Goal: Information Seeking & Learning: Find specific fact

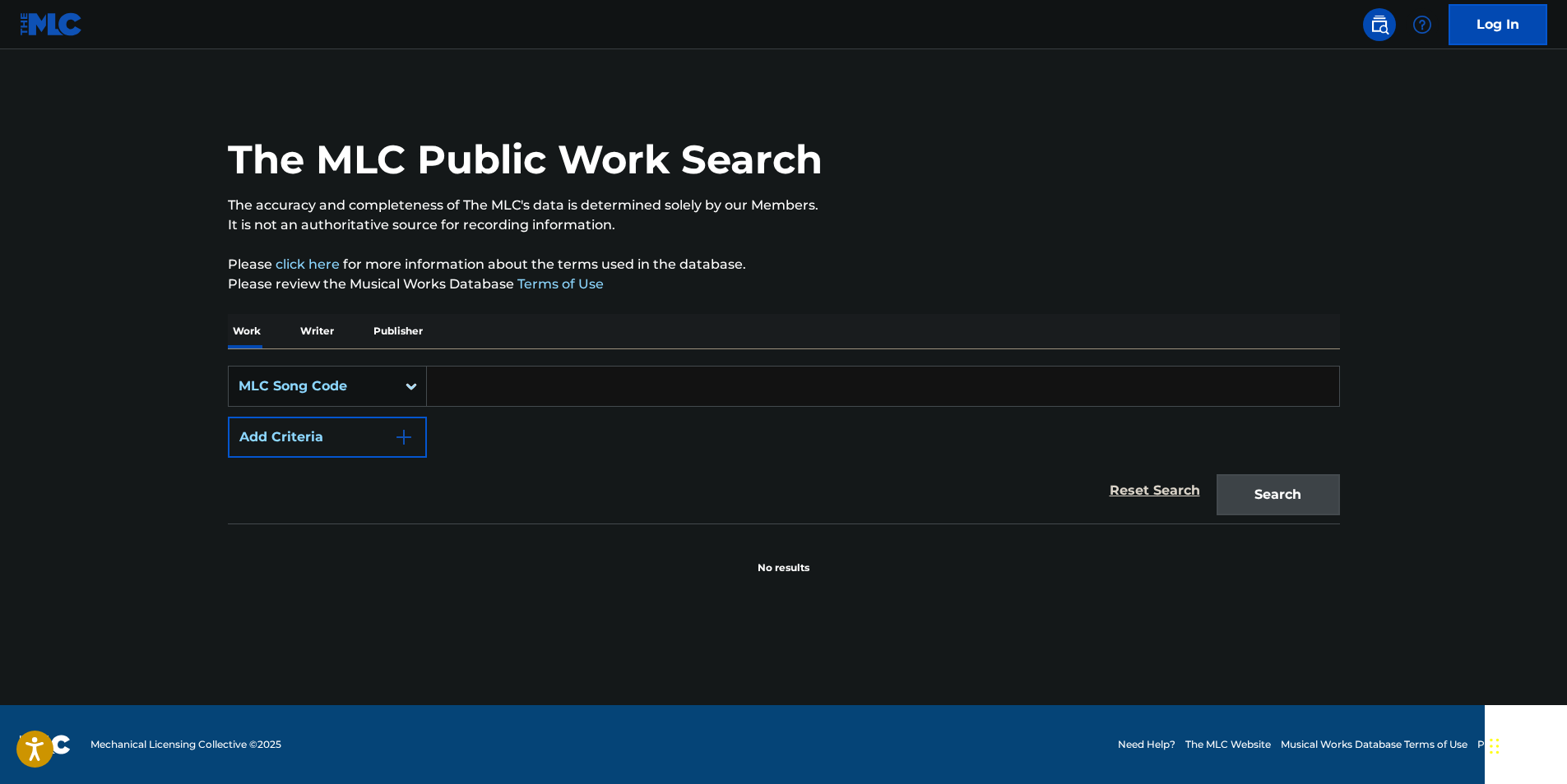
click at [496, 386] on input "Search Form" at bounding box center [883, 386] width 912 height 40
paste input "S5658E"
click at [1243, 498] on button "Search" at bounding box center [1278, 494] width 124 height 41
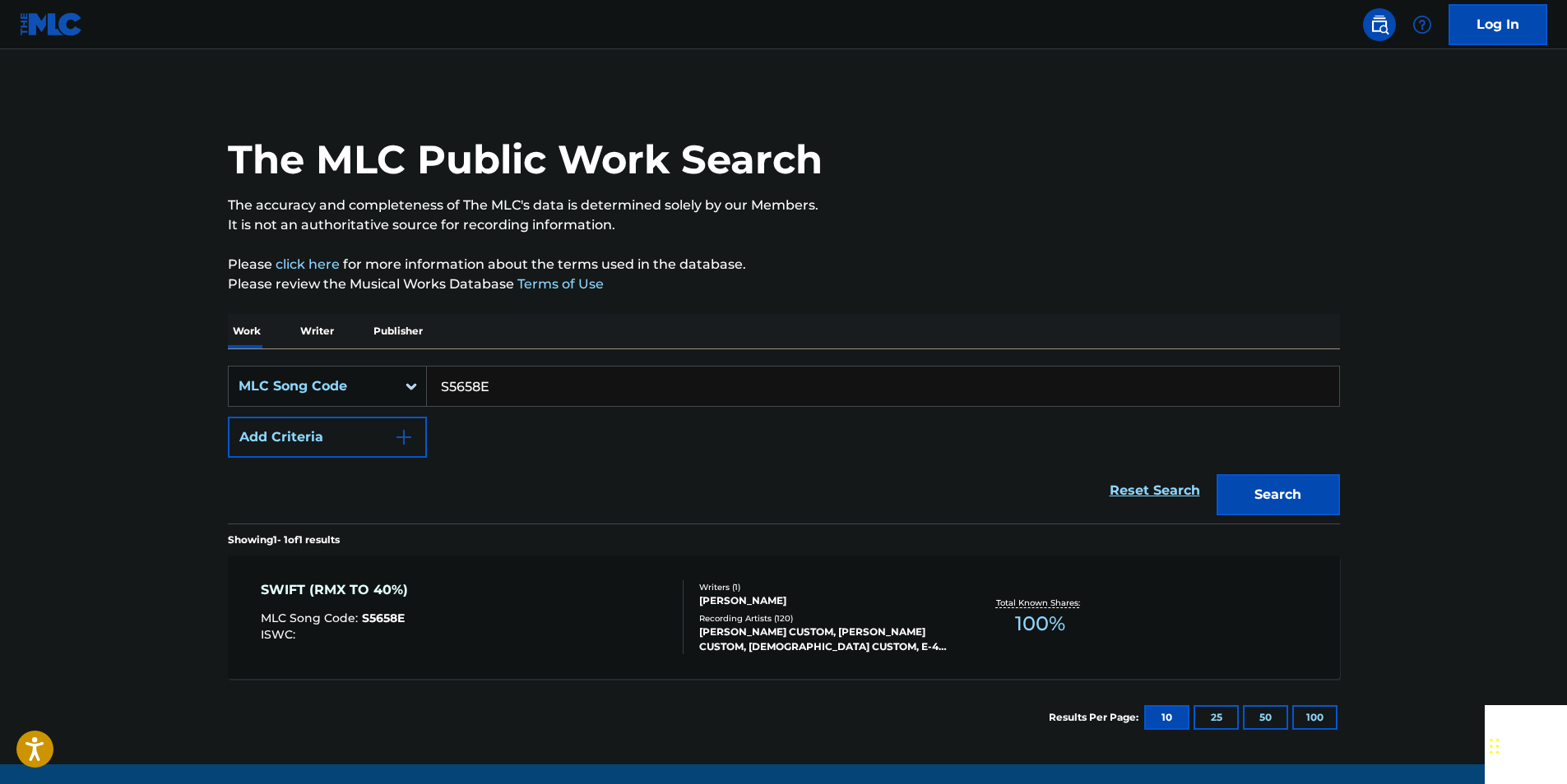
click at [500, 392] on input "S5658E" at bounding box center [883, 386] width 912 height 40
paste input "94160"
click at [1263, 497] on button "Search" at bounding box center [1278, 494] width 124 height 41
click at [524, 396] on input "S94160" at bounding box center [883, 386] width 912 height 40
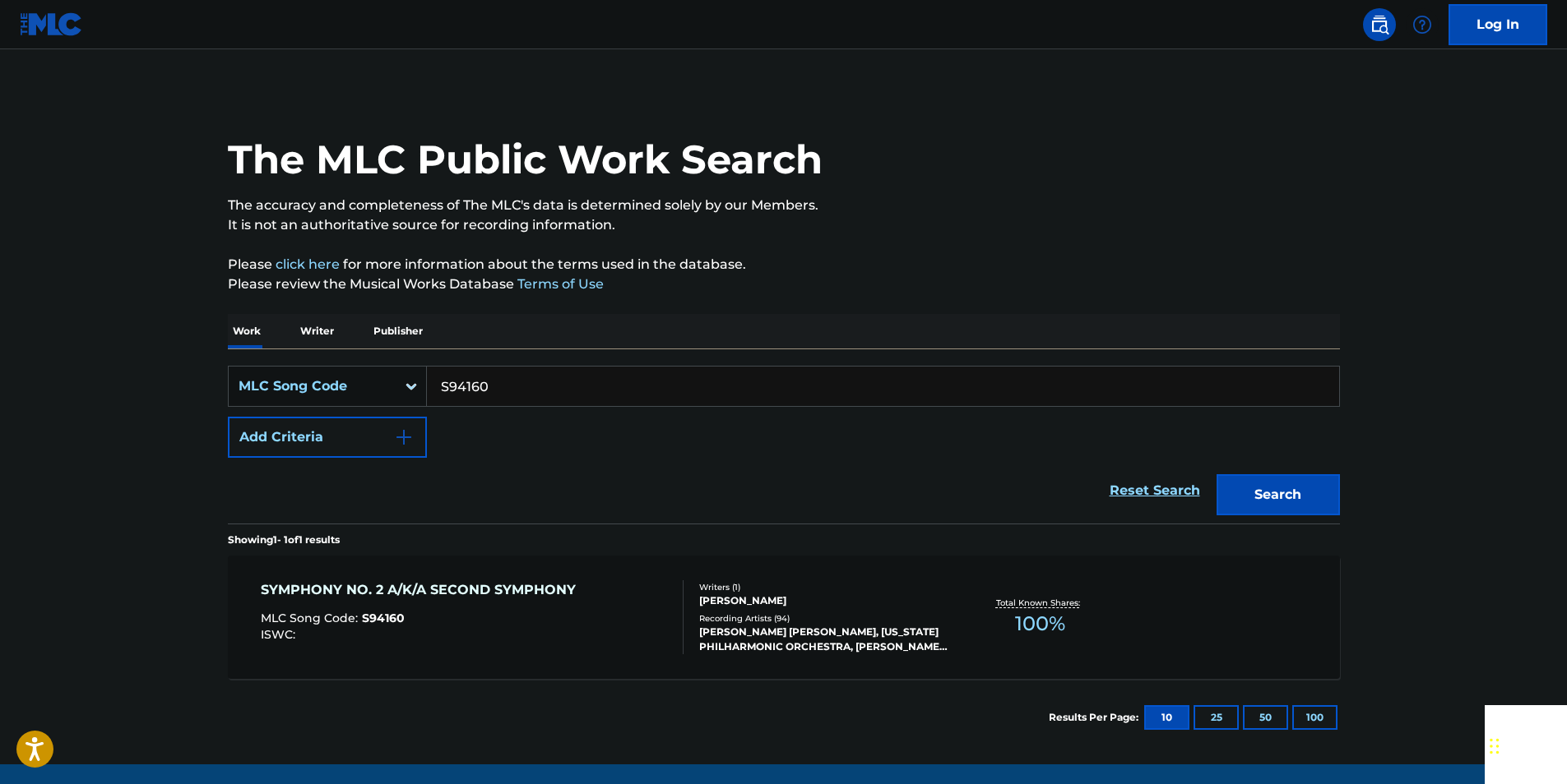
click at [522, 395] on input "S94160" at bounding box center [883, 386] width 912 height 40
click at [459, 386] on input "S94160" at bounding box center [883, 386] width 912 height 40
paste input "F0029"
click at [1252, 509] on button "Search" at bounding box center [1278, 494] width 124 height 41
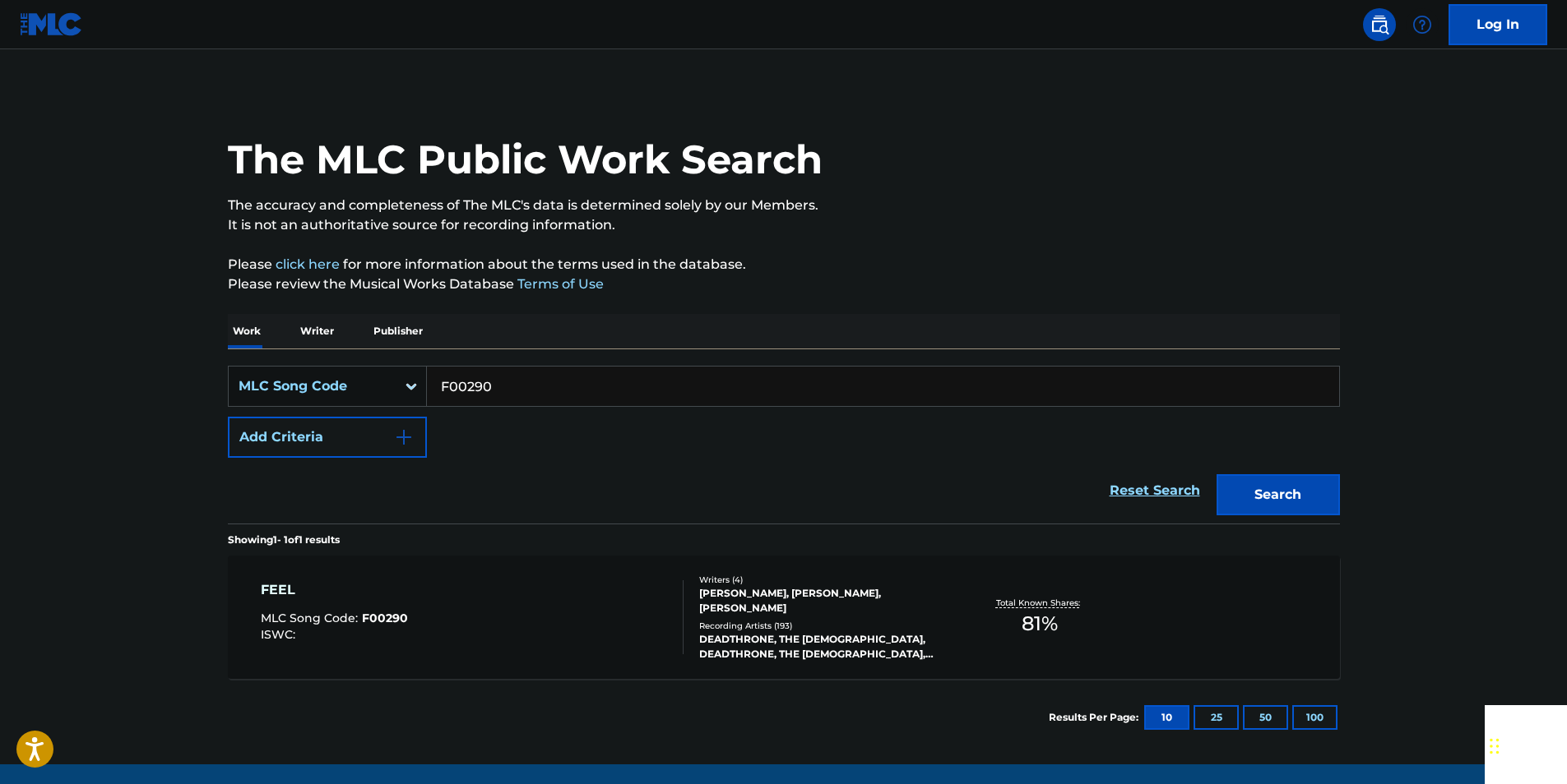
click at [529, 385] on input "F00290" at bounding box center [883, 386] width 912 height 40
drag, startPoint x: 529, startPoint y: 385, endPoint x: 490, endPoint y: 384, distance: 39.0
click at [529, 384] on input "F00290" at bounding box center [883, 386] width 912 height 40
paste input "I0663"
click at [1235, 496] on button "Search" at bounding box center [1278, 494] width 124 height 41
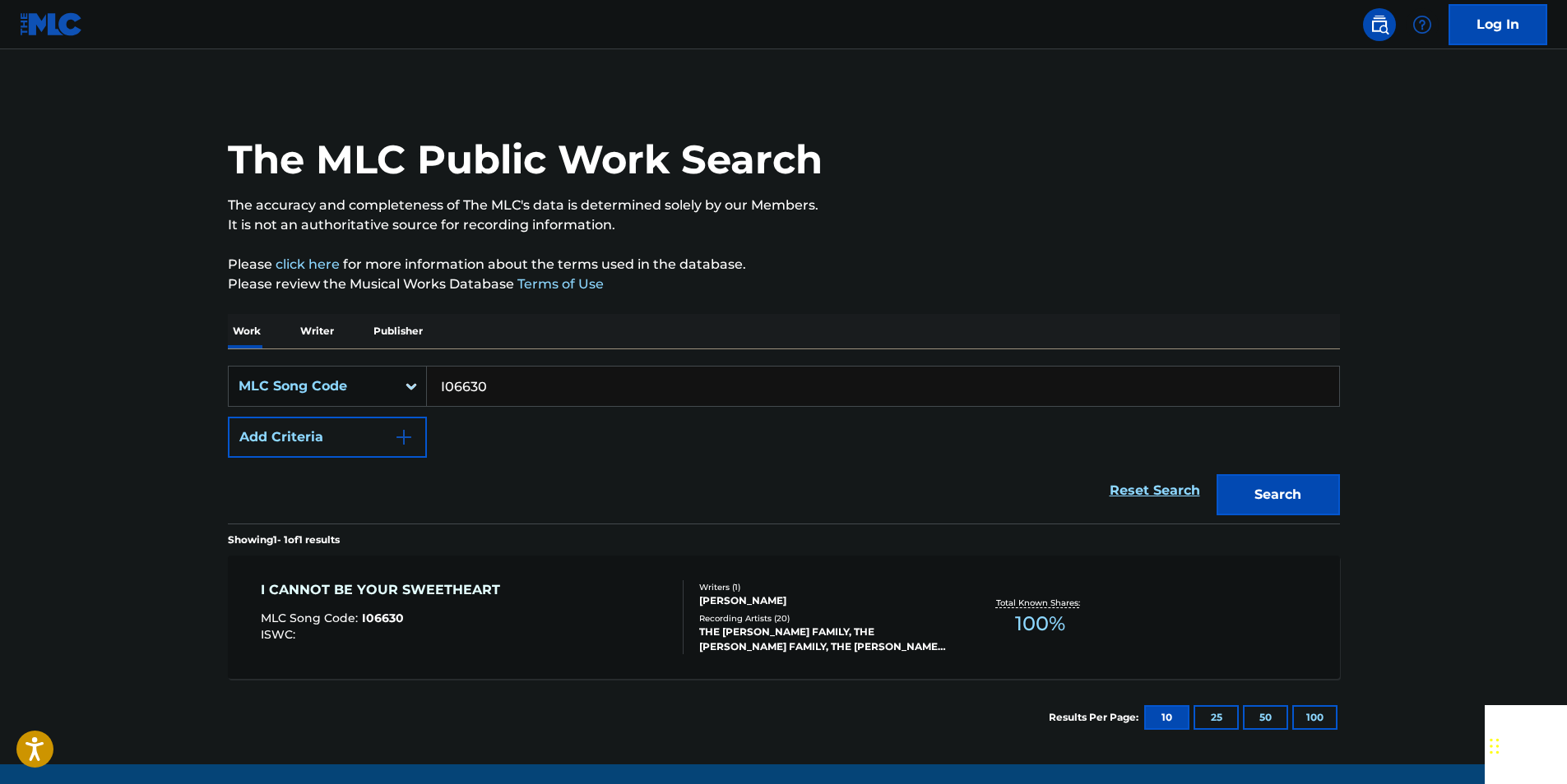
click at [515, 393] on input "I06630" at bounding box center [883, 386] width 912 height 40
click at [513, 394] on input "I06630" at bounding box center [883, 386] width 912 height 40
paste input "962289"
click at [1239, 498] on button "Search" at bounding box center [1278, 494] width 124 height 41
click at [524, 379] on input "962289" at bounding box center [883, 386] width 912 height 40
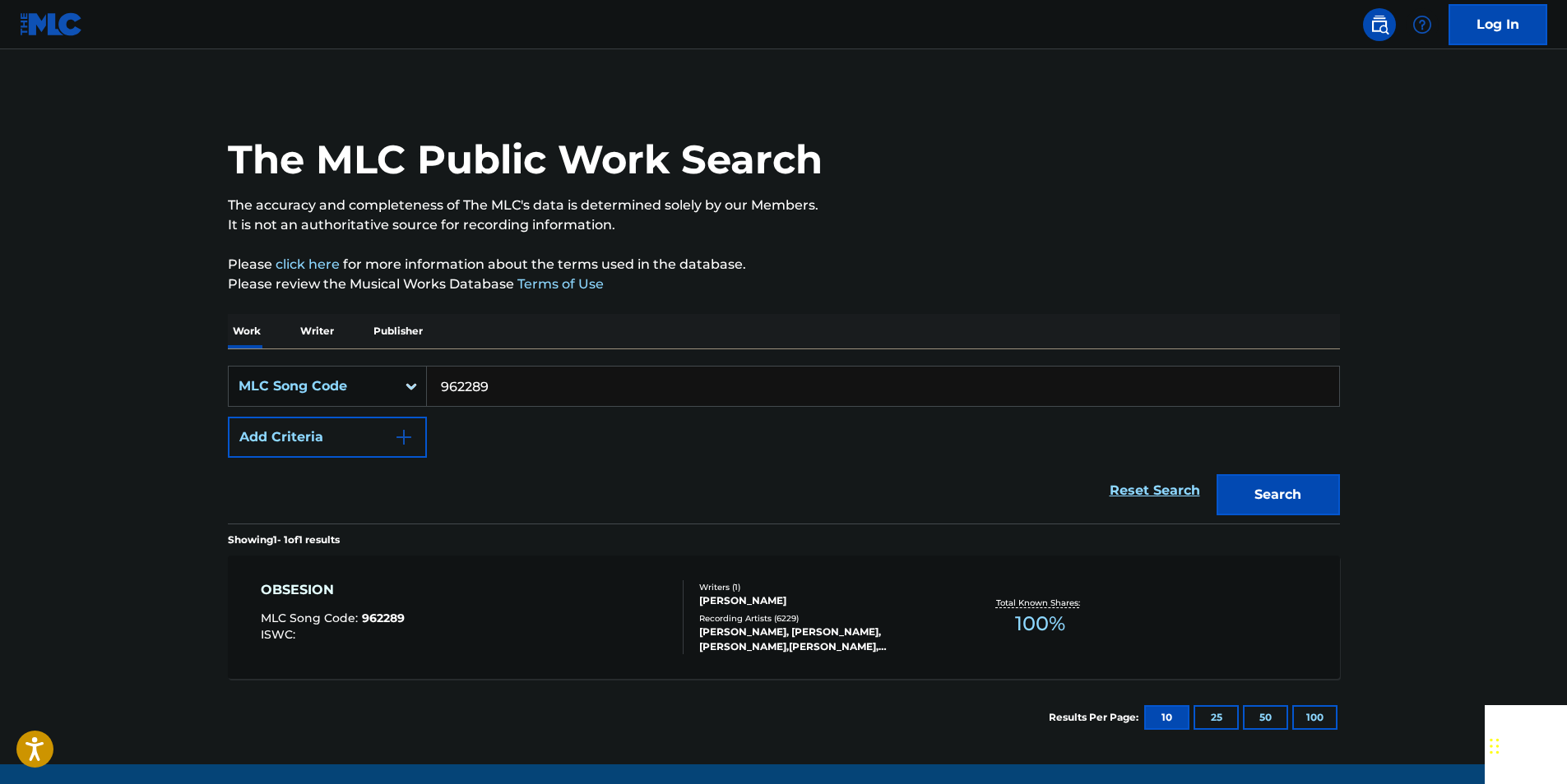
click at [524, 379] on input "962289" at bounding box center [883, 386] width 912 height 40
paste input "A42821"
click at [1286, 500] on button "Search" at bounding box center [1278, 494] width 124 height 41
click at [498, 385] on input "A42821" at bounding box center [883, 386] width 912 height 40
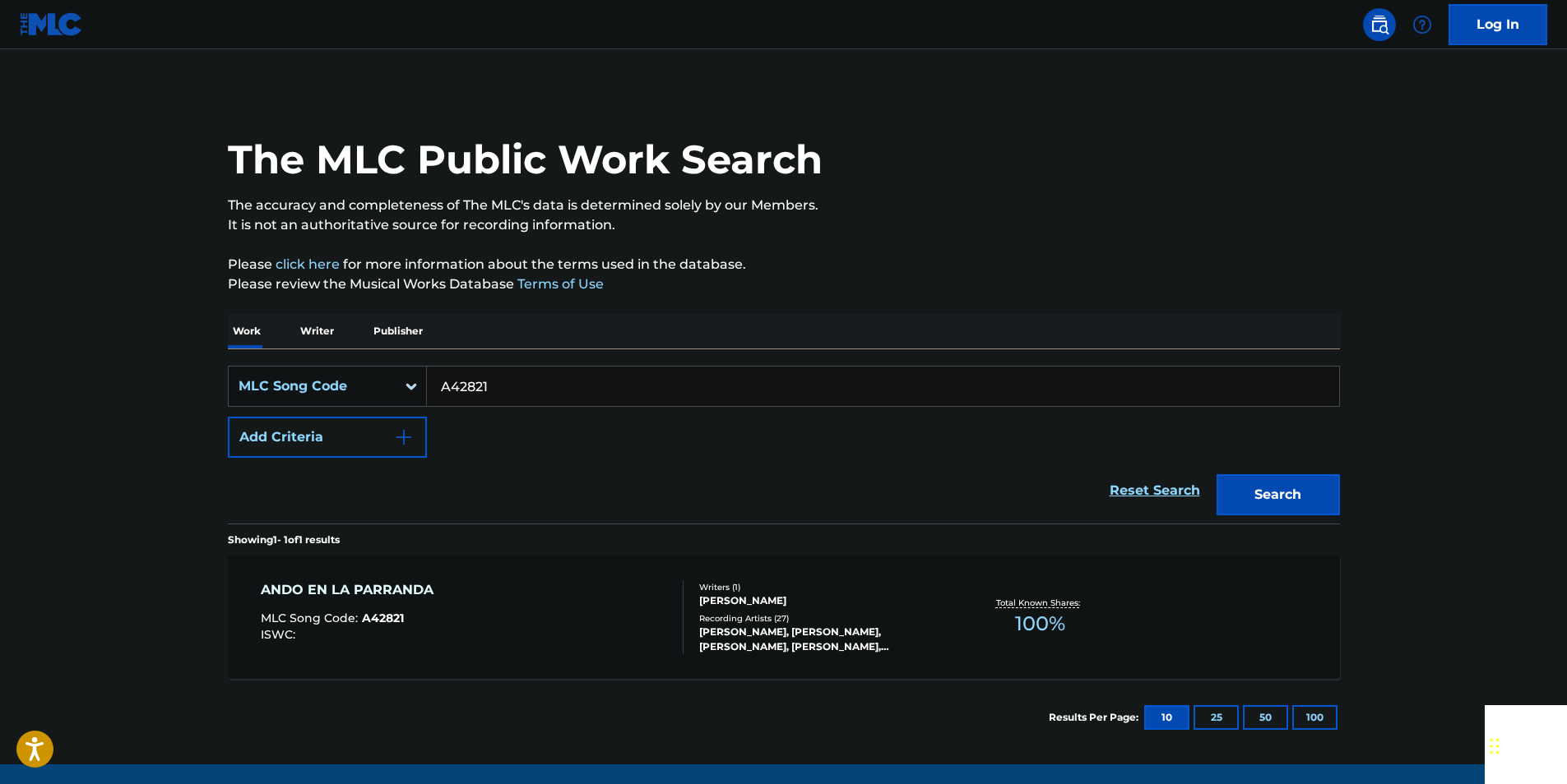
paste input "M3858"
click at [1294, 477] on button "Search" at bounding box center [1278, 494] width 124 height 41
click at [499, 387] on input "M38581" at bounding box center [883, 386] width 912 height 40
paste input "L02657"
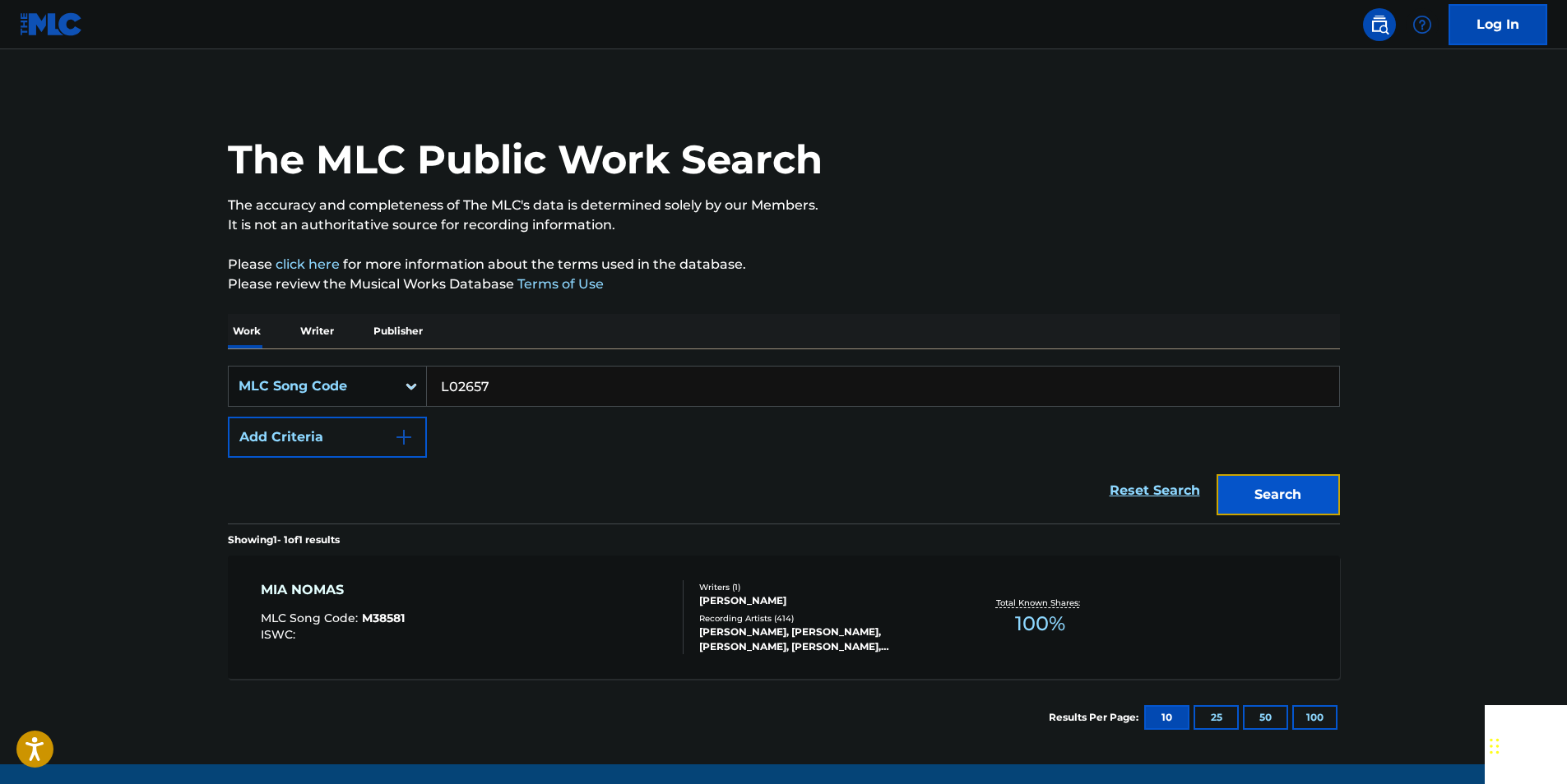
click at [1276, 492] on button "Search" at bounding box center [1278, 494] width 124 height 41
click at [496, 373] on input "L02657" at bounding box center [883, 386] width 912 height 40
drag, startPoint x: 496, startPoint y: 373, endPoint x: 468, endPoint y: 378, distance: 28.4
click at [496, 373] on input "L02657" at bounding box center [883, 386] width 912 height 40
paste input "M2599F"
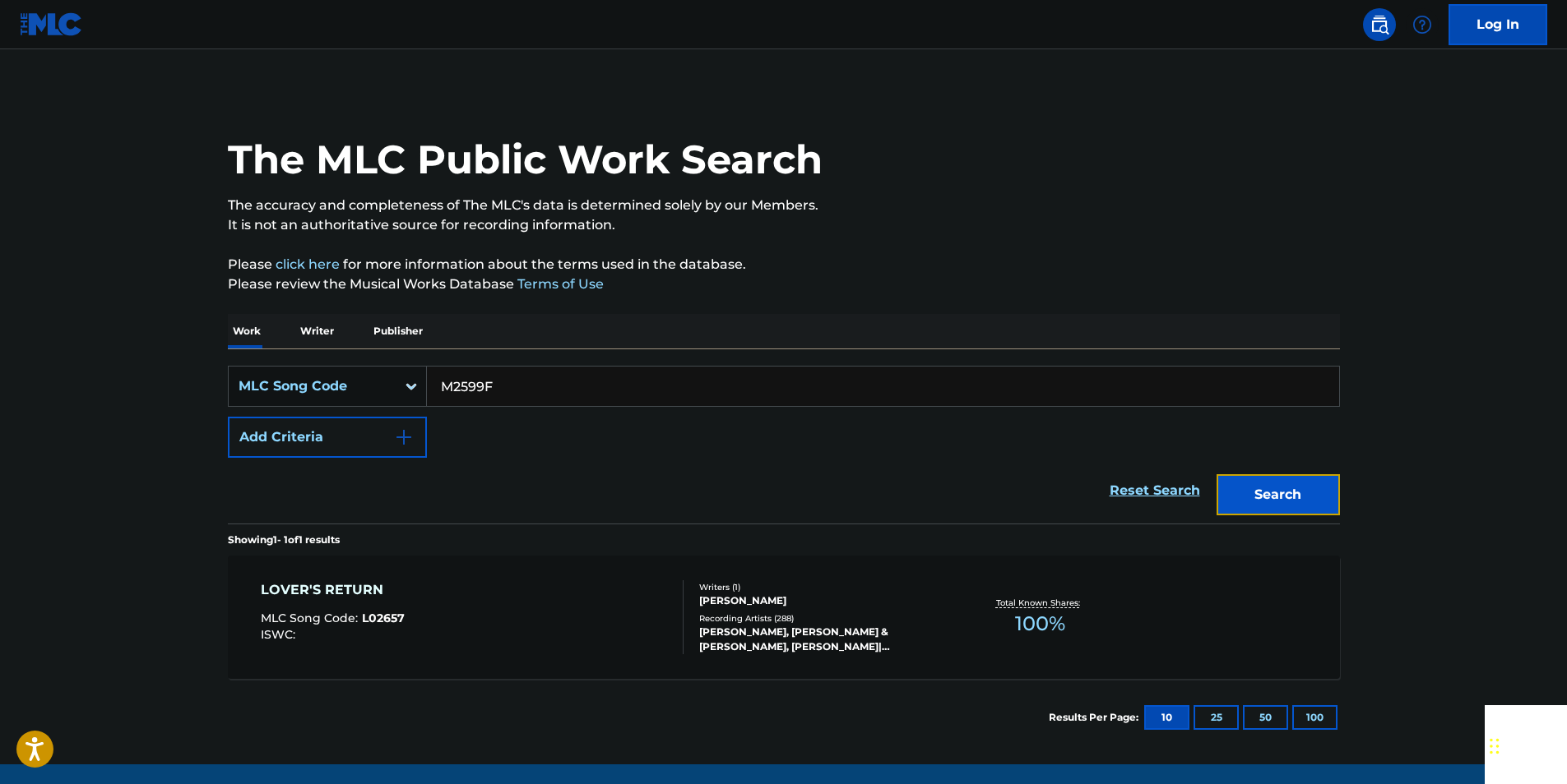
click at [1300, 498] on button "Search" at bounding box center [1278, 494] width 124 height 41
click at [486, 377] on input "M2599F" at bounding box center [883, 386] width 912 height 40
paste input "L00304"
click at [1226, 489] on button "Search" at bounding box center [1278, 494] width 124 height 41
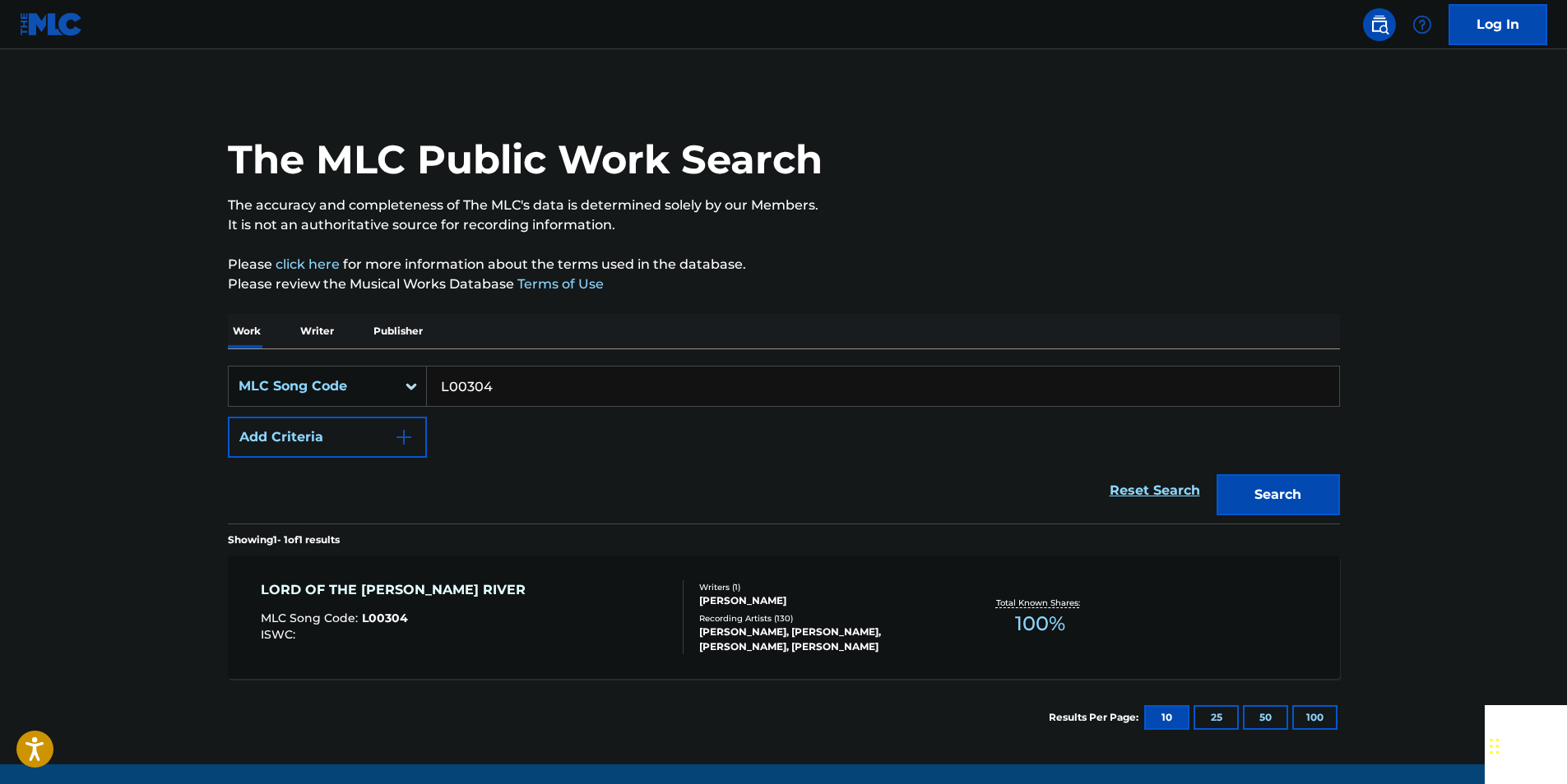
click at [502, 376] on input "L00304" at bounding box center [883, 386] width 912 height 40
paste input "1947A"
click at [1263, 494] on button "Search" at bounding box center [1278, 494] width 124 height 41
click at [501, 374] on input "L1947A" at bounding box center [883, 386] width 912 height 40
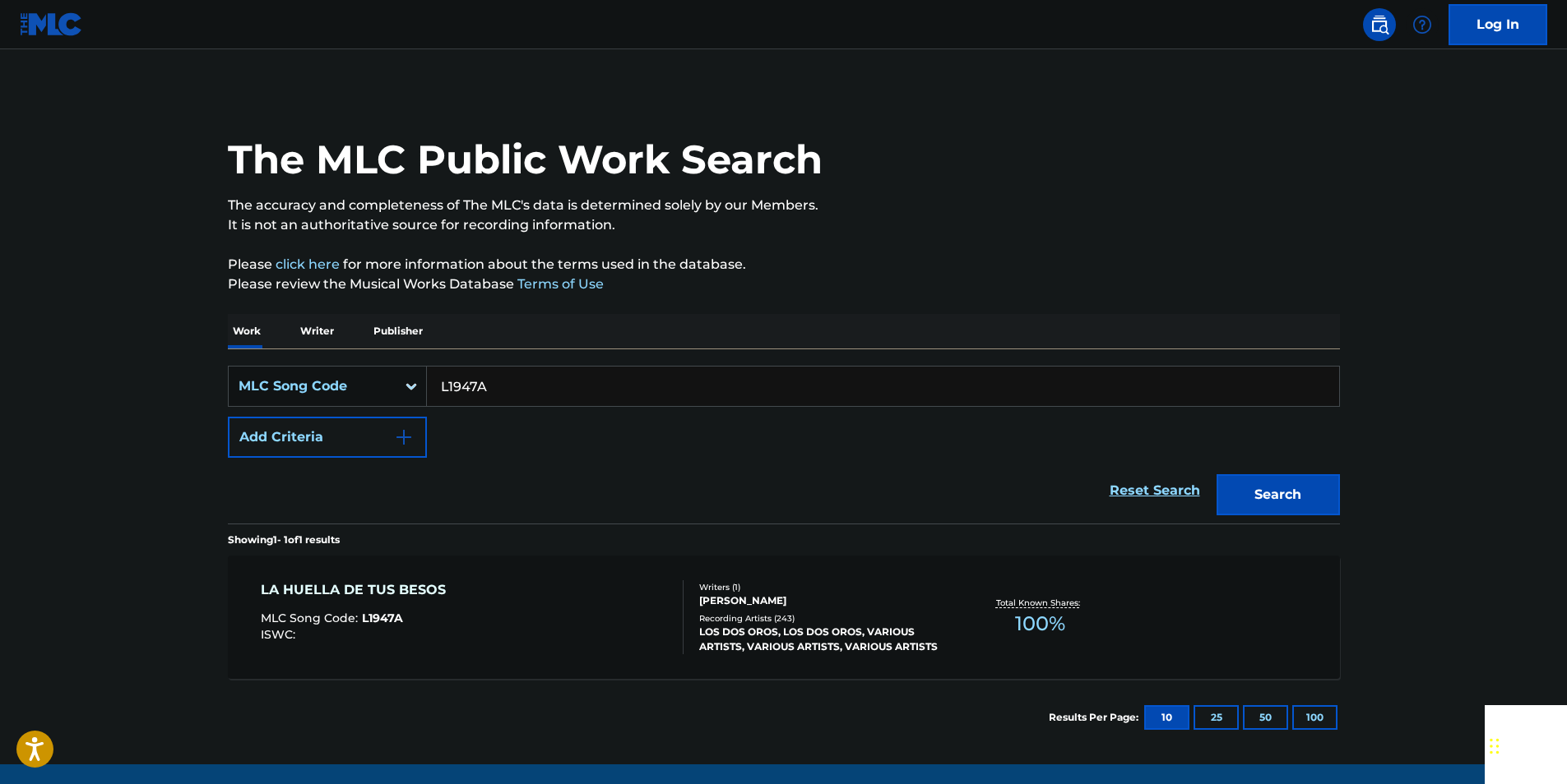
click at [501, 374] on input "L1947A" at bounding box center [883, 386] width 912 height 40
paste input "S27882"
click at [1291, 484] on button "Search" at bounding box center [1278, 494] width 124 height 41
click at [512, 382] on input "S27882" at bounding box center [883, 386] width 912 height 40
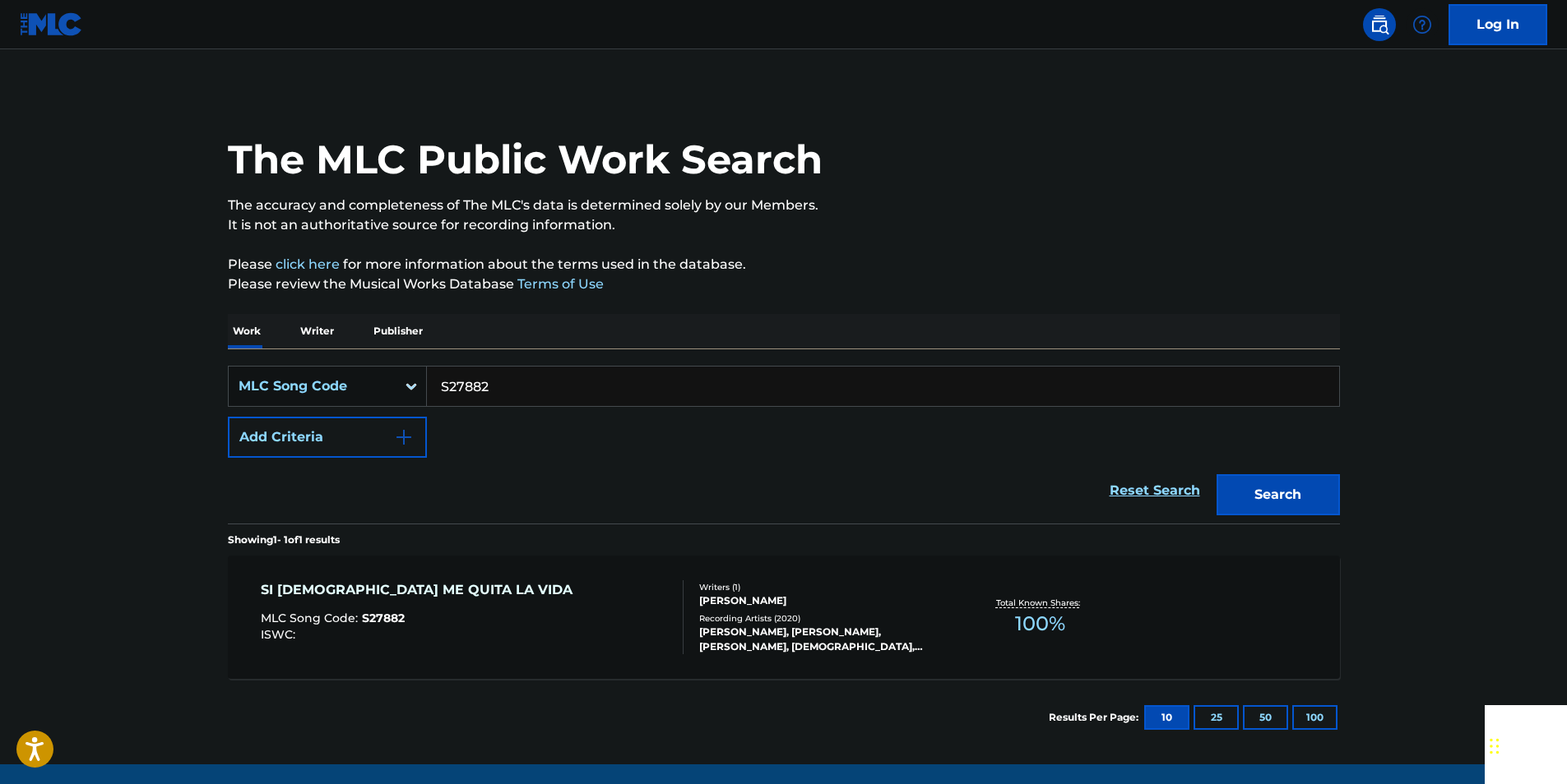
paste input "B05111"
click at [1287, 491] on button "Search" at bounding box center [1278, 494] width 124 height 41
click at [527, 376] on input "B05111" at bounding box center [883, 386] width 912 height 40
drag, startPoint x: 527, startPoint y: 376, endPoint x: 509, endPoint y: 379, distance: 18.2
click at [525, 377] on input "B05111" at bounding box center [883, 386] width 912 height 40
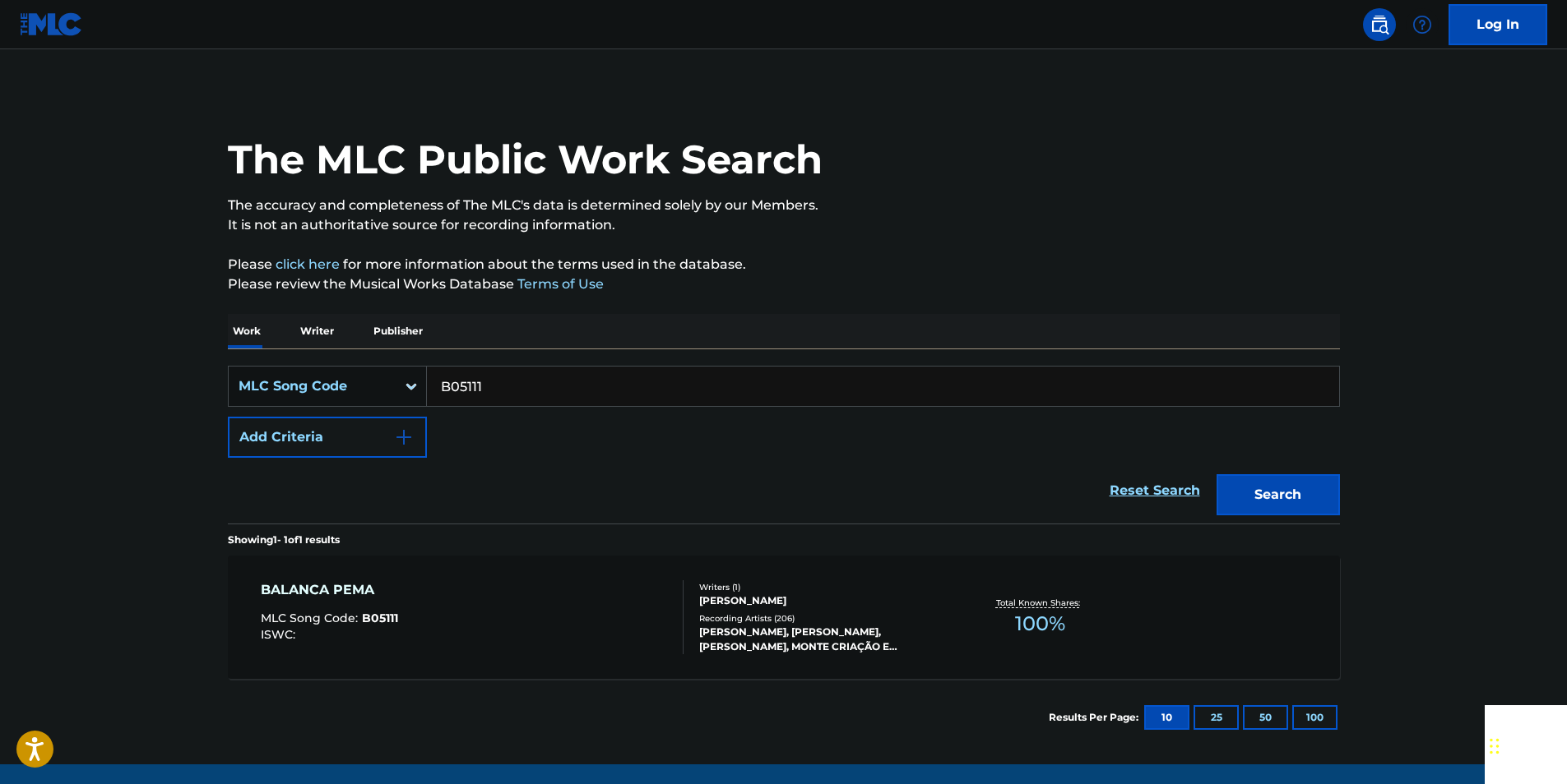
paste input "D02194"
drag, startPoint x: 1254, startPoint y: 494, endPoint x: 456, endPoint y: 4, distance: 936.4
click at [1254, 493] on button "Search" at bounding box center [1278, 494] width 124 height 41
click at [512, 384] on input "D02194" at bounding box center [883, 386] width 912 height 40
drag, startPoint x: 512, startPoint y: 384, endPoint x: 489, endPoint y: 386, distance: 23.1
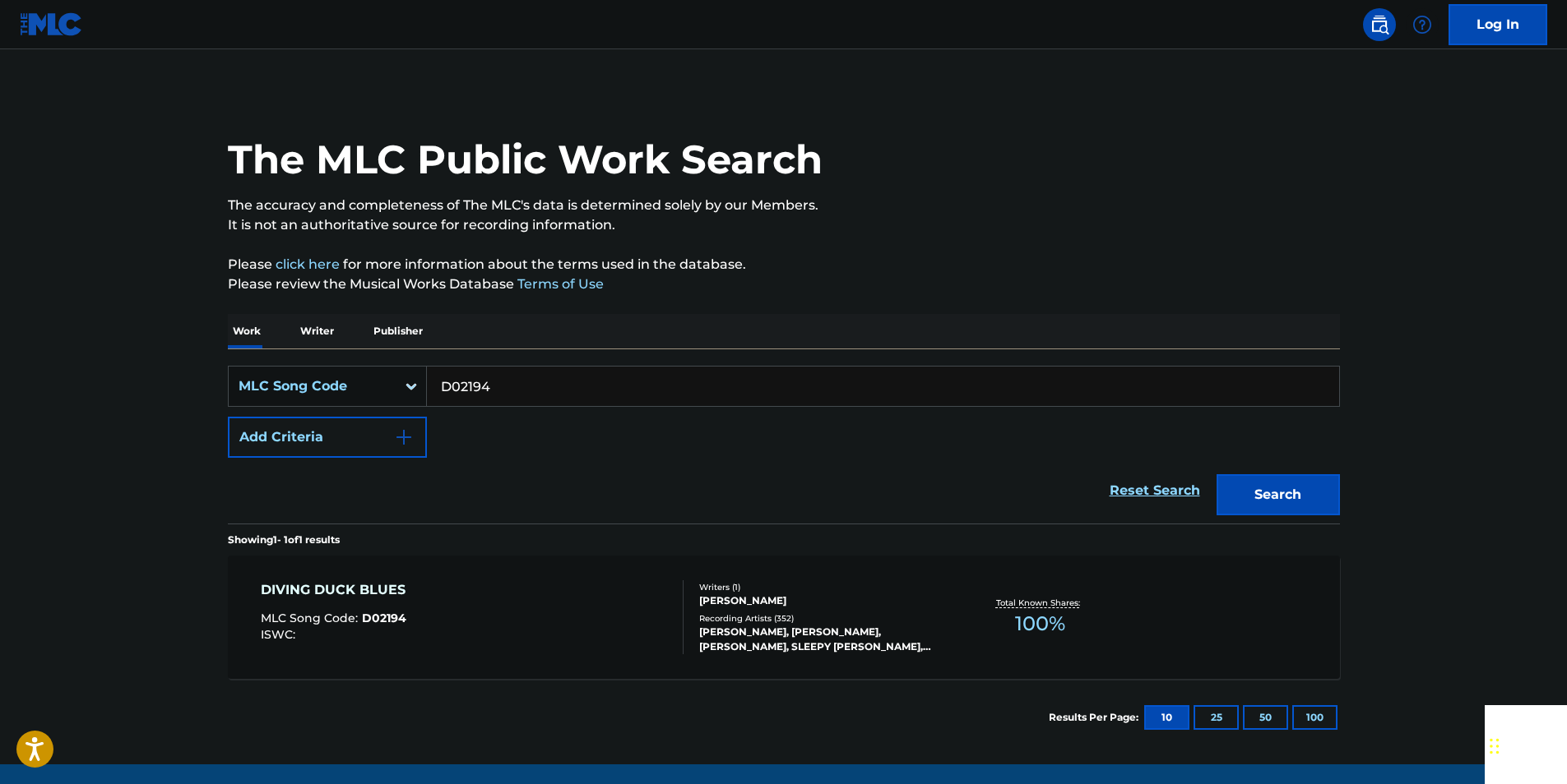
click at [512, 385] on input "D02194" at bounding box center [883, 386] width 912 height 40
paste input "T17708"
click at [1326, 488] on button "Search" at bounding box center [1278, 494] width 124 height 41
click at [511, 393] on input "T17708" at bounding box center [883, 386] width 912 height 40
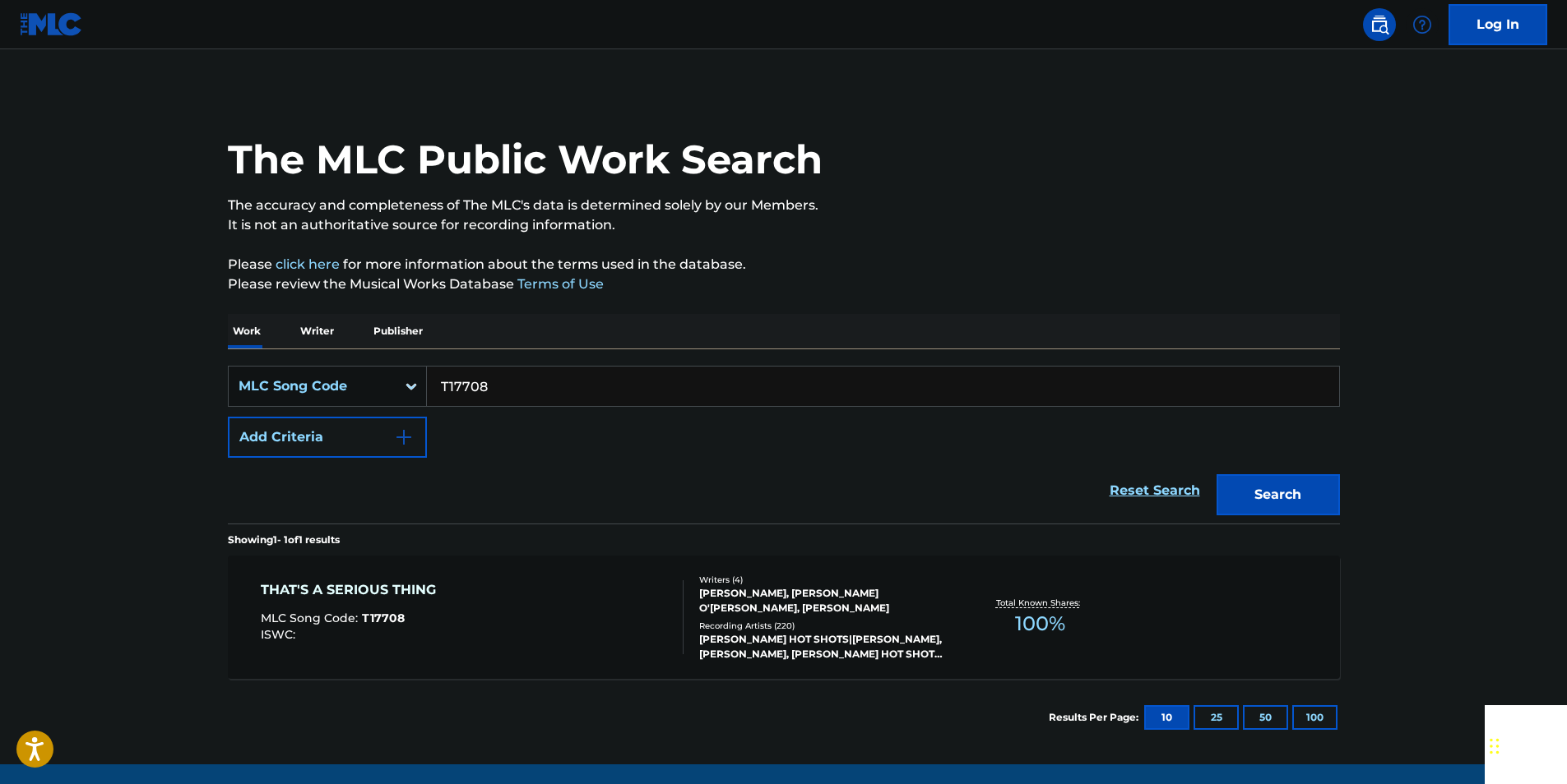
paste input "974347"
drag, startPoint x: 1303, startPoint y: 492, endPoint x: 1278, endPoint y: 478, distance: 28.7
click at [1301, 492] on button "Search" at bounding box center [1278, 494] width 124 height 41
click at [507, 377] on input "974347" at bounding box center [883, 386] width 912 height 40
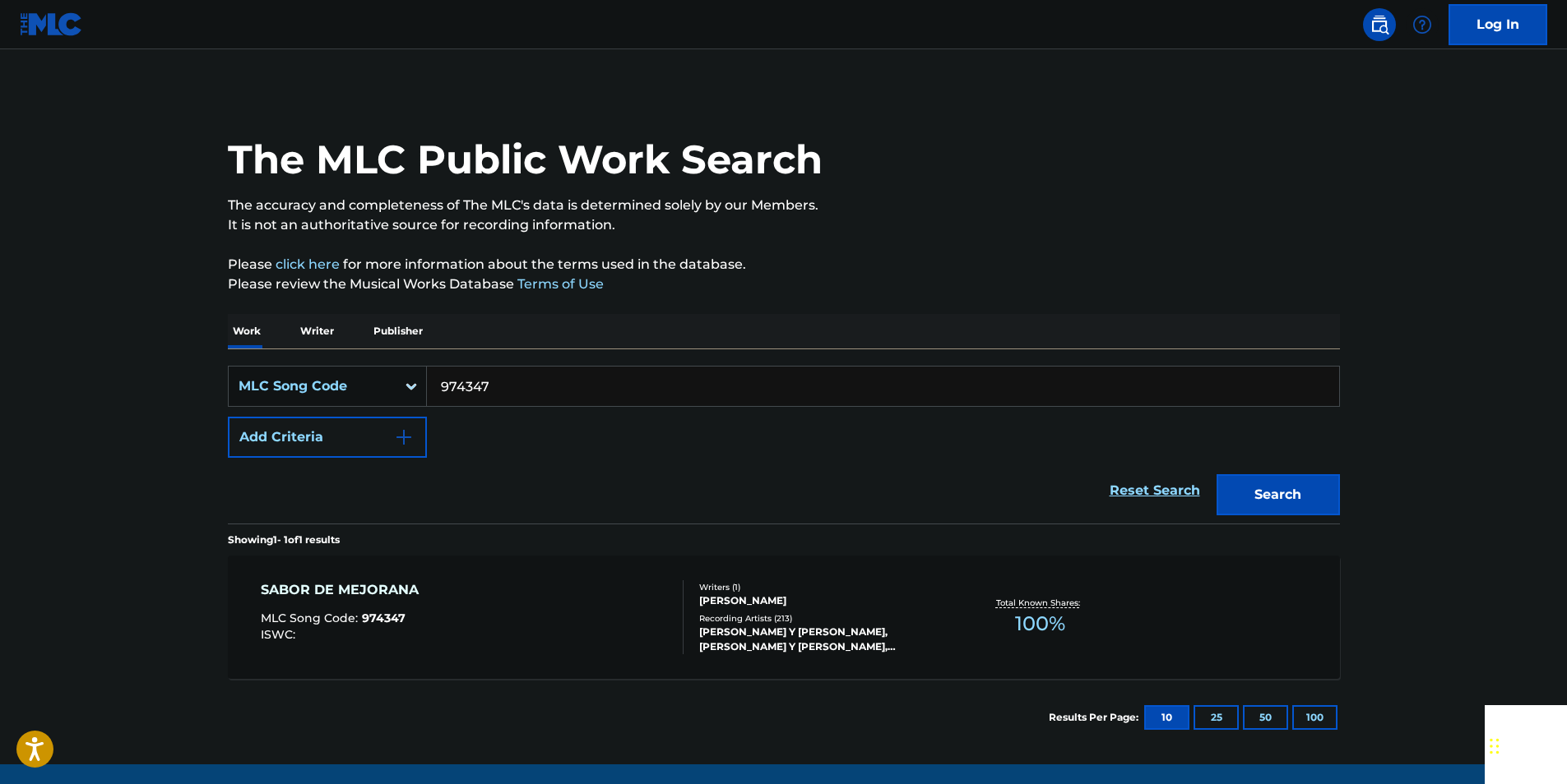
paste input "A8070E"
click at [1249, 492] on button "Search" at bounding box center [1278, 494] width 124 height 41
click at [516, 374] on input "A8070E" at bounding box center [883, 386] width 912 height 40
drag, startPoint x: 516, startPoint y: 374, endPoint x: 468, endPoint y: 382, distance: 48.7
click at [513, 375] on input "A8070E" at bounding box center [883, 386] width 912 height 40
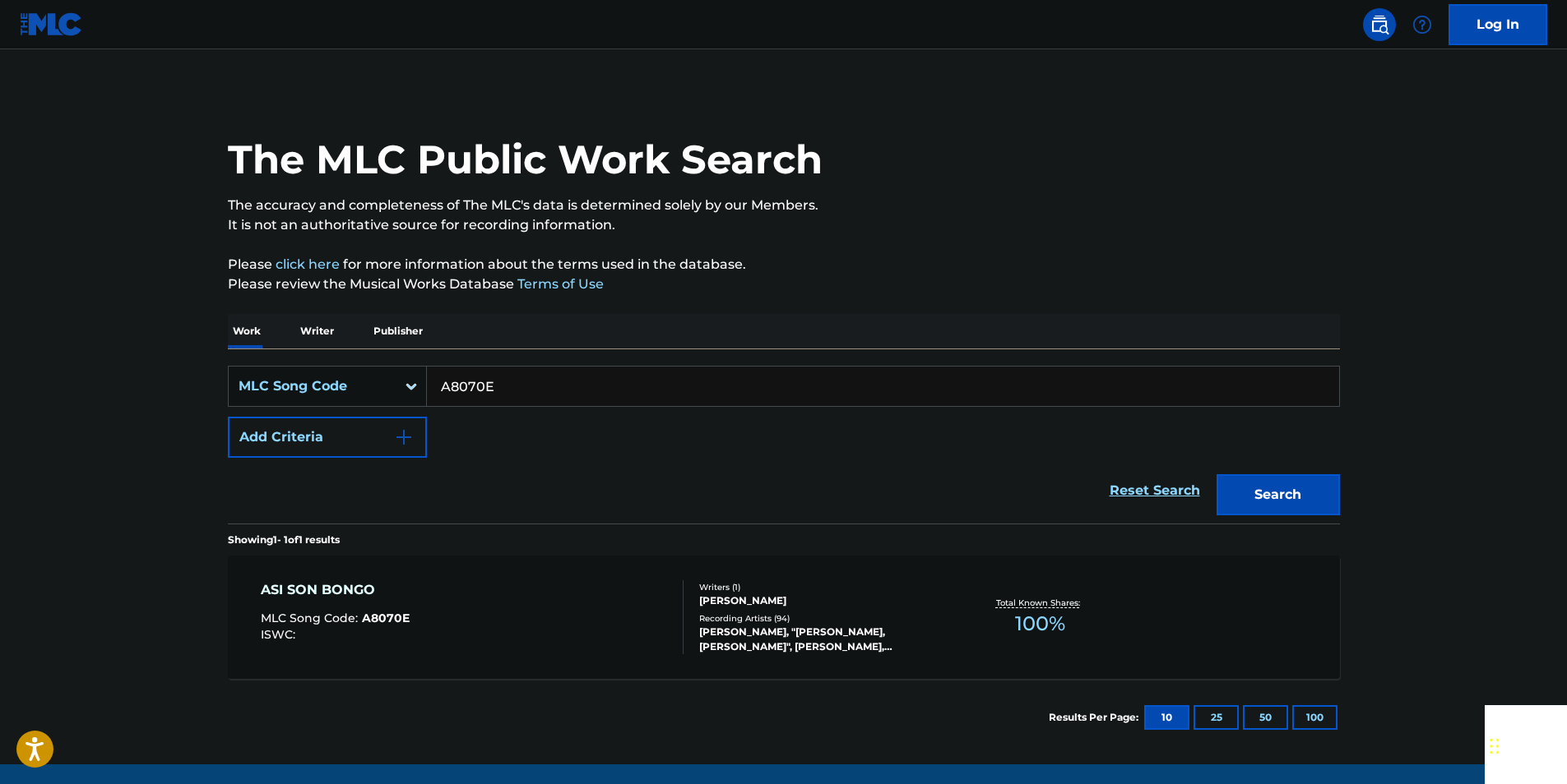
paste input "939745"
click at [1249, 489] on button "Search" at bounding box center [1278, 494] width 124 height 41
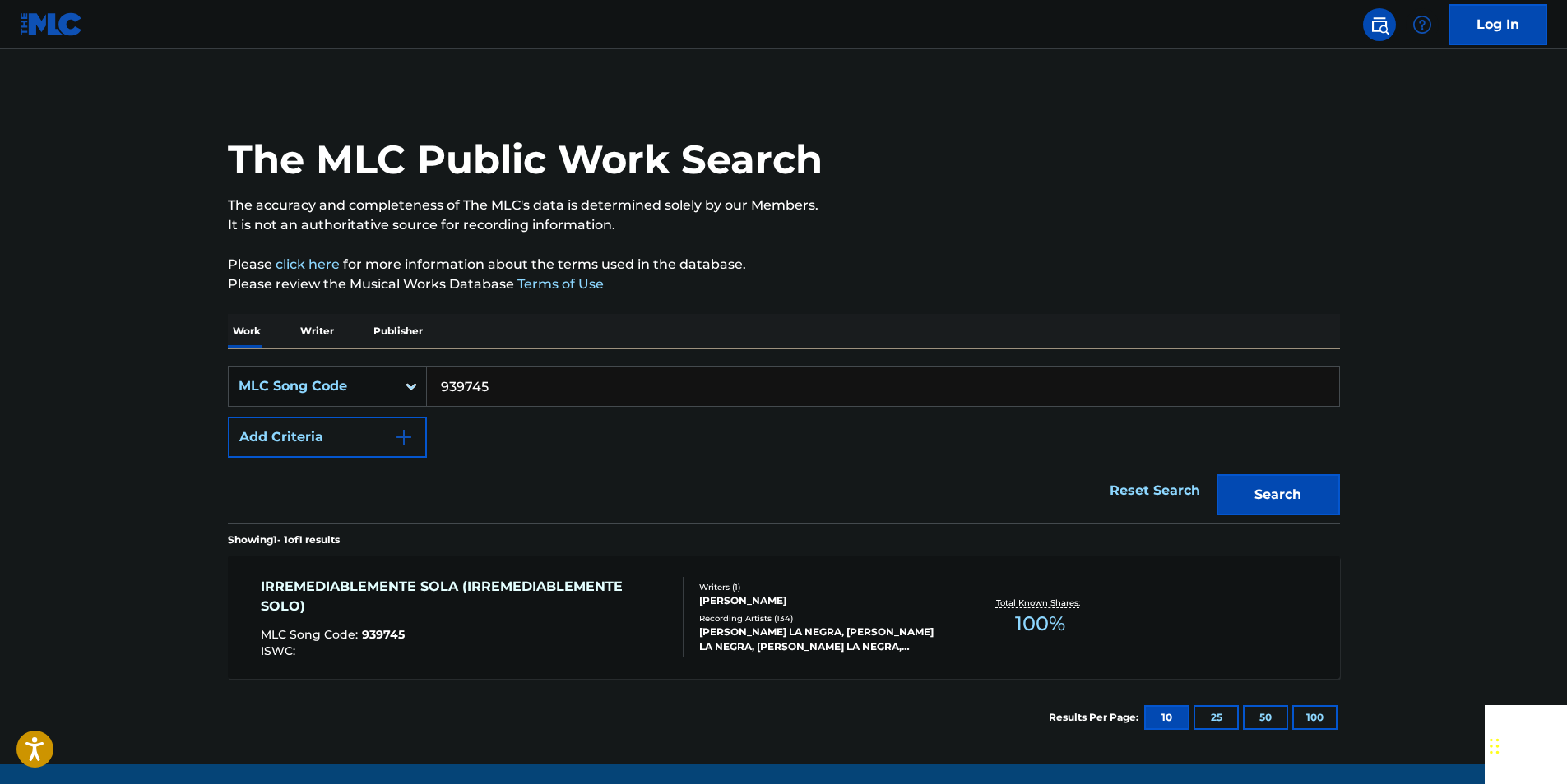
click at [503, 392] on input "939745" at bounding box center [883, 386] width 912 height 40
paste input "02778"
click at [1240, 505] on button "Search" at bounding box center [1278, 494] width 124 height 41
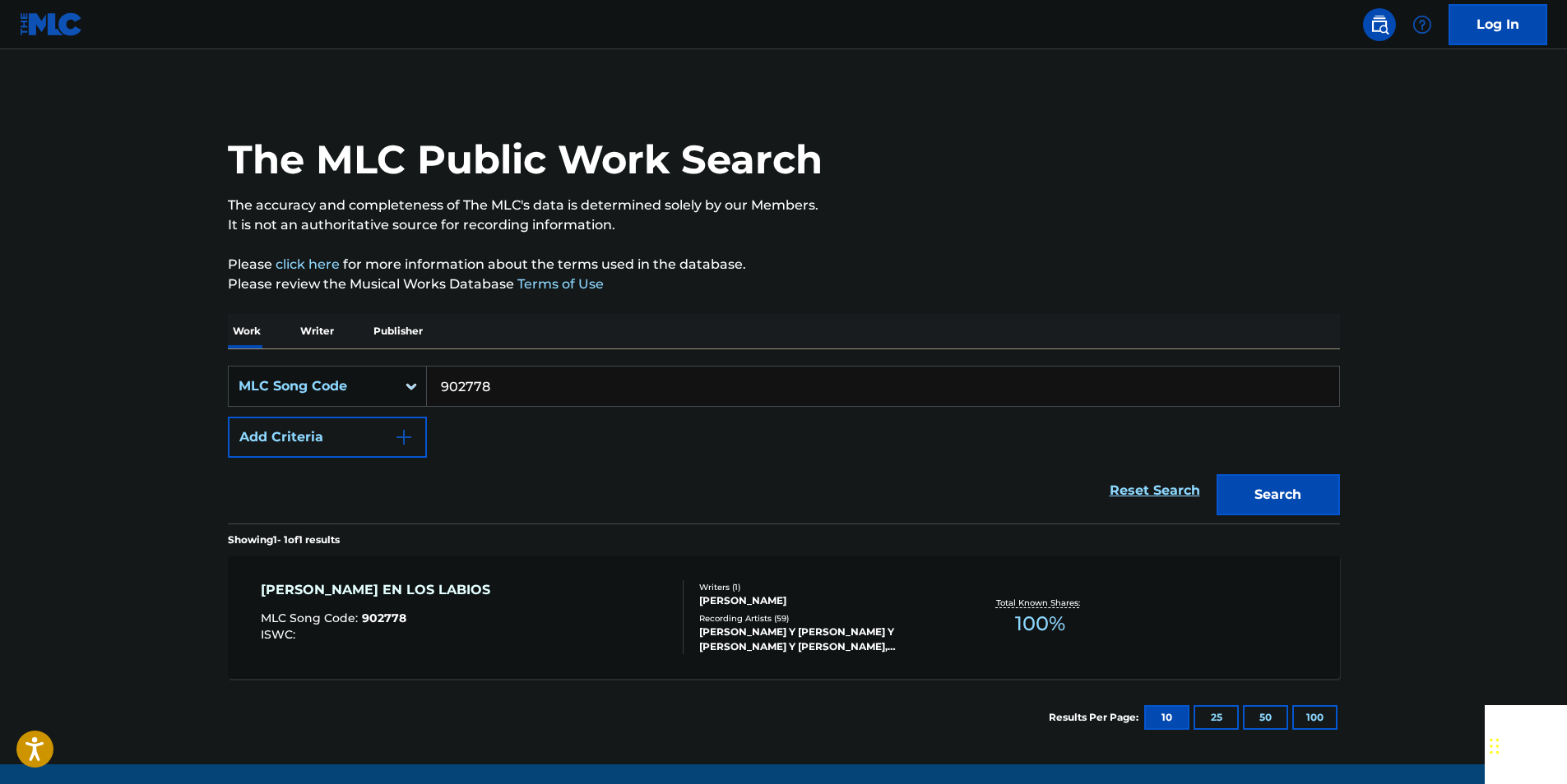
click at [501, 399] on input "902778" at bounding box center [883, 386] width 912 height 40
paste input "W65004"
click at [1276, 489] on button "Search" at bounding box center [1278, 494] width 124 height 41
click at [494, 392] on input "W65004" at bounding box center [883, 386] width 912 height 40
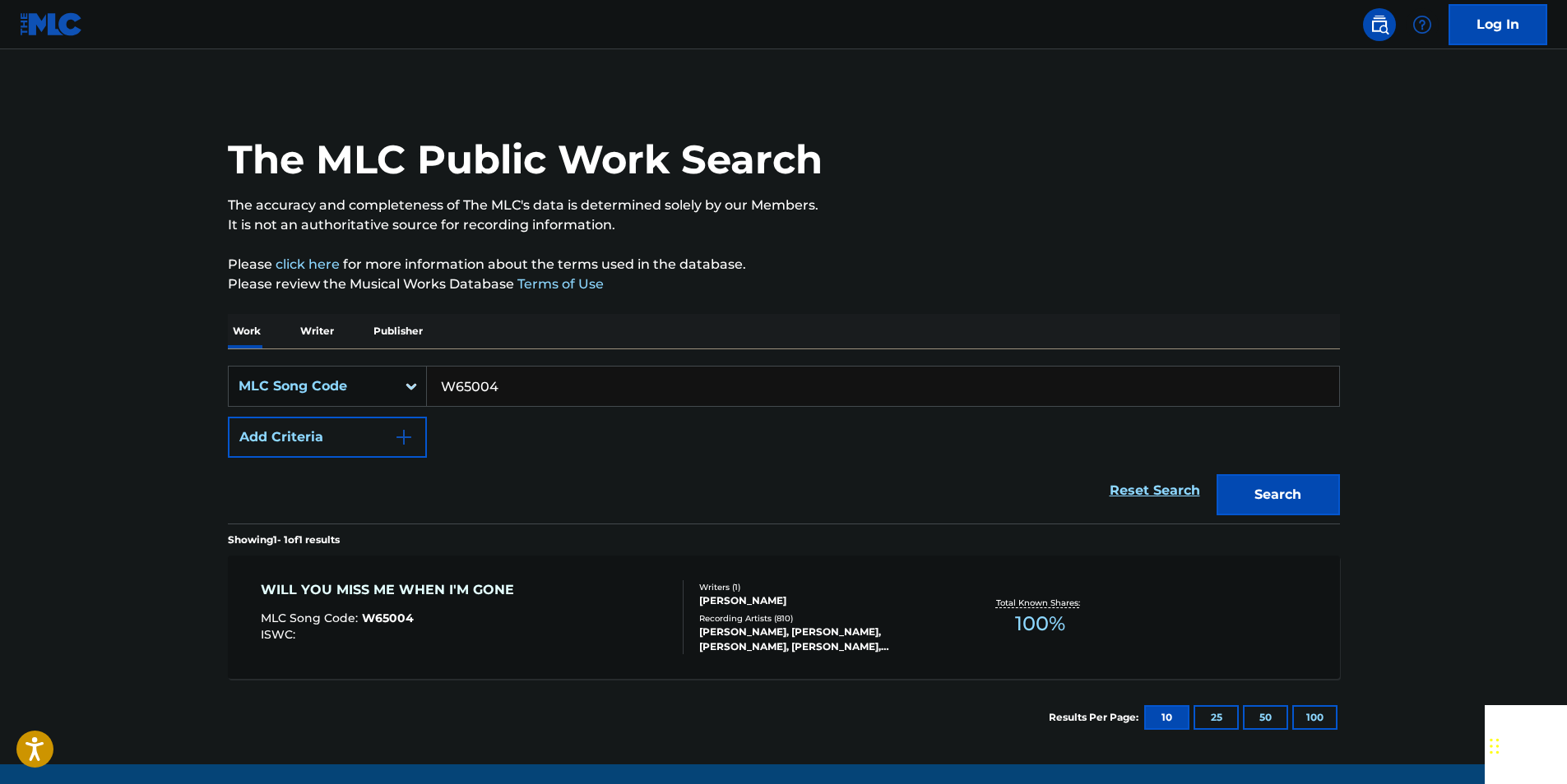
click at [494, 392] on input "W65004" at bounding box center [883, 386] width 912 height 40
paste input "E57280"
click at [1286, 486] on button "Search" at bounding box center [1278, 494] width 124 height 41
click at [513, 393] on input "E57280" at bounding box center [883, 386] width 912 height 40
drag, startPoint x: 512, startPoint y: 393, endPoint x: 499, endPoint y: 393, distance: 13.0
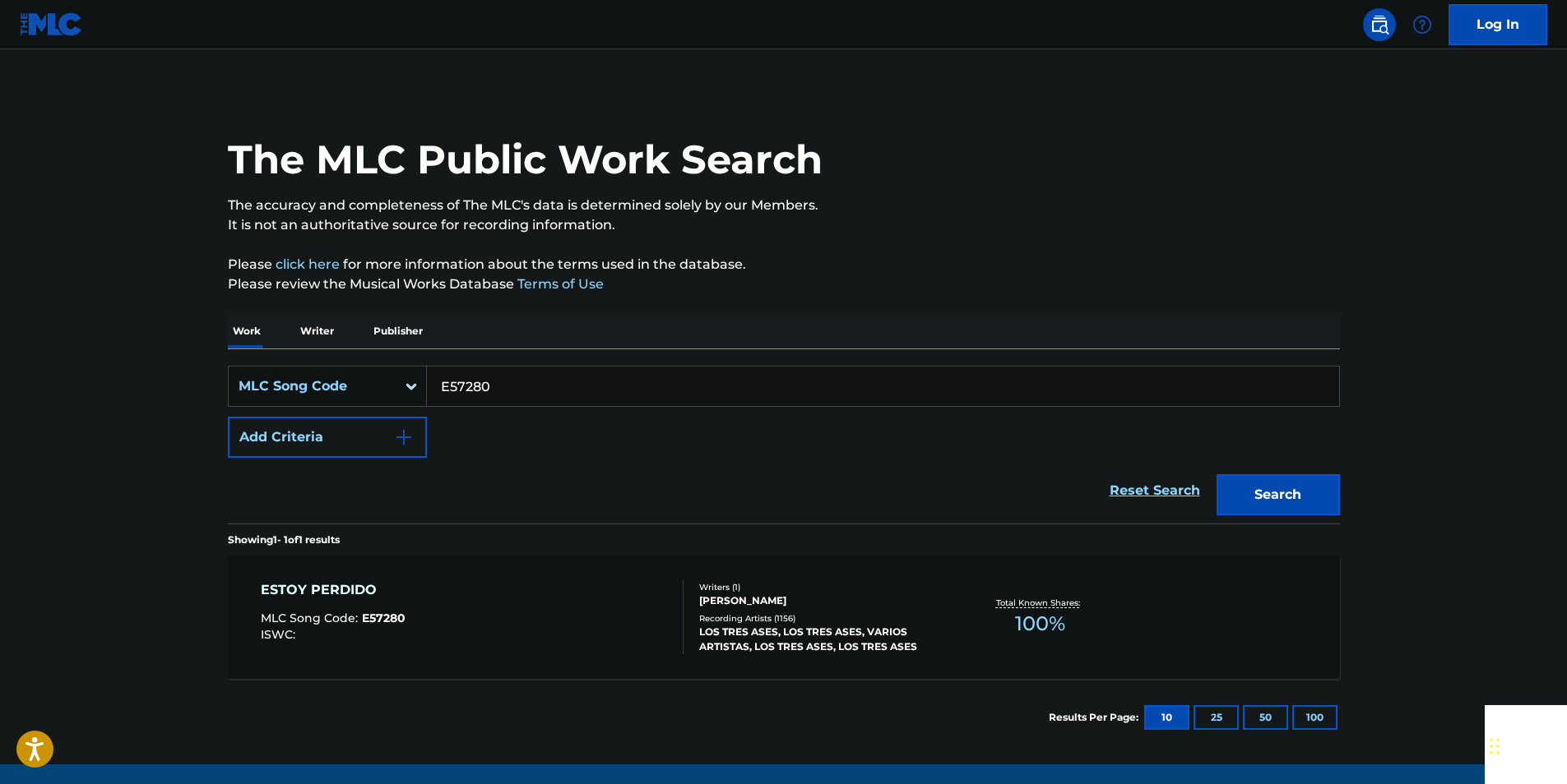
click at [512, 393] on input "E57280" at bounding box center [883, 386] width 912 height 40
paste input "967236"
click at [1270, 505] on button "Search" at bounding box center [1278, 494] width 124 height 41
click at [553, 386] on input "967236" at bounding box center [883, 386] width 912 height 40
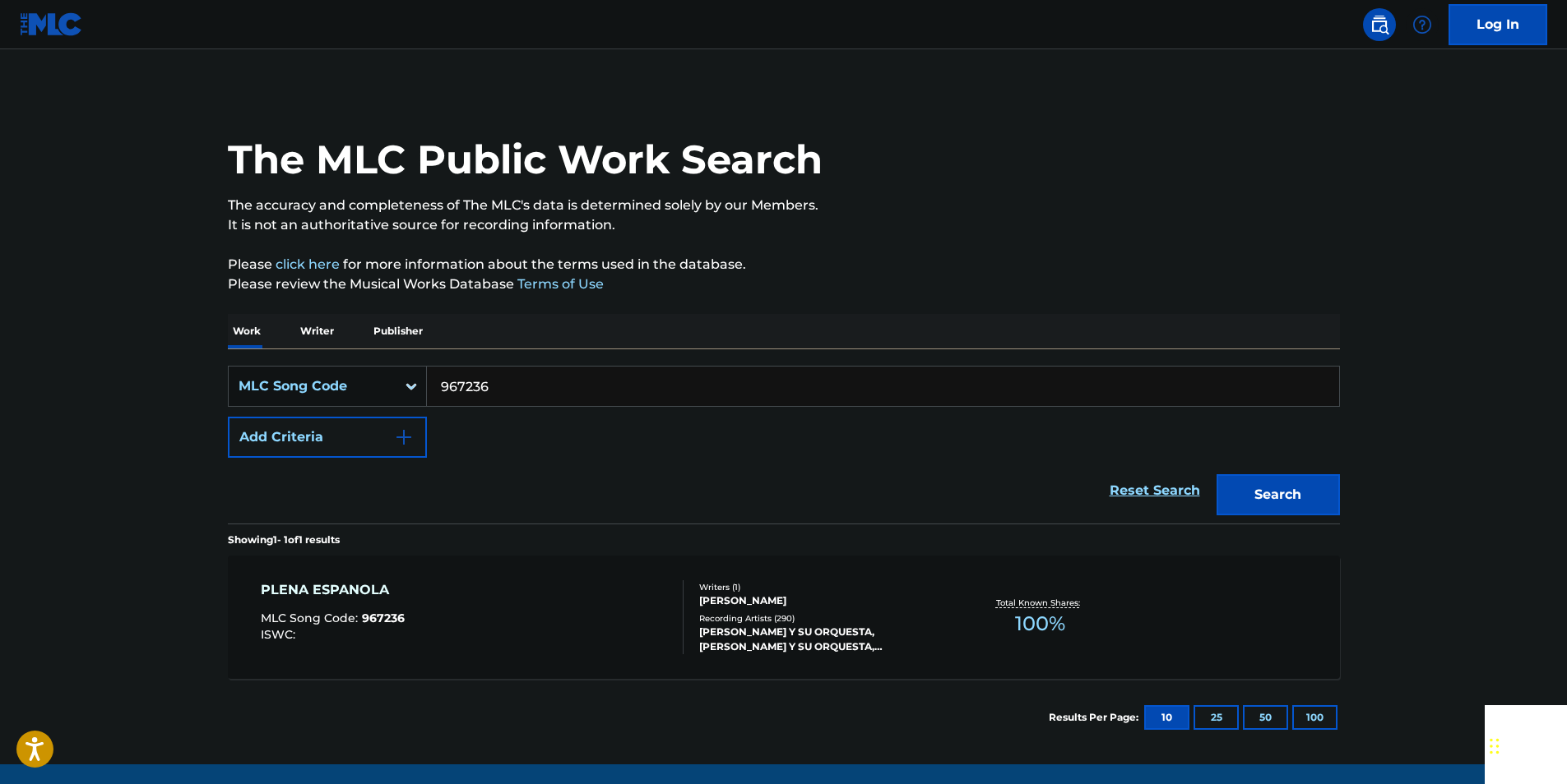
paste input "N00133"
click at [1331, 482] on button "Search" at bounding box center [1278, 494] width 124 height 41
click at [504, 378] on input "N00133" at bounding box center [883, 386] width 912 height 40
drag, startPoint x: 504, startPoint y: 378, endPoint x: 478, endPoint y: 387, distance: 27.5
click at [504, 378] on input "N00133" at bounding box center [883, 386] width 912 height 40
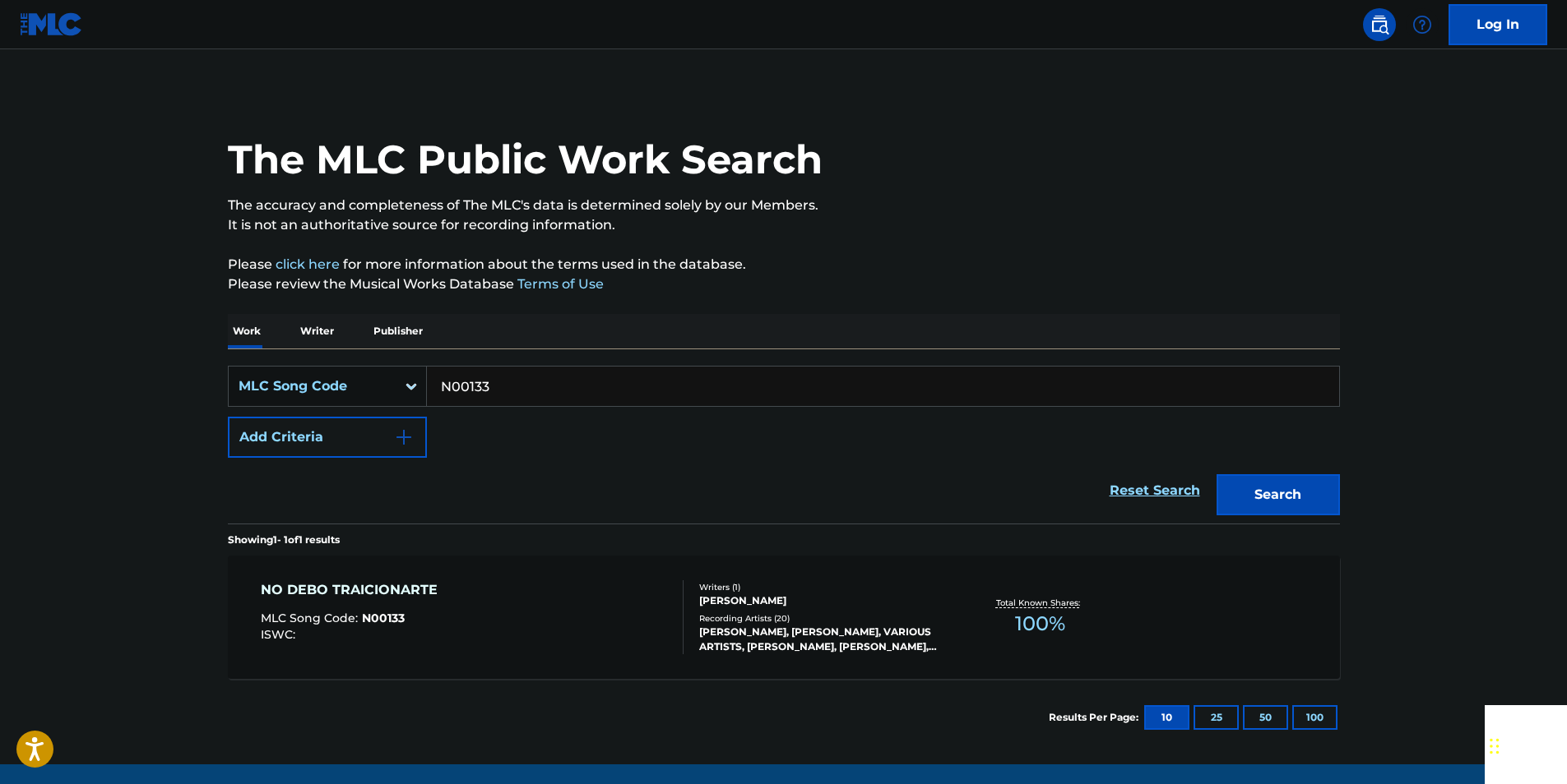
paste input "45890"
click at [1265, 480] on button "Search" at bounding box center [1278, 494] width 124 height 41
click at [512, 405] on input "N45890" at bounding box center [883, 386] width 912 height 40
paste input "Q5530"
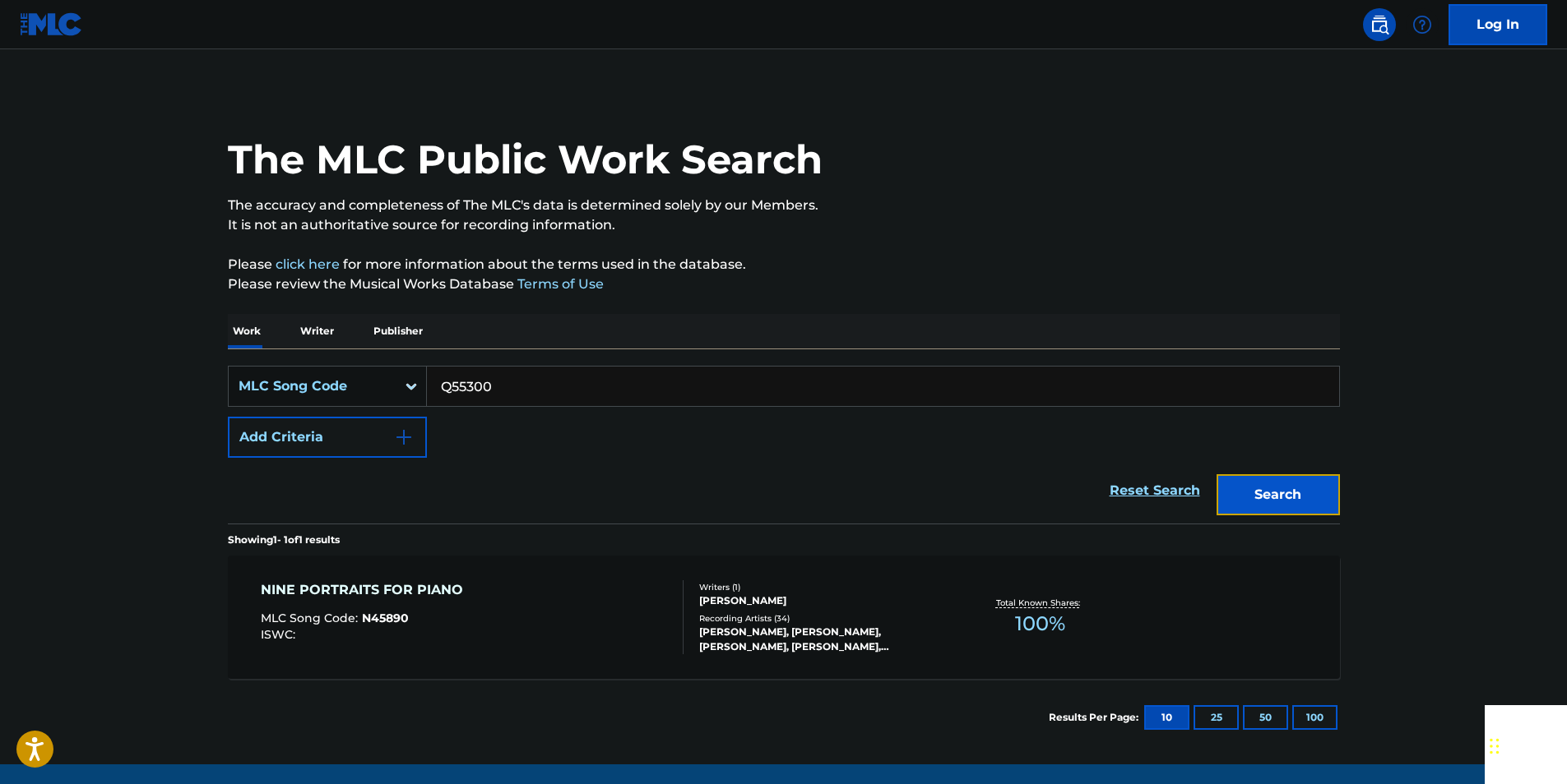
click at [1254, 478] on button "Search" at bounding box center [1278, 494] width 124 height 41
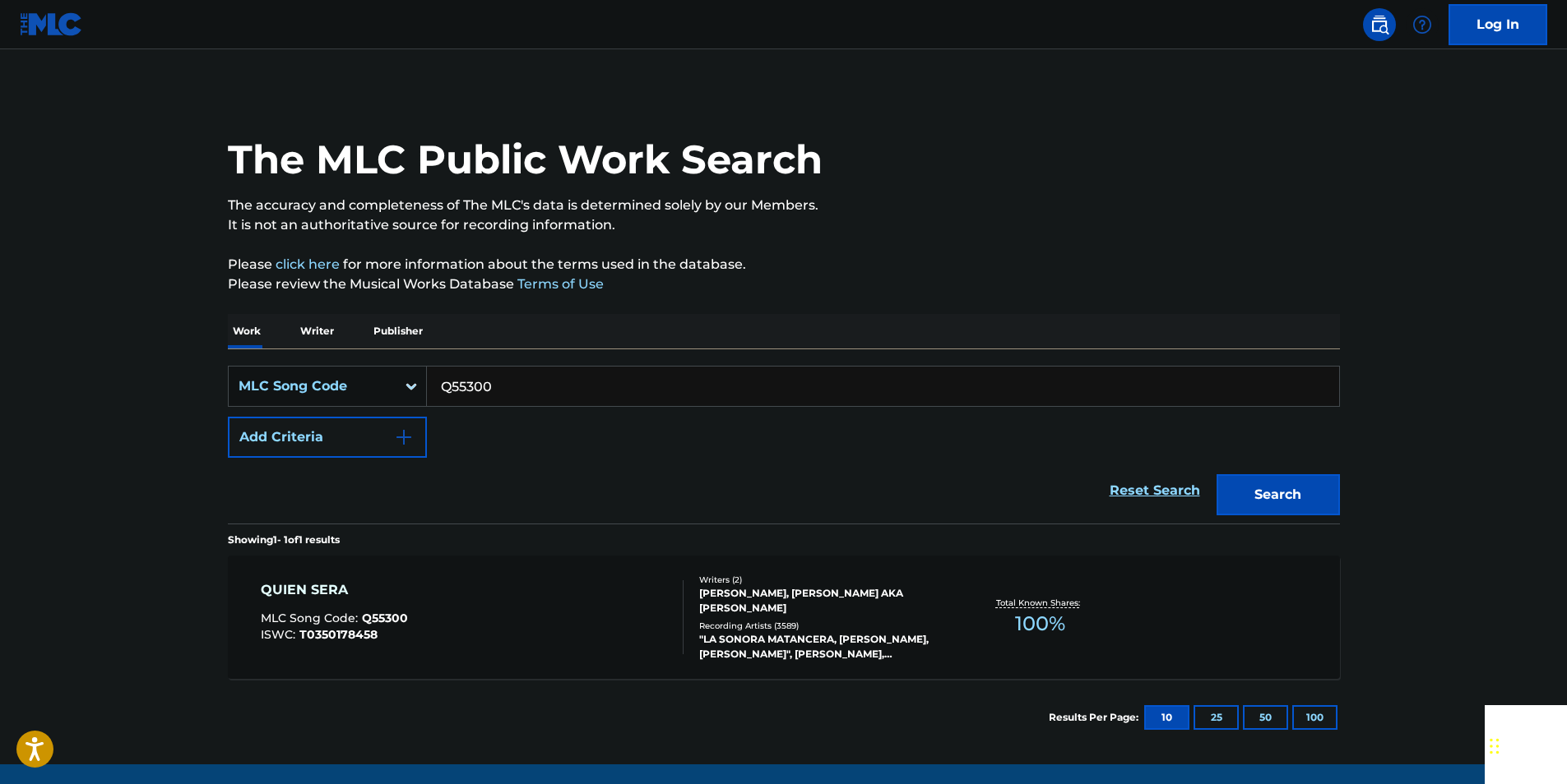
click at [509, 393] on input "Q55300" at bounding box center [883, 386] width 912 height 40
paste input "W1254Q"
click at [1319, 485] on button "Search" at bounding box center [1278, 494] width 124 height 41
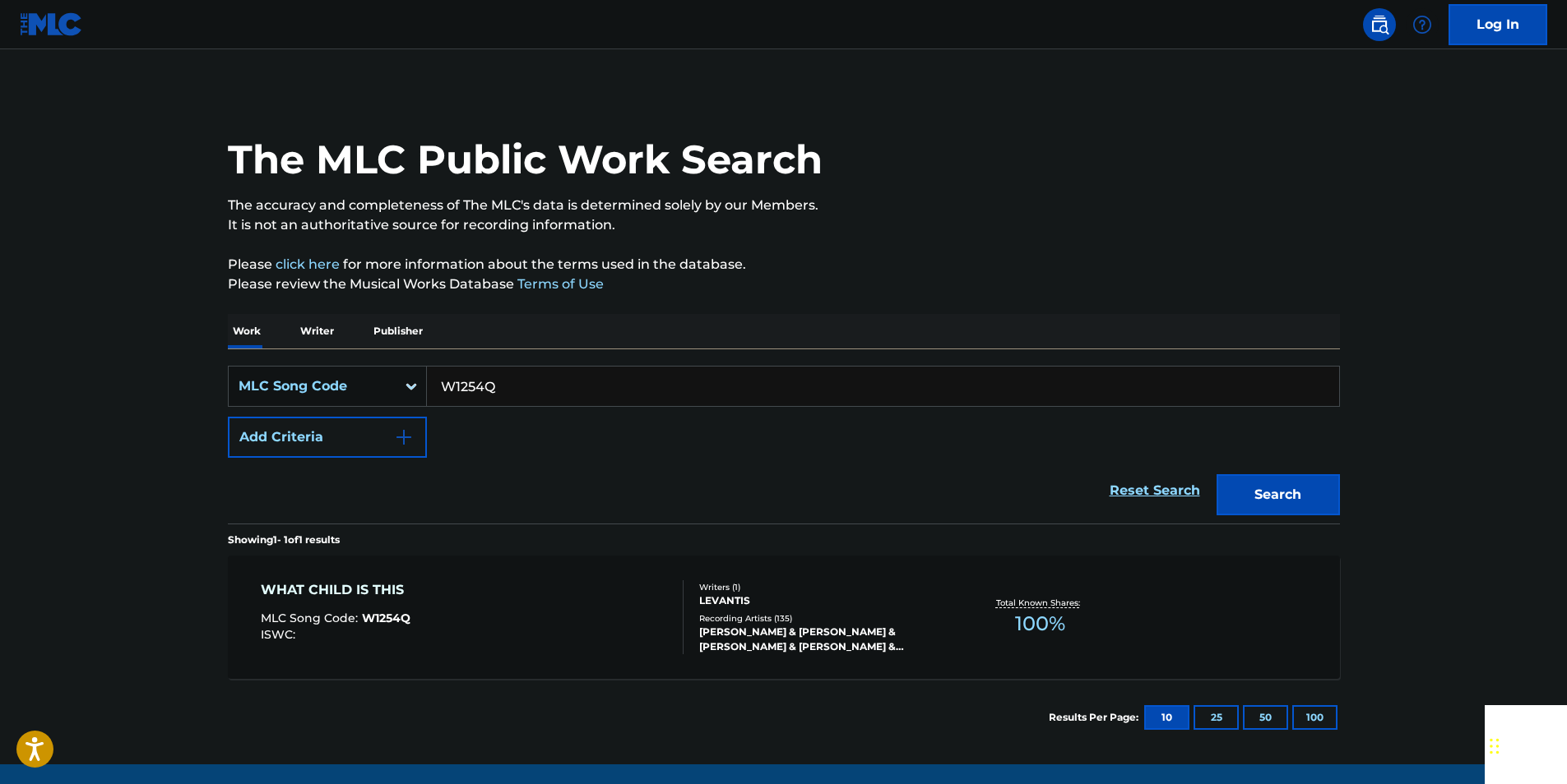
click at [510, 385] on input "W1254Q" at bounding box center [883, 386] width 912 height 40
paste input "TV9SIL"
click at [1330, 486] on button "Search" at bounding box center [1278, 494] width 124 height 41
click at [496, 381] on input "TV9SIL" at bounding box center [883, 386] width 912 height 40
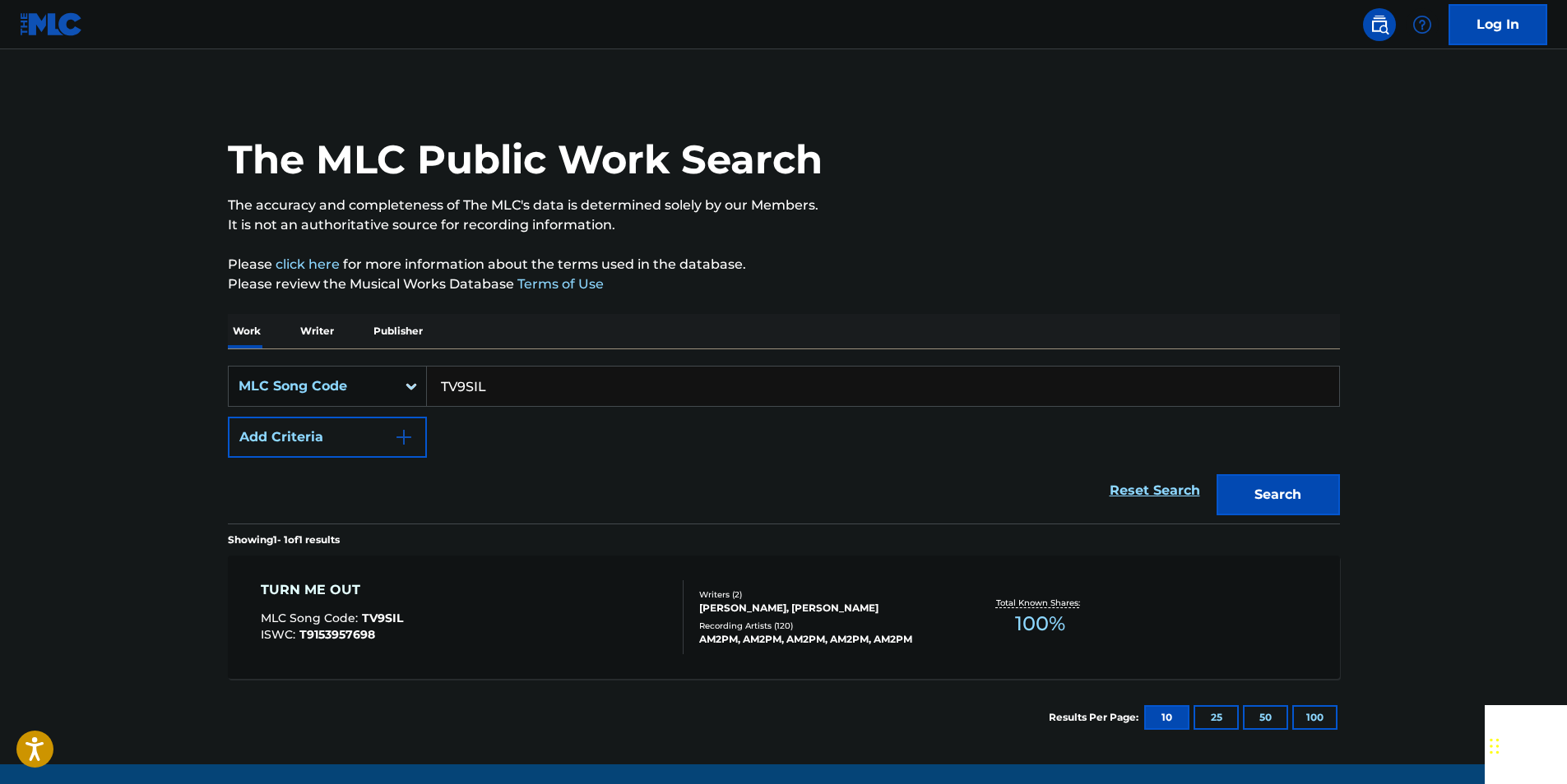
click at [496, 381] on input "TV9SIL" at bounding box center [883, 386] width 912 height 40
paste input "E02930"
click at [1296, 483] on button "Search" at bounding box center [1278, 494] width 124 height 41
click at [539, 379] on input "E02930" at bounding box center [883, 386] width 912 height 40
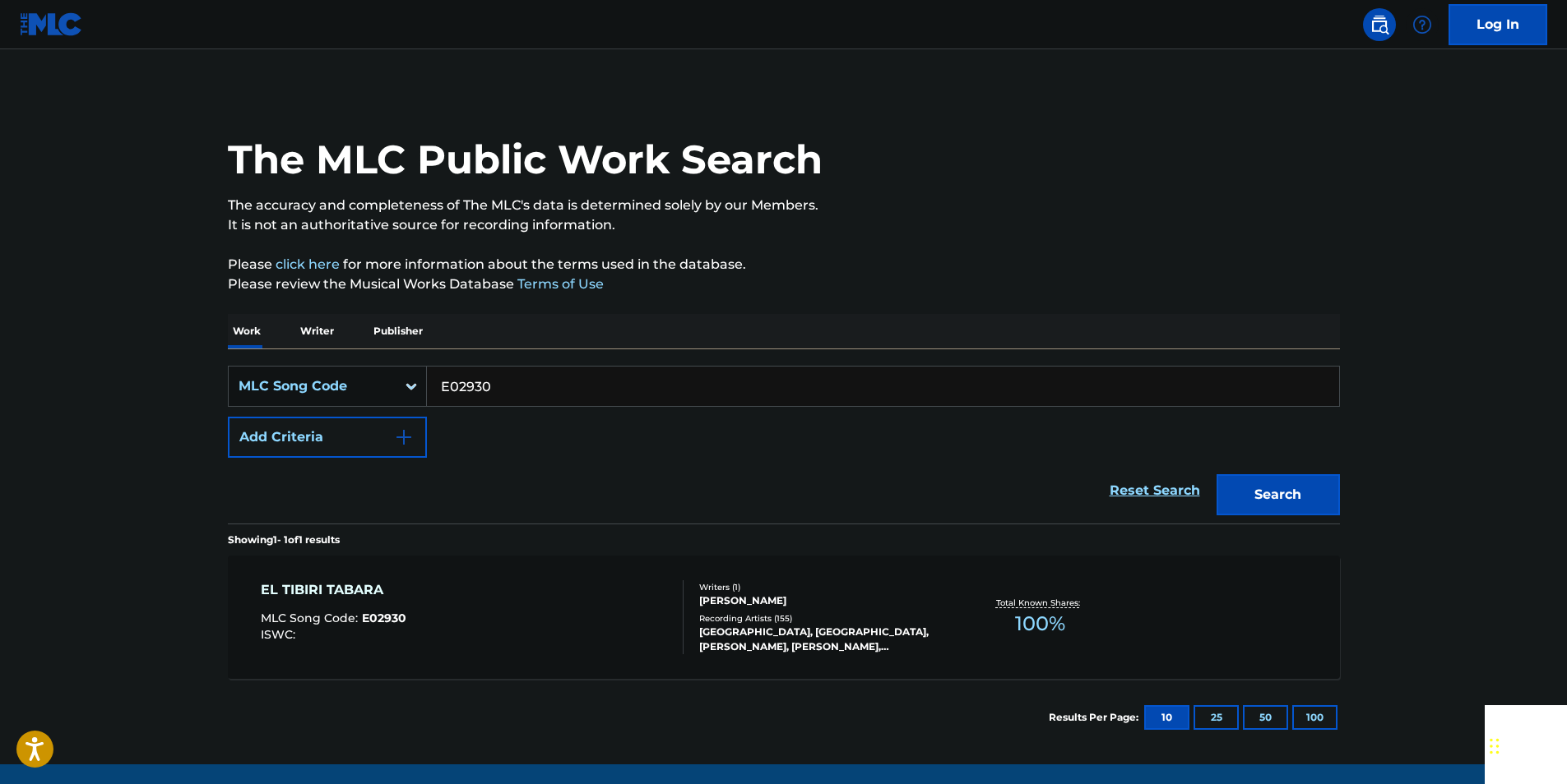
paste input "C2340R"
click at [1271, 508] on button "Search" at bounding box center [1278, 494] width 124 height 41
click at [486, 393] on input "C2340R" at bounding box center [883, 386] width 912 height 40
paste input "S14893"
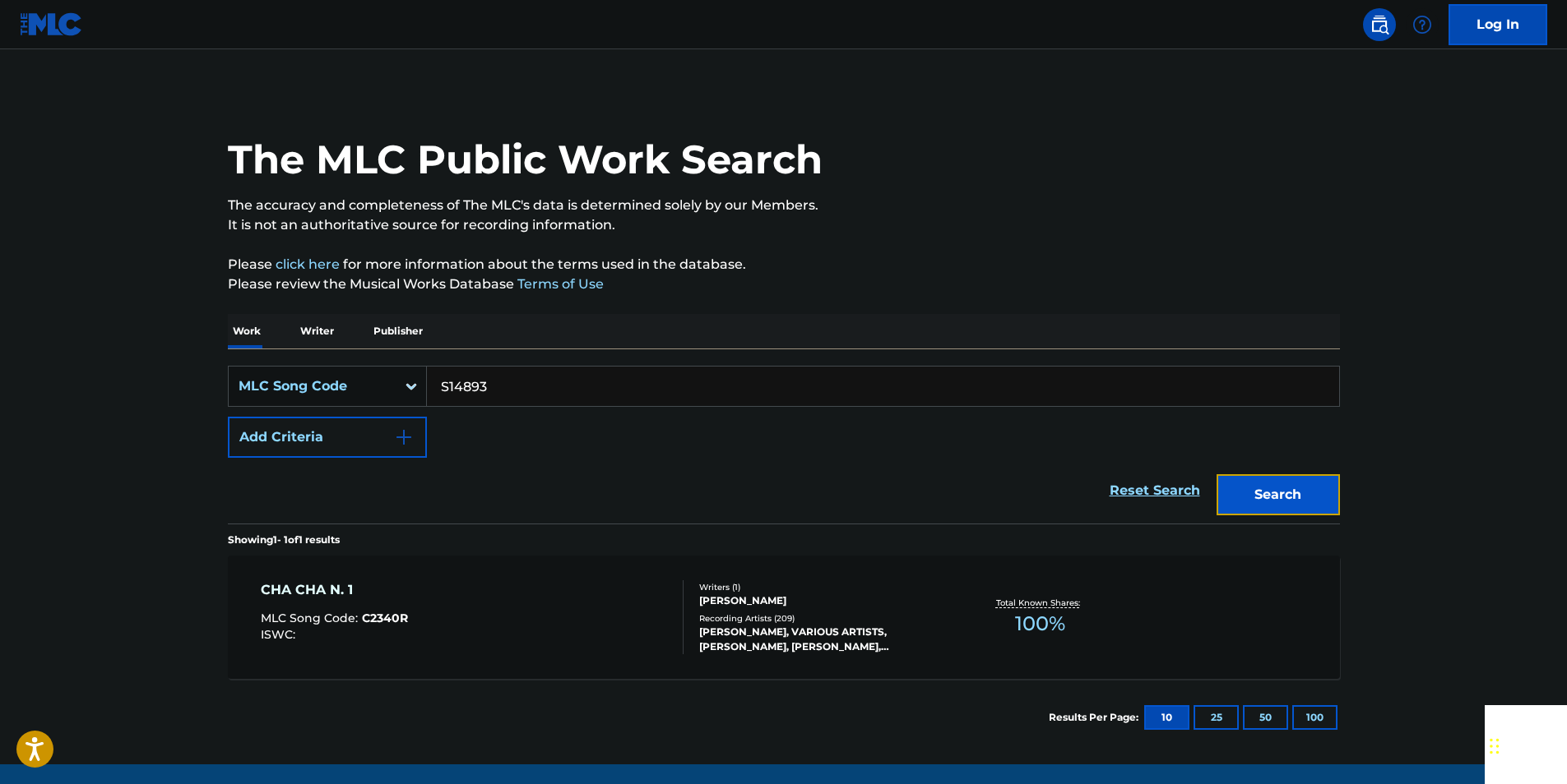
click at [1266, 481] on button "Search" at bounding box center [1278, 494] width 124 height 41
click at [503, 384] on input "S14893" at bounding box center [883, 386] width 912 height 40
click at [502, 384] on input "S14893" at bounding box center [883, 386] width 912 height 40
paste input "P82308"
click at [1281, 504] on button "Search" at bounding box center [1278, 494] width 124 height 41
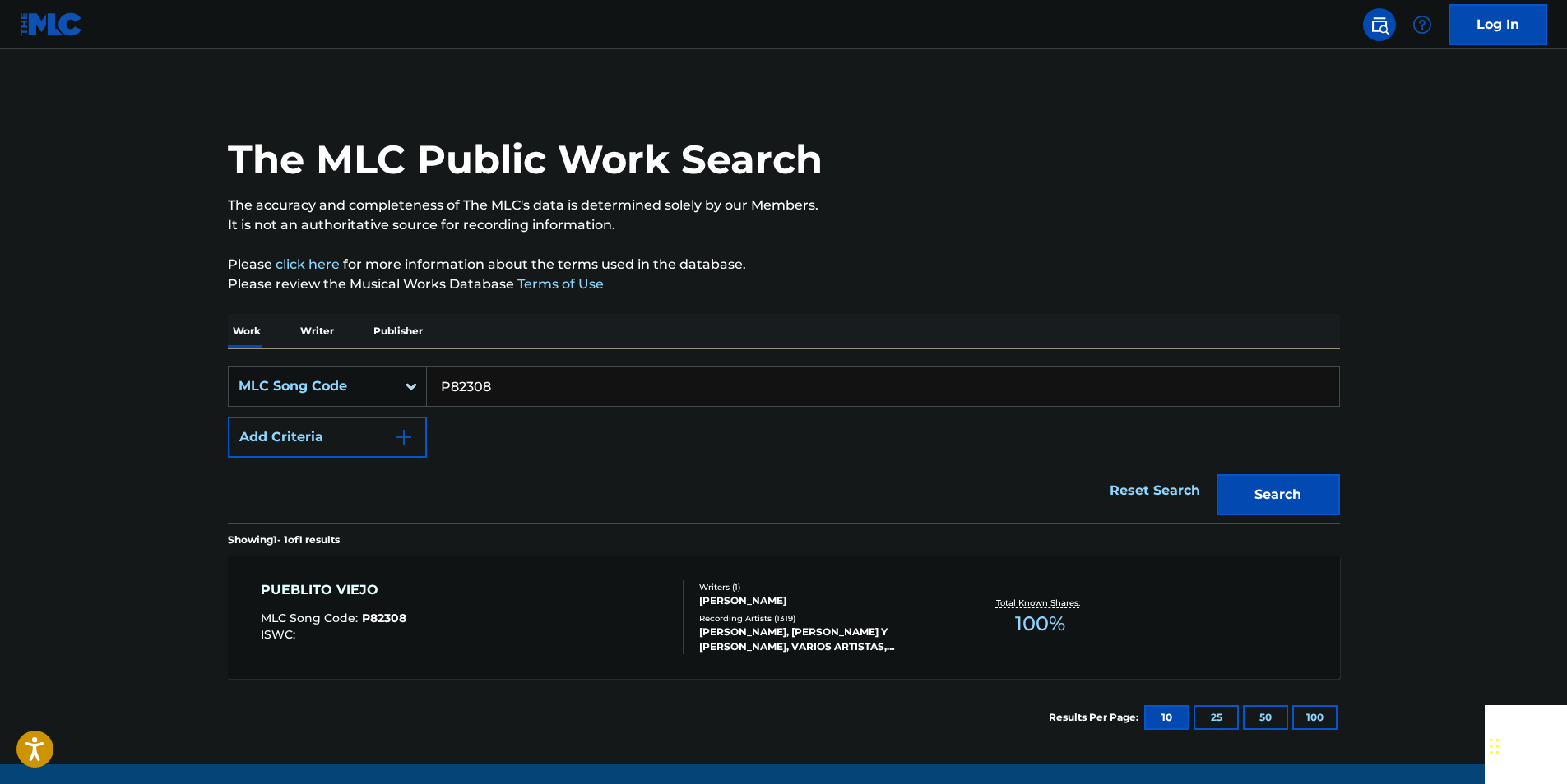
click at [505, 393] on input "P82308" at bounding box center [883, 386] width 912 height 40
paste input "S14893"
click at [1320, 502] on button "Search" at bounding box center [1278, 494] width 124 height 41
click at [540, 378] on input "S14893" at bounding box center [883, 386] width 912 height 40
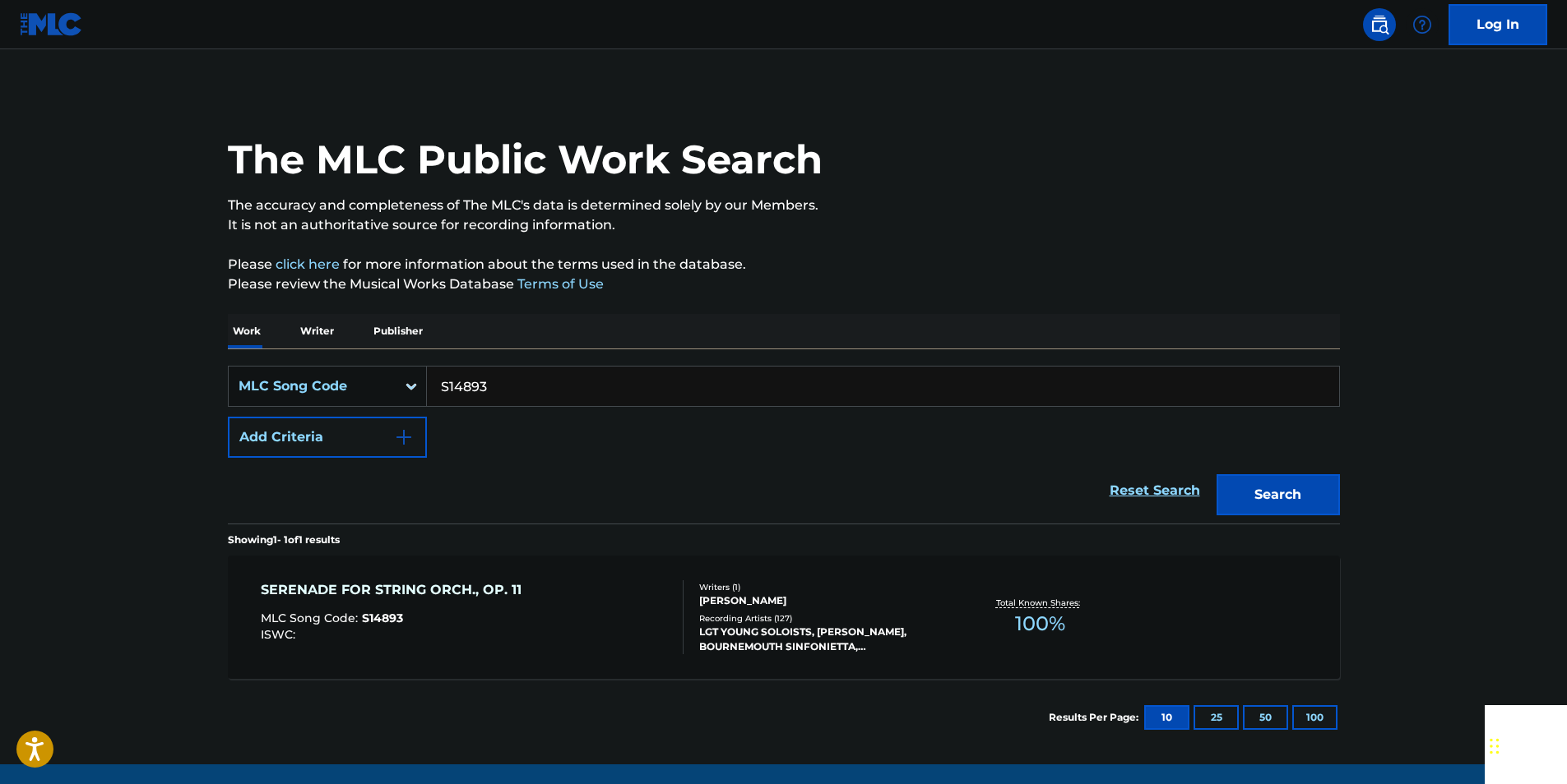
click at [540, 378] on input "S14893" at bounding box center [883, 386] width 912 height 40
paste input "H00755"
click at [1257, 496] on button "Search" at bounding box center [1278, 494] width 124 height 41
click at [513, 389] on input "H00755" at bounding box center [883, 386] width 912 height 40
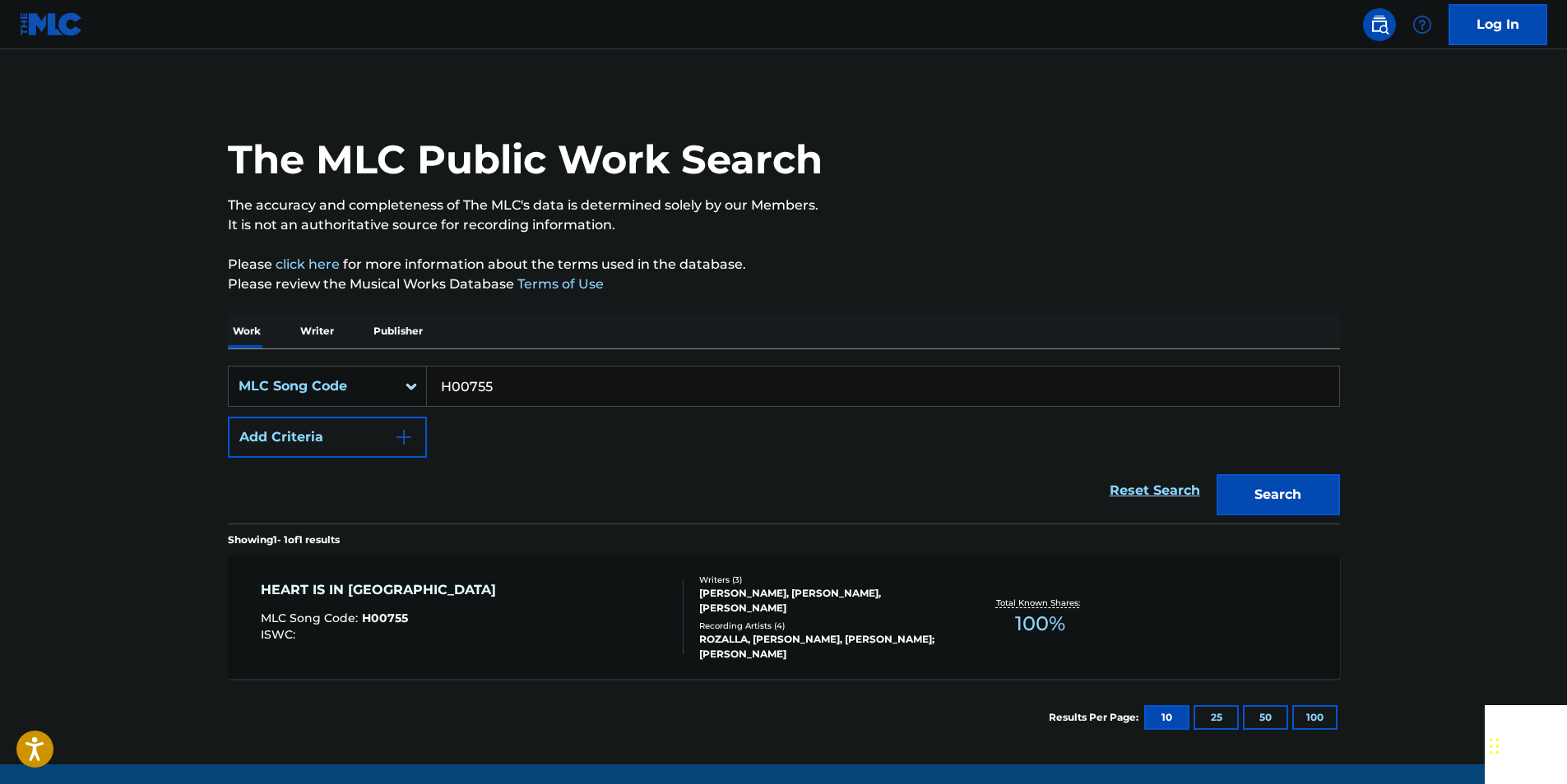
paste input "V03496"
click at [1265, 499] on button "Search" at bounding box center [1278, 494] width 124 height 41
click at [545, 396] on input "V03496" at bounding box center [883, 386] width 912 height 40
paste input "N6728Y"
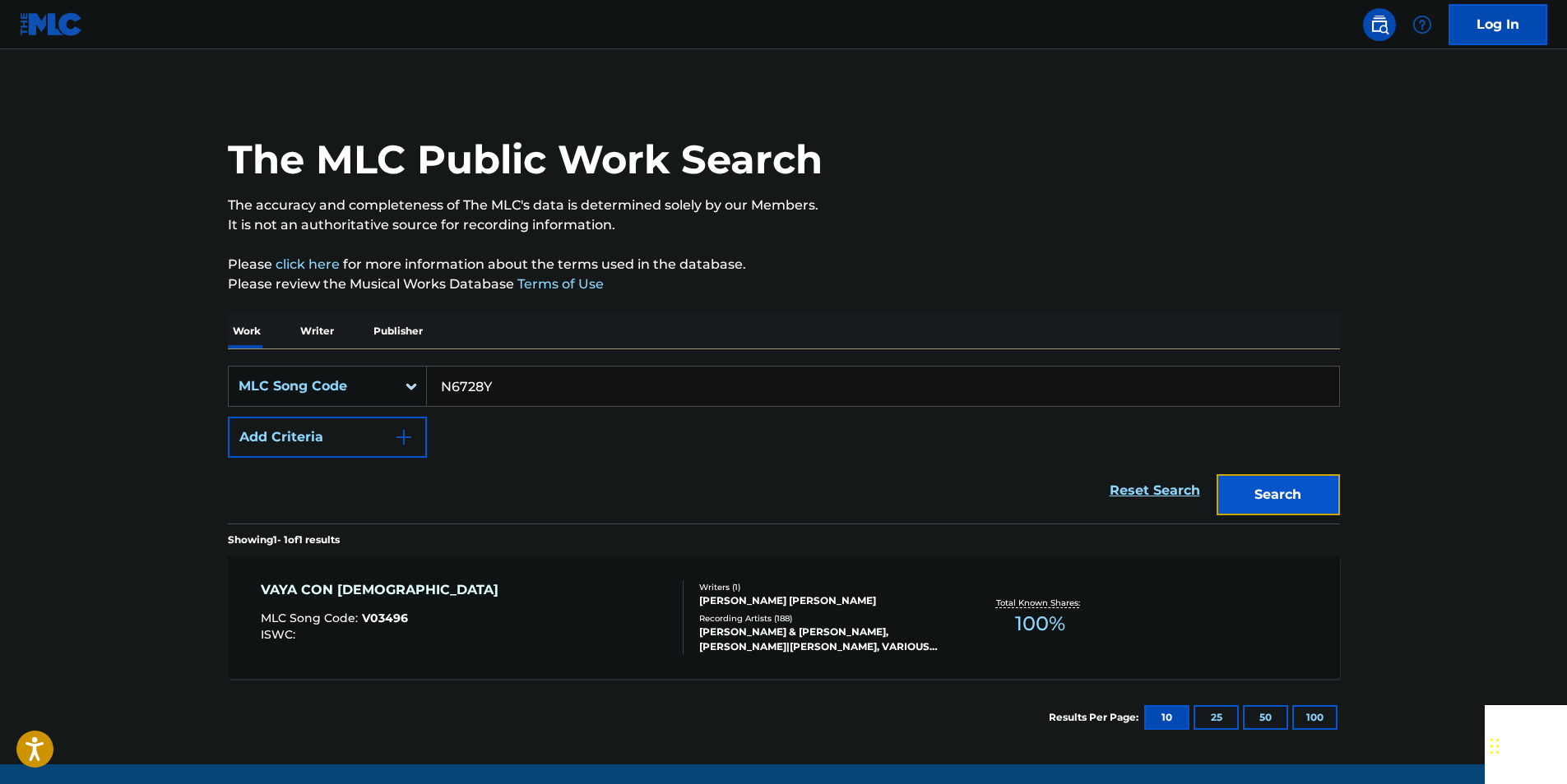
click at [1268, 486] on button "Search" at bounding box center [1278, 494] width 124 height 41
click at [554, 383] on input "N6728Y" at bounding box center [883, 386] width 912 height 40
drag, startPoint x: 554, startPoint y: 383, endPoint x: 532, endPoint y: 383, distance: 22.0
click at [552, 383] on input "N6728Y" at bounding box center [883, 386] width 912 height 40
paste input "E05284"
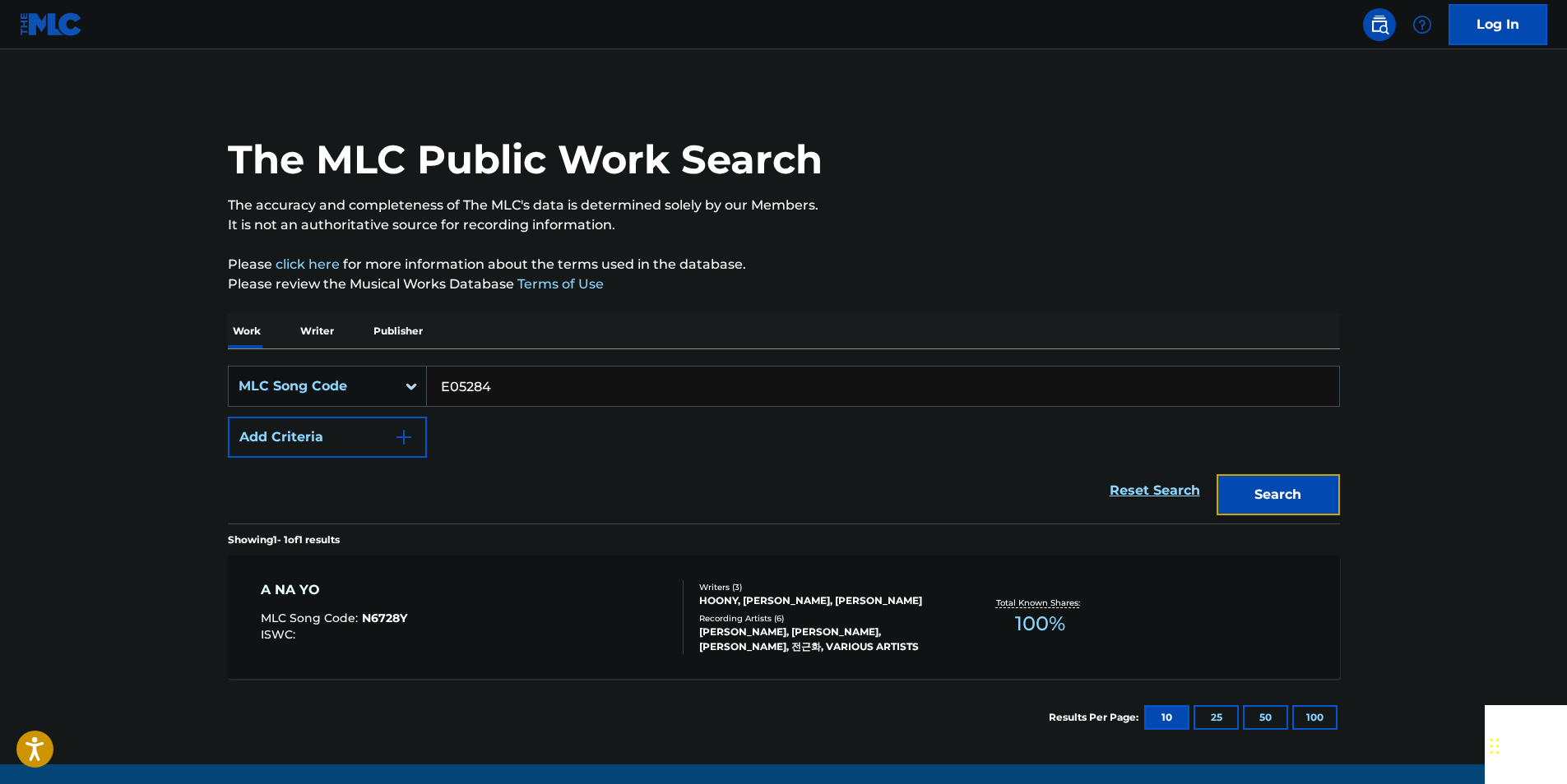
click at [1274, 498] on button "Search" at bounding box center [1278, 494] width 124 height 41
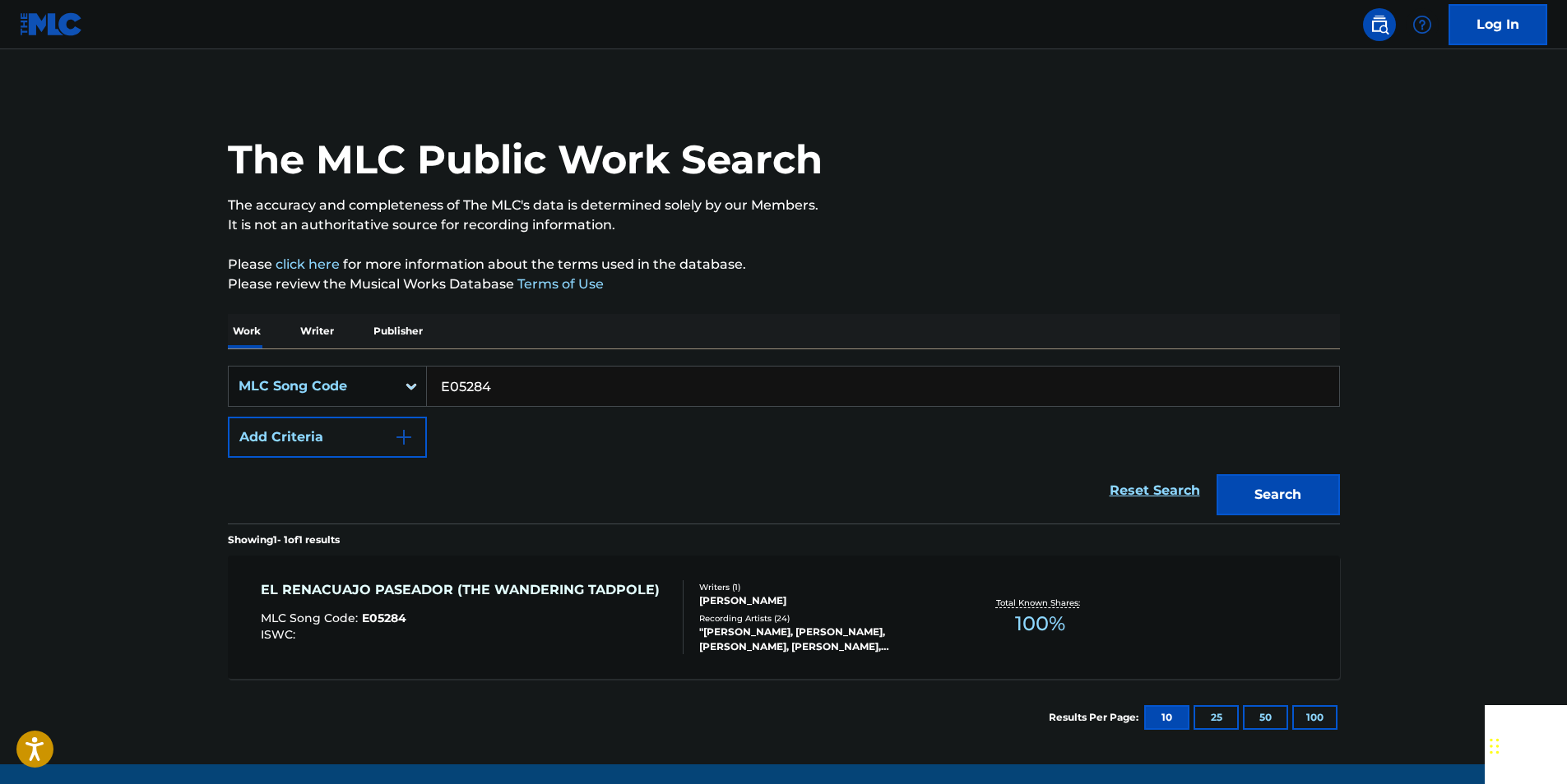
click at [503, 386] on input "E05284" at bounding box center [883, 386] width 912 height 40
paste input "I11209"
click at [1319, 483] on button "Search" at bounding box center [1278, 494] width 124 height 41
click at [506, 383] on input "I11209" at bounding box center [883, 386] width 912 height 40
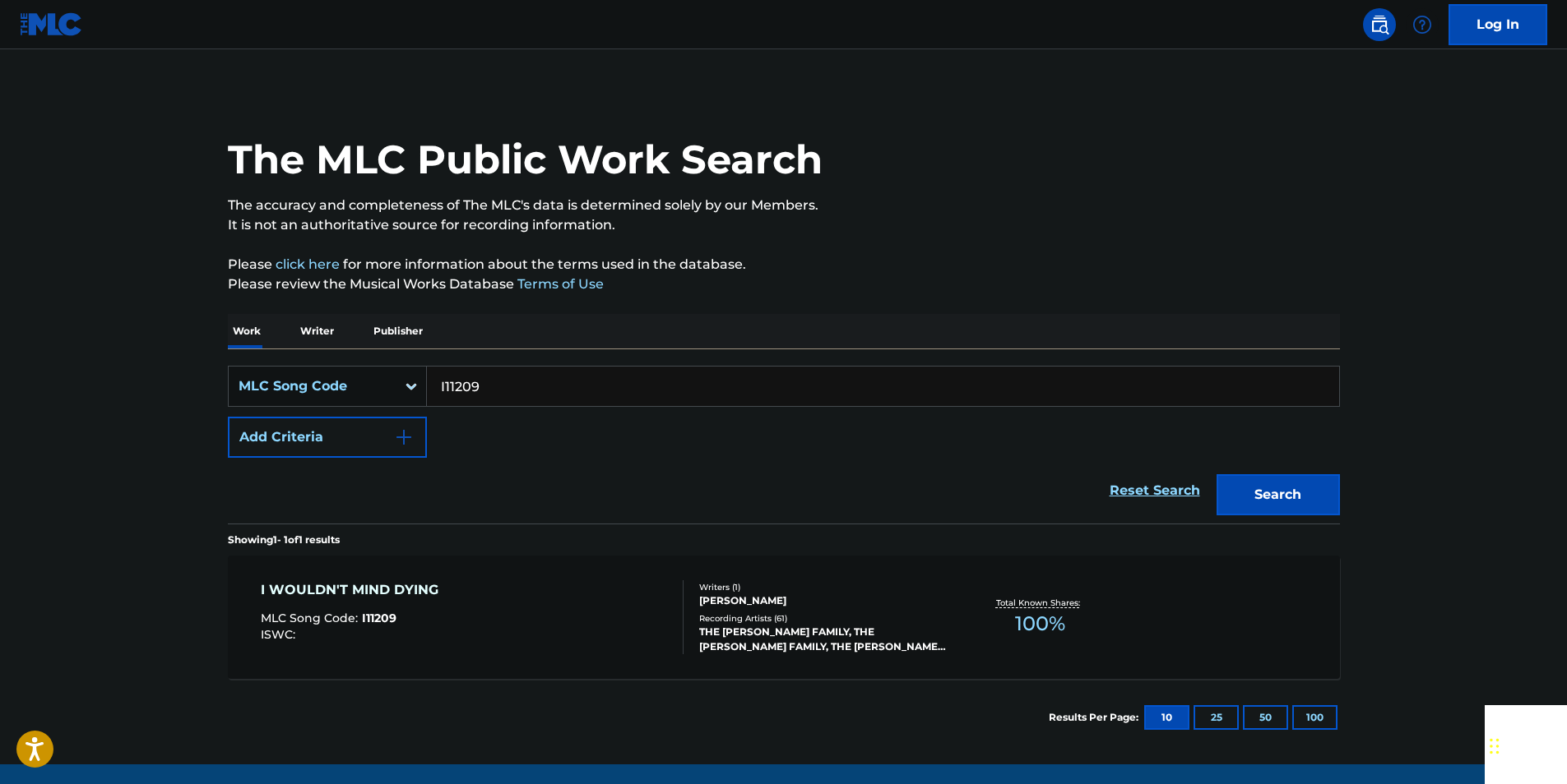
click at [506, 383] on input "I11209" at bounding box center [883, 386] width 912 height 40
paste input "L02170"
click at [1223, 478] on button "Search" at bounding box center [1278, 494] width 124 height 41
click at [498, 391] on input "L02170" at bounding box center [883, 386] width 912 height 40
drag, startPoint x: 498, startPoint y: 391, endPoint x: 479, endPoint y: 392, distance: 19.0
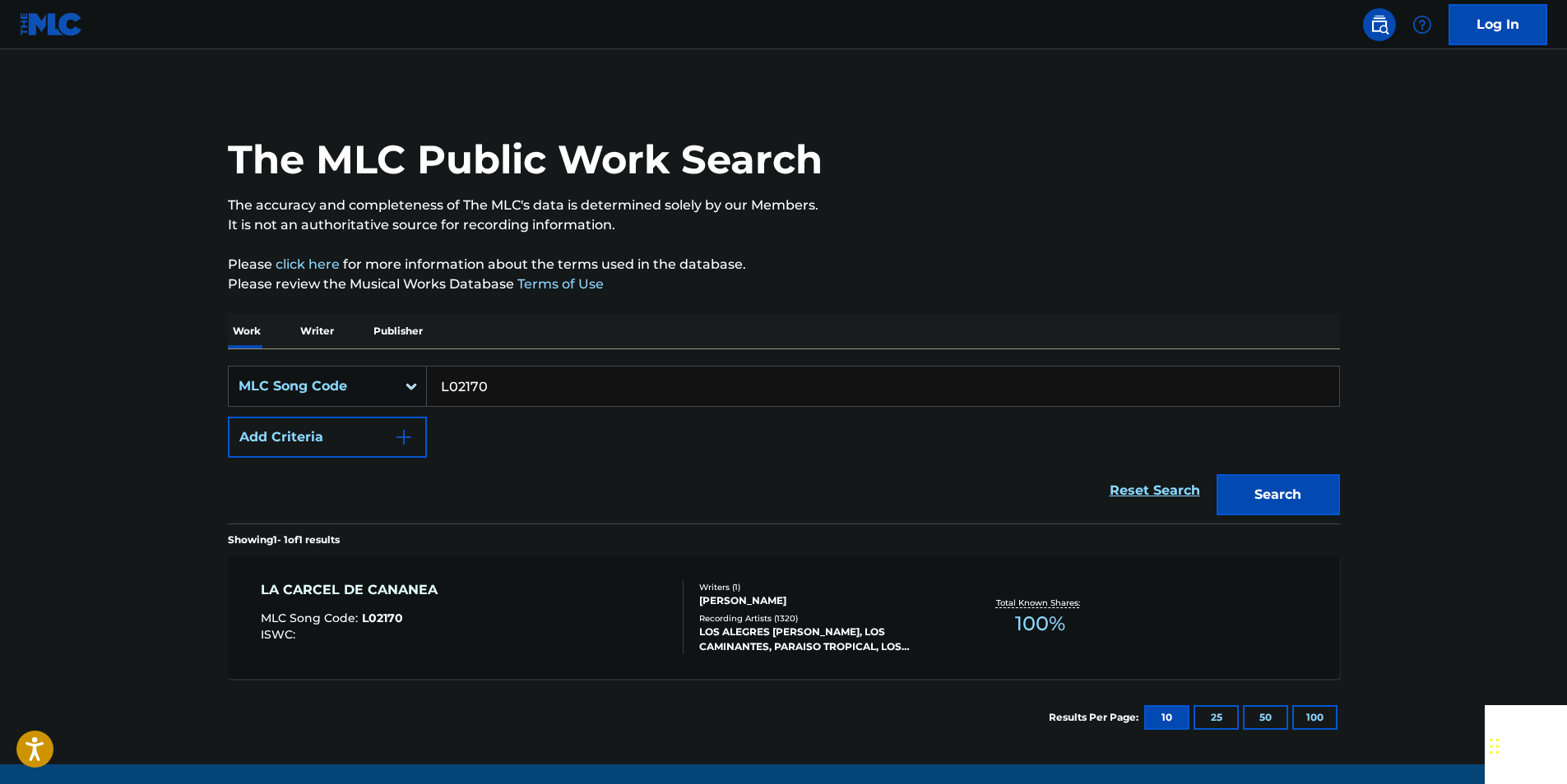
click at [499, 391] on input "L02170" at bounding box center [883, 386] width 912 height 40
paste input "T09598"
click at [1279, 502] on button "Search" at bounding box center [1278, 494] width 124 height 41
click at [509, 391] on input "T09598" at bounding box center [883, 386] width 912 height 40
drag, startPoint x: 509, startPoint y: 391, endPoint x: 475, endPoint y: 391, distance: 34.0
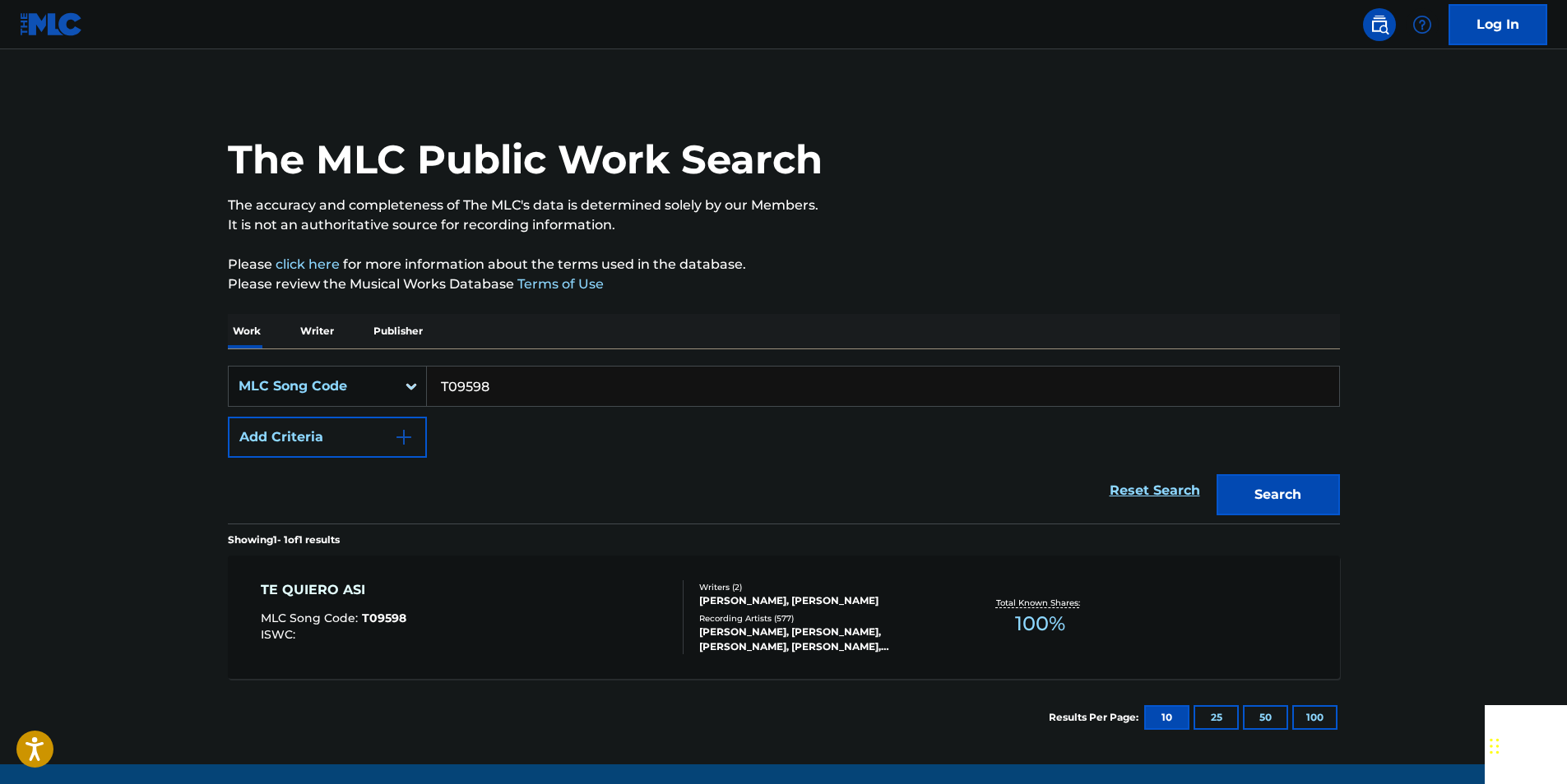
click at [508, 391] on input "T09598" at bounding box center [883, 386] width 912 height 40
paste input "N00367"
click at [1320, 501] on button "Search" at bounding box center [1278, 494] width 124 height 41
click at [526, 388] on input "N00367" at bounding box center [883, 386] width 912 height 40
drag, startPoint x: 526, startPoint y: 388, endPoint x: 482, endPoint y: 384, distance: 44.2
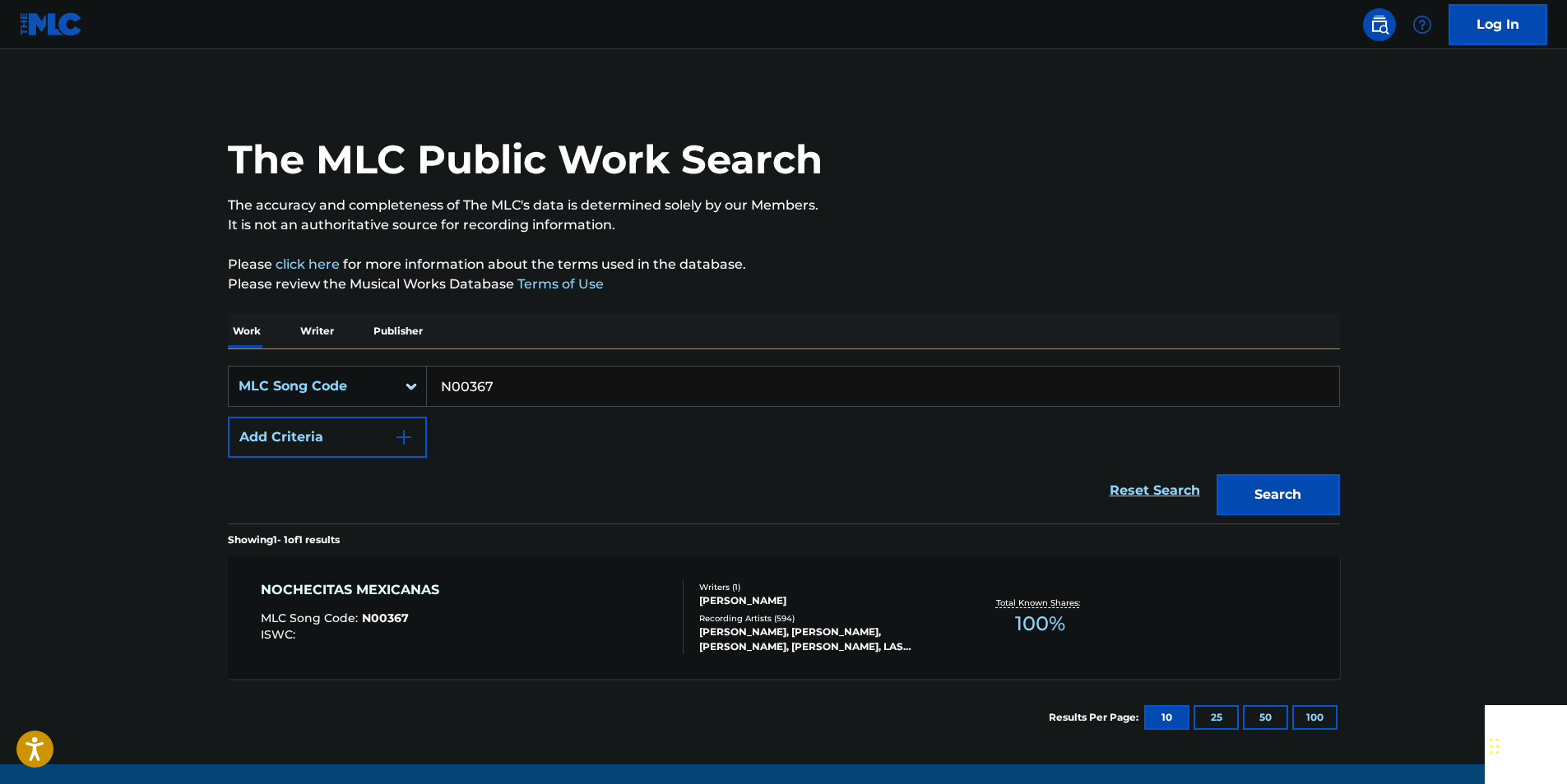
click at [525, 388] on input "N00367" at bounding box center [883, 386] width 912 height 40
paste input "O18720"
click at [1275, 490] on button "Search" at bounding box center [1278, 494] width 124 height 41
click at [515, 383] on input "O18720" at bounding box center [883, 386] width 912 height 40
click at [510, 383] on input "O18720" at bounding box center [883, 386] width 912 height 40
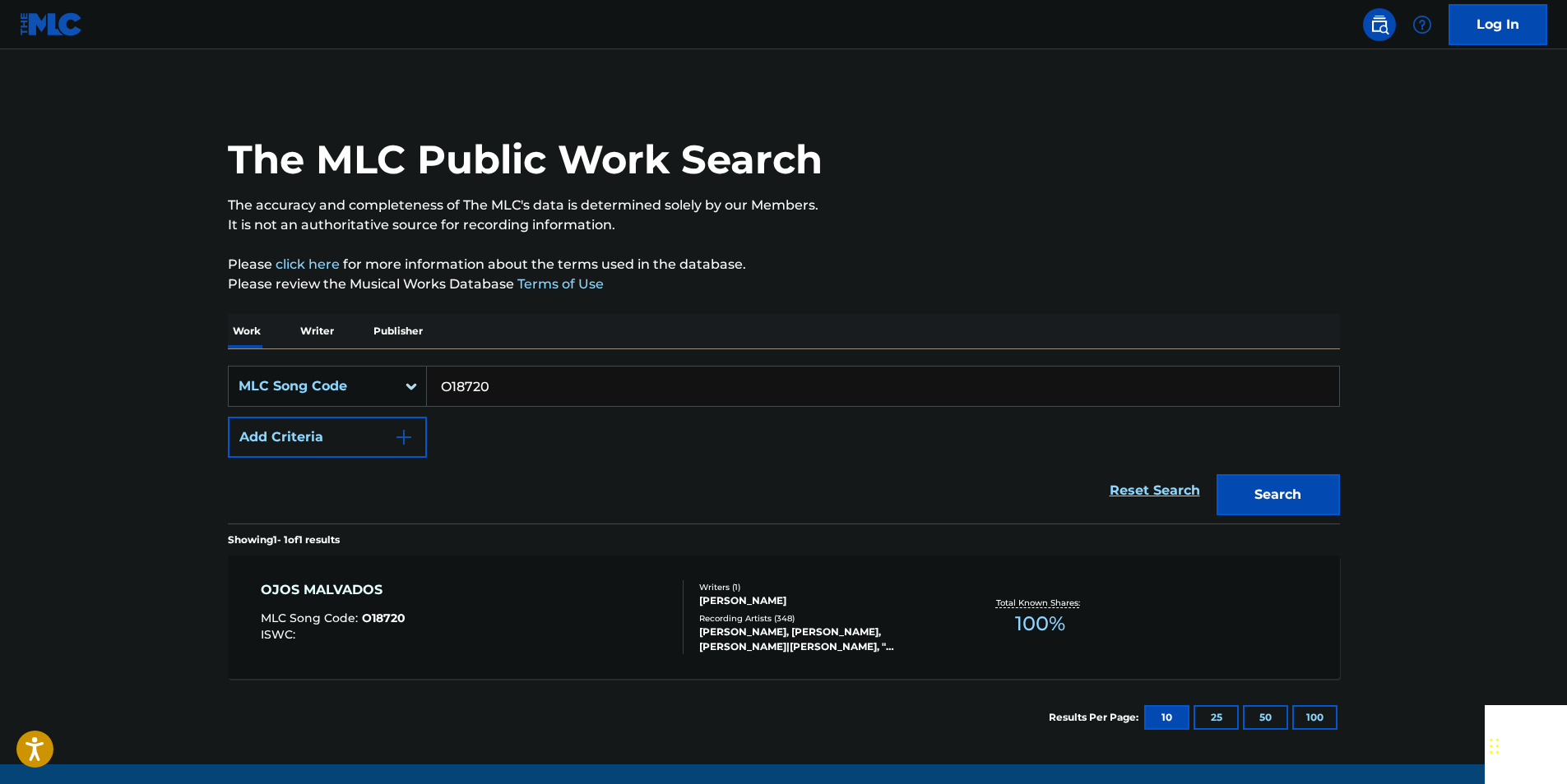
click at [490, 389] on input "O18720" at bounding box center [883, 386] width 912 height 40
click at [465, 385] on input "O18720" at bounding box center [883, 386] width 912 height 40
paste input "T14691"
click at [1277, 502] on button "Search" at bounding box center [1278, 494] width 124 height 41
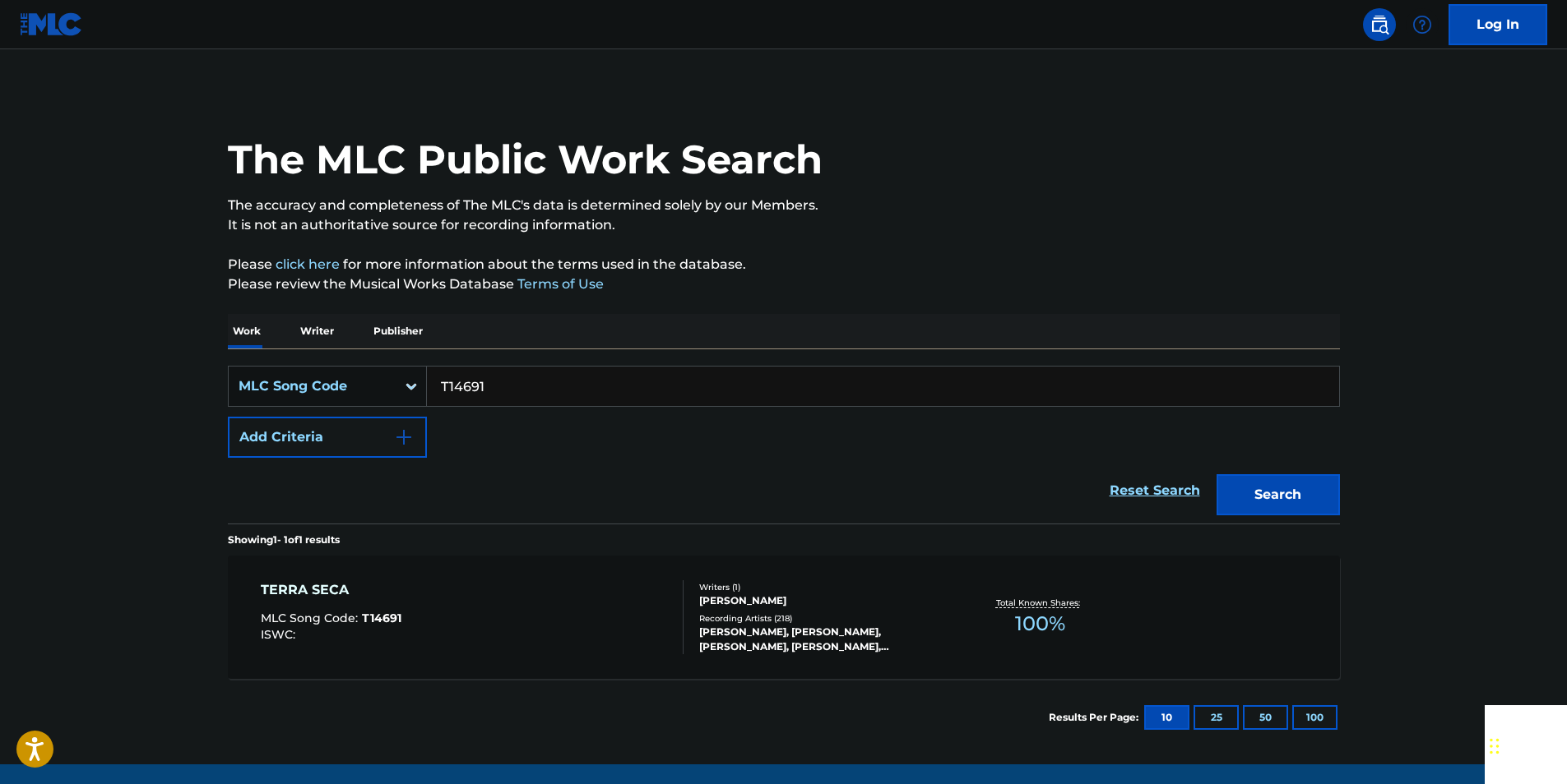
click at [528, 394] on input "T14691" at bounding box center [883, 386] width 912 height 40
drag, startPoint x: 527, startPoint y: 394, endPoint x: 515, endPoint y: 394, distance: 12.0
click at [525, 394] on input "T14691" at bounding box center [883, 386] width 912 height 40
paste input "I04687"
click at [1282, 490] on button "Search" at bounding box center [1278, 494] width 124 height 41
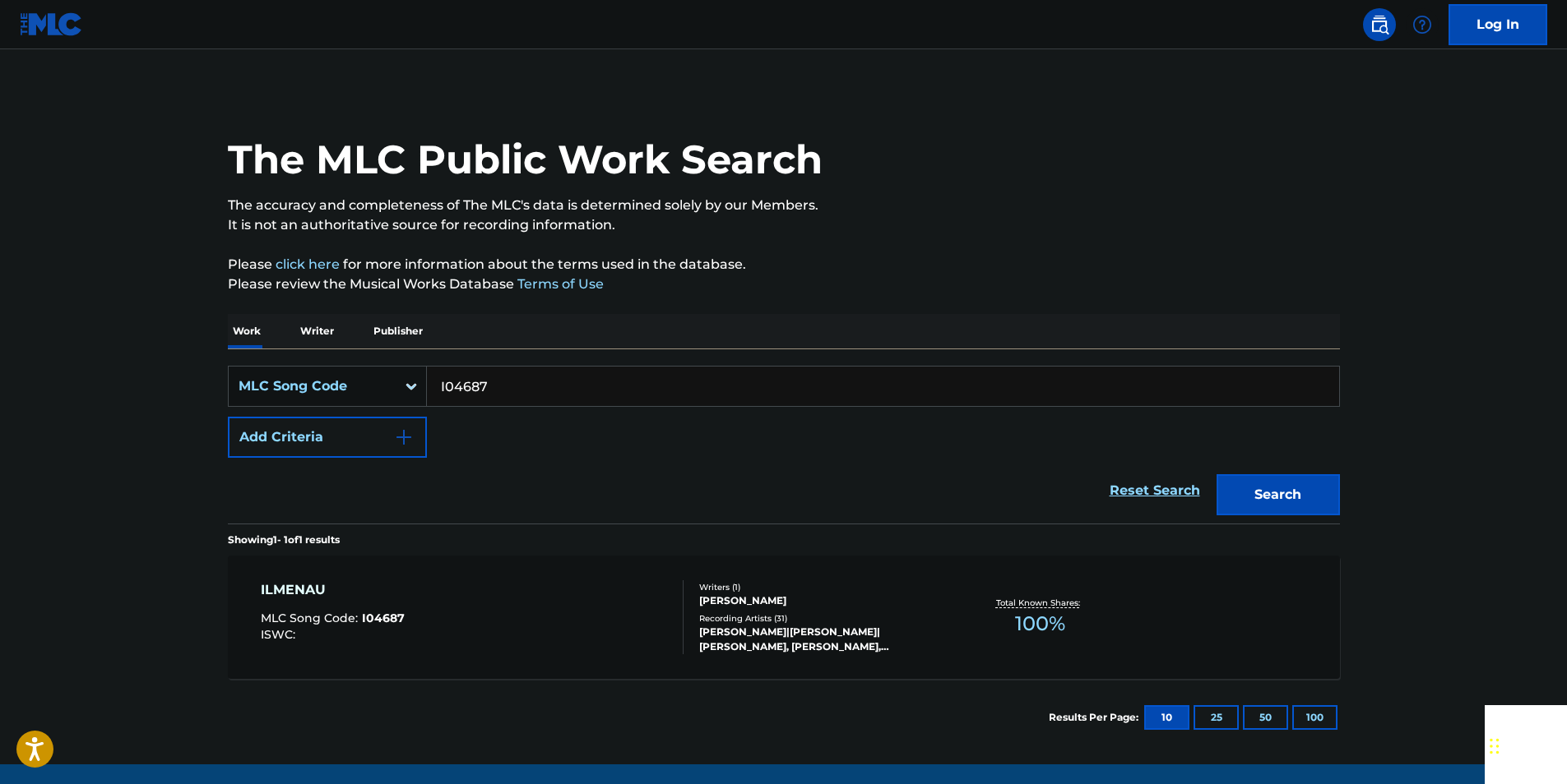
click at [485, 384] on input "I04687" at bounding box center [883, 386] width 912 height 40
paste input "E46089"
click at [1249, 479] on button "Search" at bounding box center [1278, 494] width 124 height 41
click at [520, 377] on input "E46089" at bounding box center [883, 386] width 912 height 40
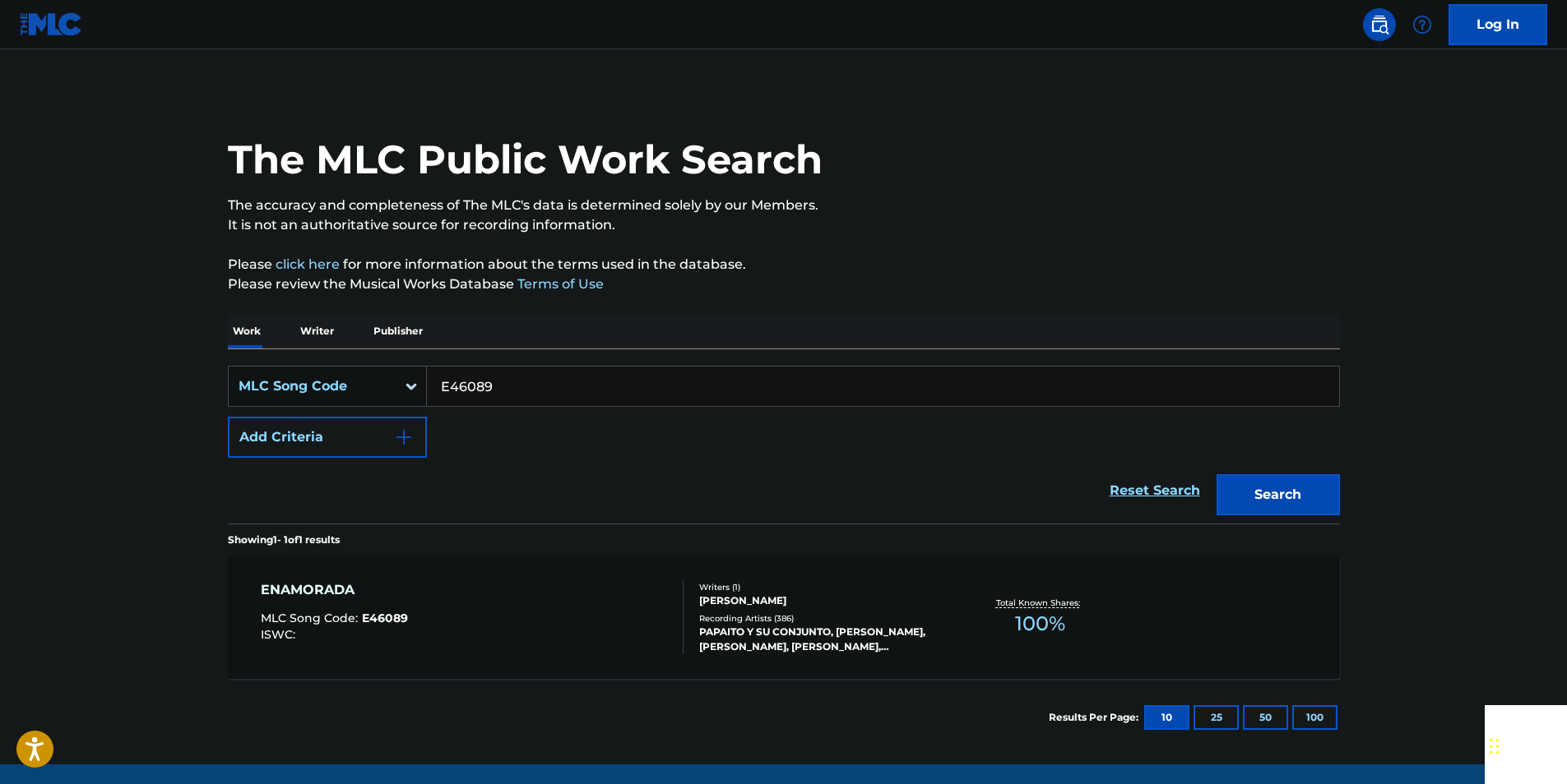
click at [520, 378] on input "E46089" at bounding box center [883, 386] width 912 height 40
paste input "31217"
click at [1266, 489] on button "Search" at bounding box center [1278, 494] width 124 height 41
click at [517, 383] on input "E31217" at bounding box center [883, 386] width 912 height 40
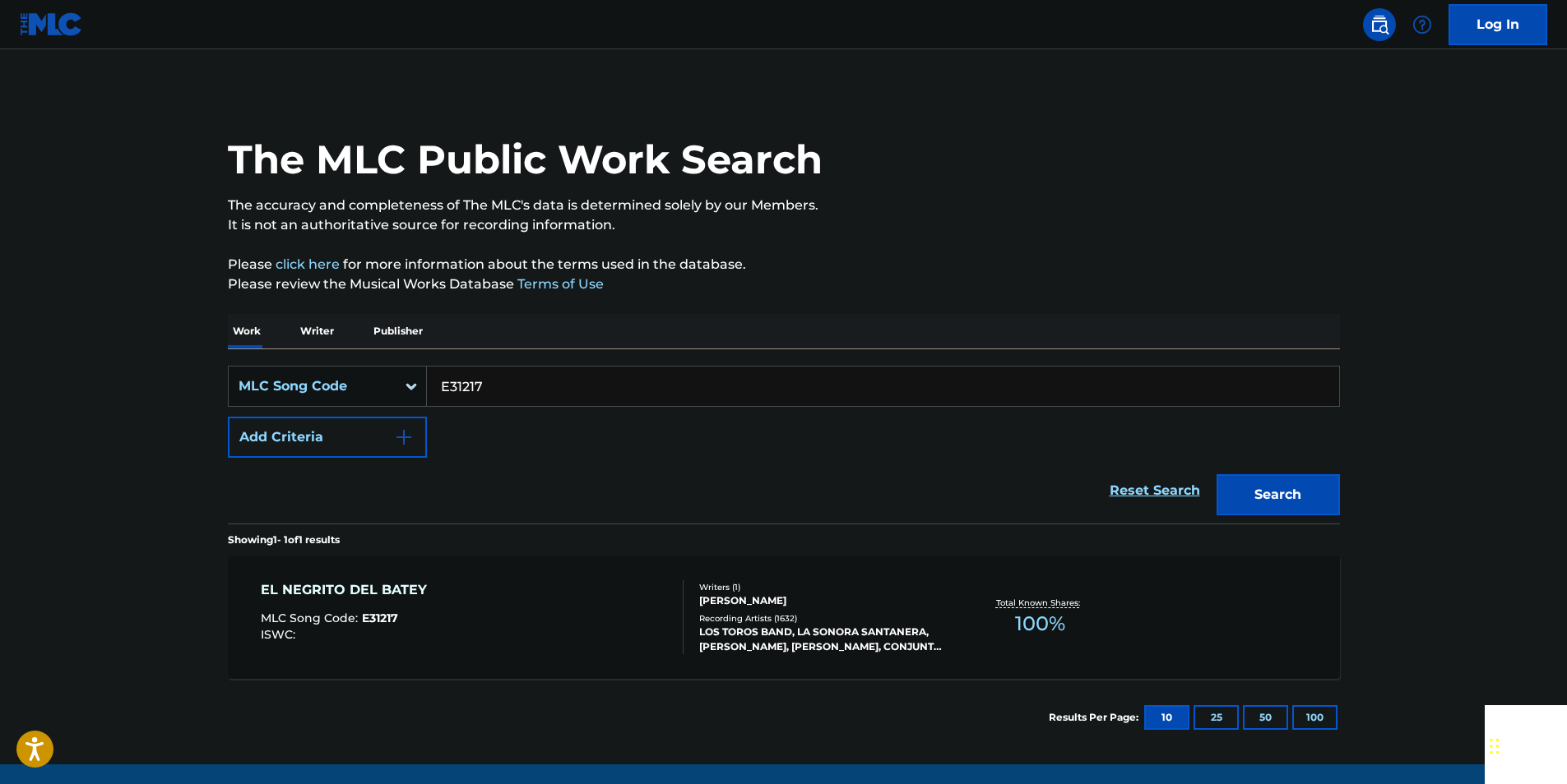
paste input "928334"
click at [1277, 496] on button "Search" at bounding box center [1278, 494] width 124 height 41
click at [496, 389] on input "928334" at bounding box center [883, 386] width 912 height 40
paste input "M33640"
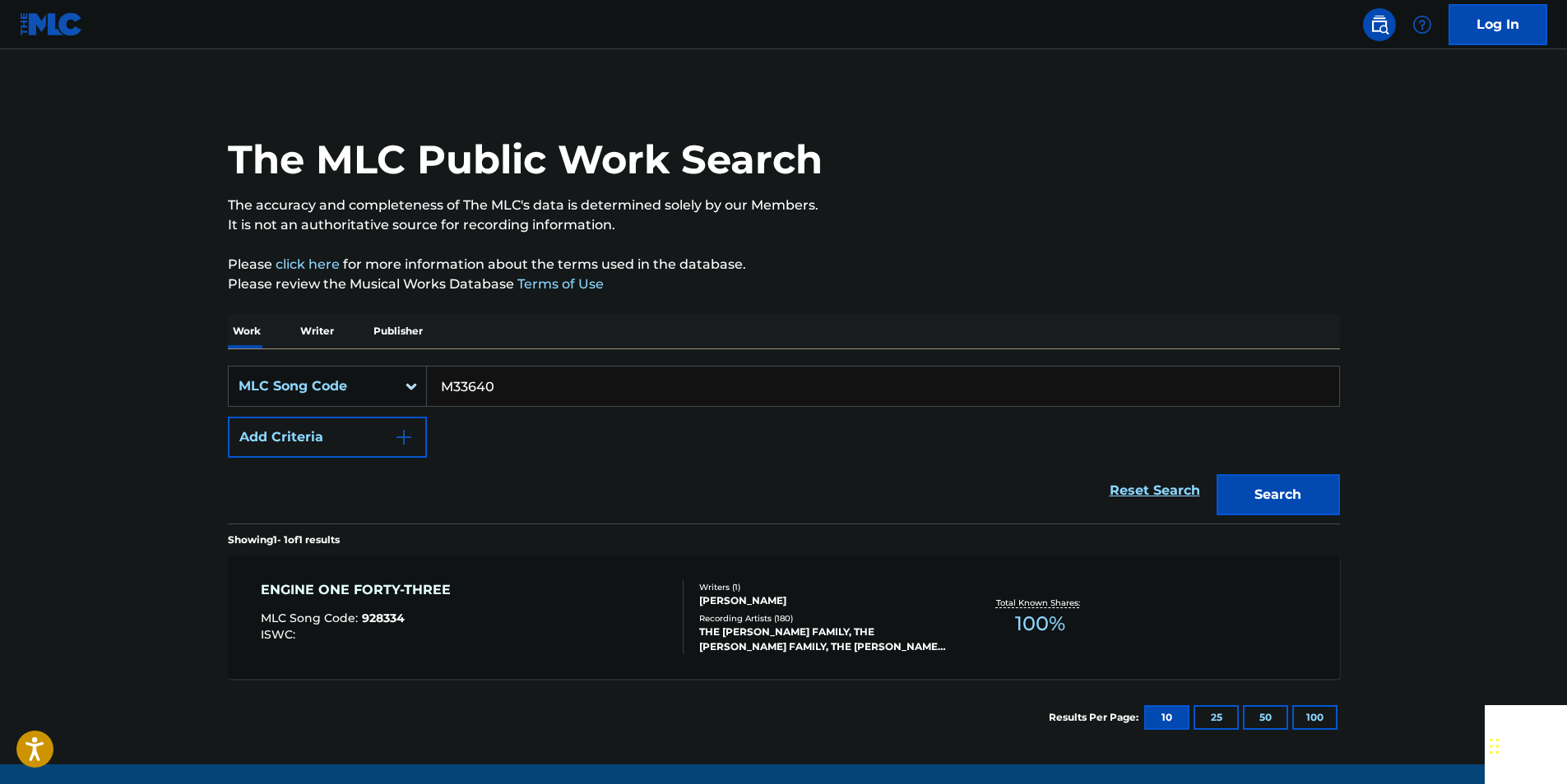
click at [1372, 504] on main "The MLC Public Work Search The accuracy and completeness of The MLC's data is d…" at bounding box center [784, 406] width 1567 height 715
click at [1315, 496] on button "Search" at bounding box center [1278, 494] width 124 height 41
click at [499, 388] on input "M33640" at bounding box center [883, 386] width 912 height 40
paste input "N50699"
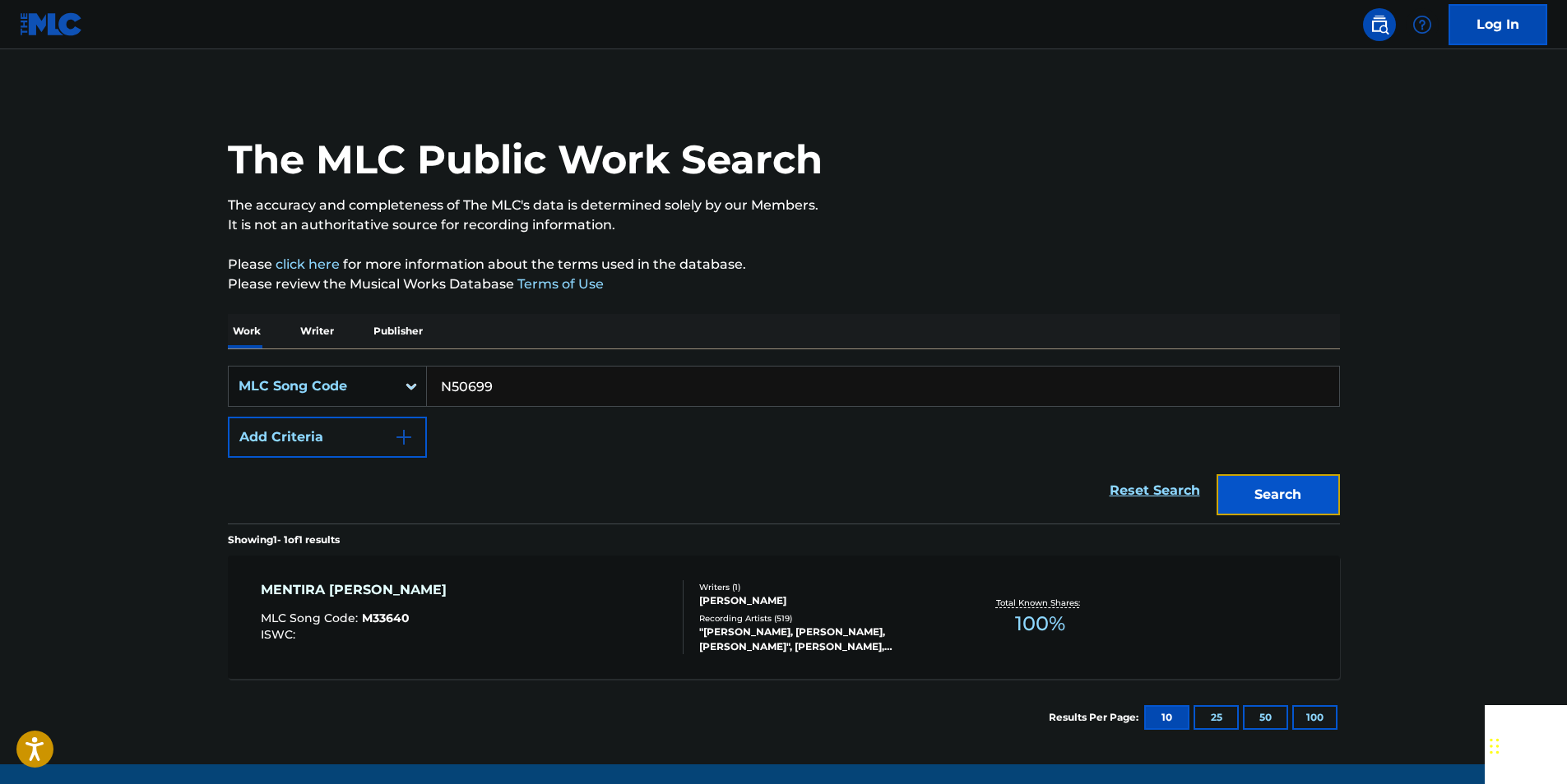
click at [1276, 486] on button "Search" at bounding box center [1278, 494] width 124 height 41
click at [509, 377] on input "N50699" at bounding box center [883, 386] width 912 height 40
paste input "924478"
click at [1295, 492] on button "Search" at bounding box center [1278, 494] width 124 height 41
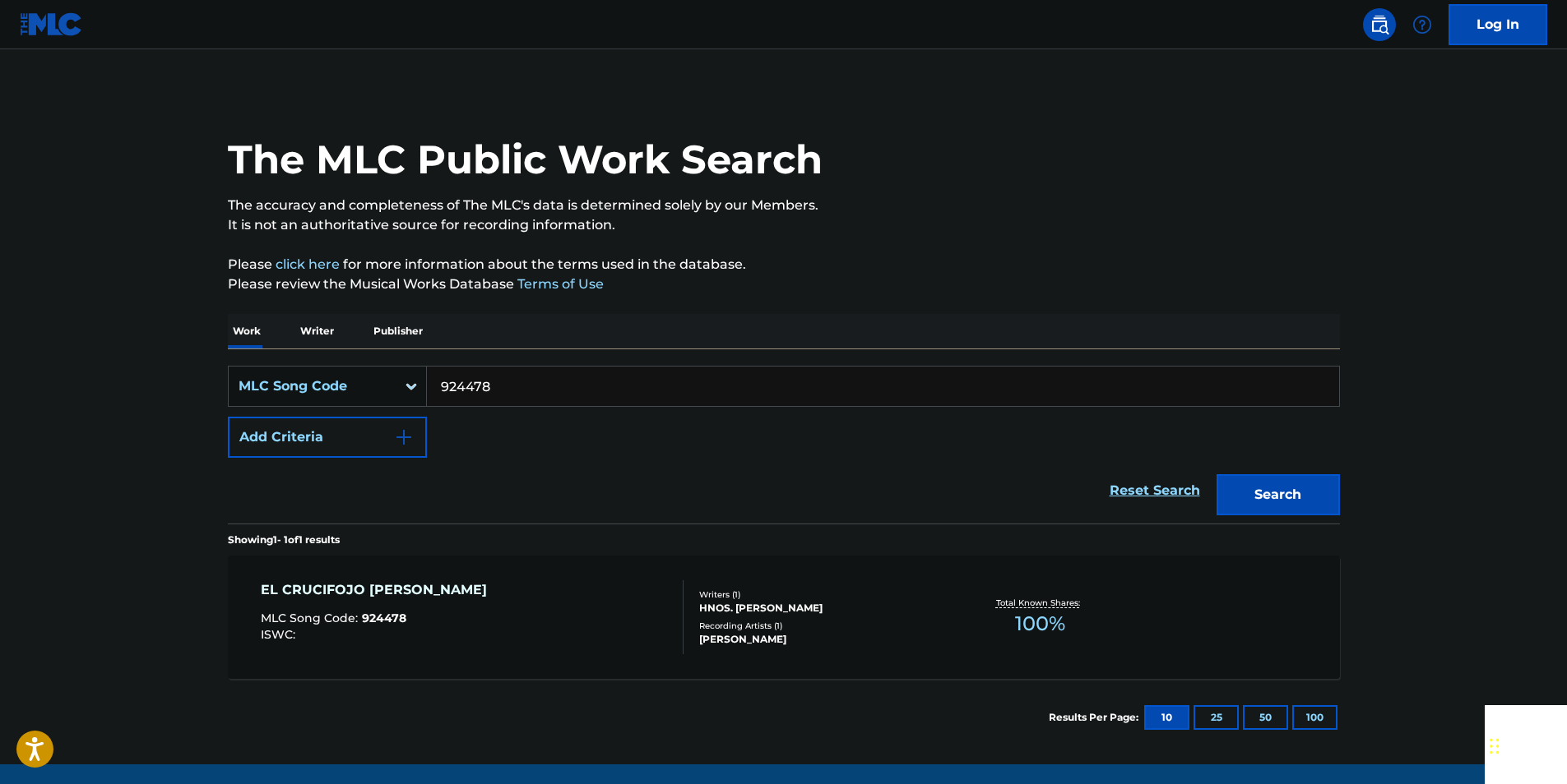
click at [485, 386] on input "924478" at bounding box center [883, 386] width 912 height 40
paste input "P11336"
click at [1257, 501] on button "Search" at bounding box center [1278, 494] width 124 height 41
click at [518, 392] on input "P11336" at bounding box center [883, 386] width 912 height 40
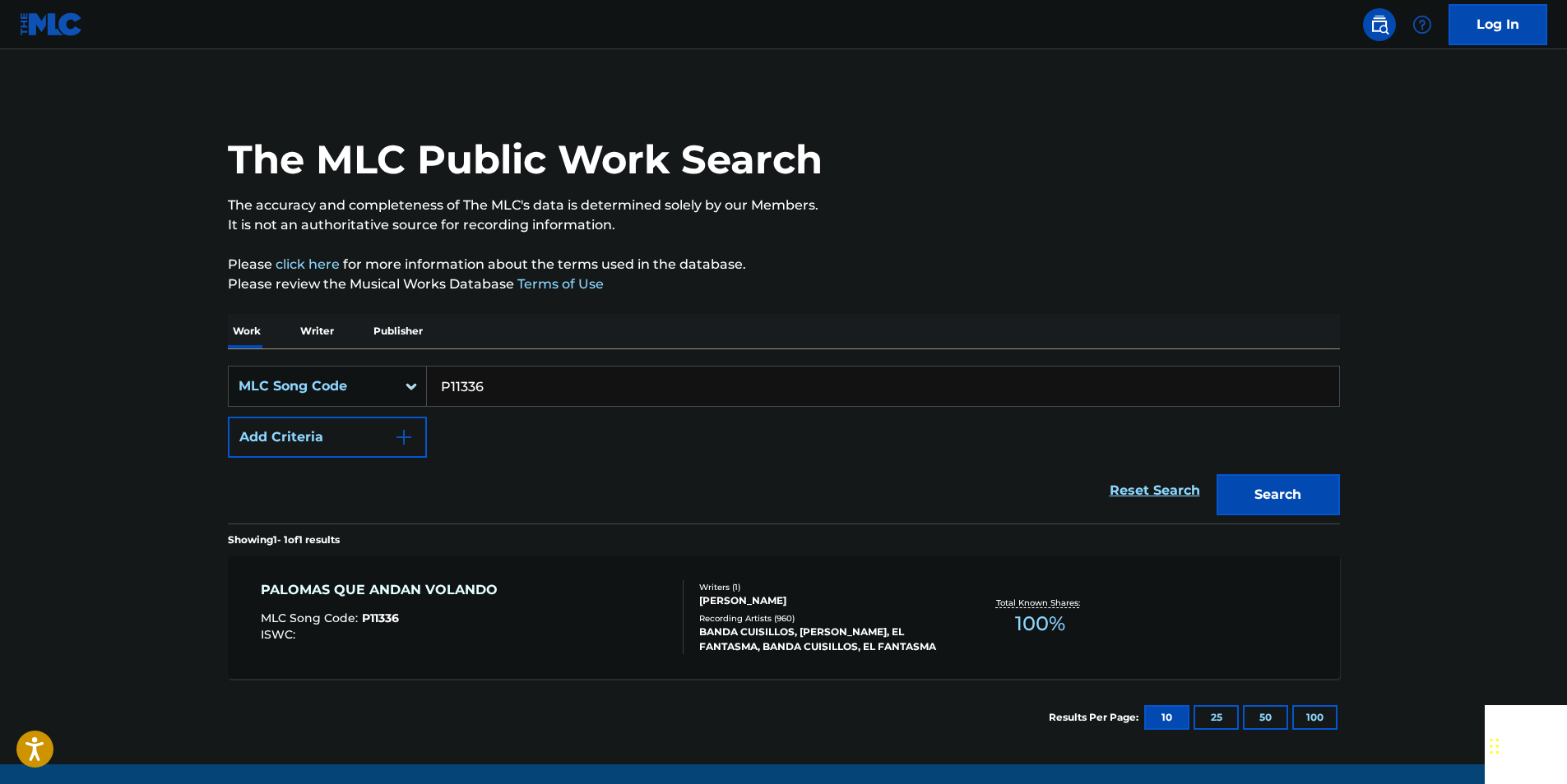
click at [518, 392] on input "P11336" at bounding box center [883, 386] width 912 height 40
paste input "G72967"
click at [1272, 500] on button "Search" at bounding box center [1278, 494] width 124 height 41
click at [501, 373] on input "G72967" at bounding box center [883, 386] width 912 height 40
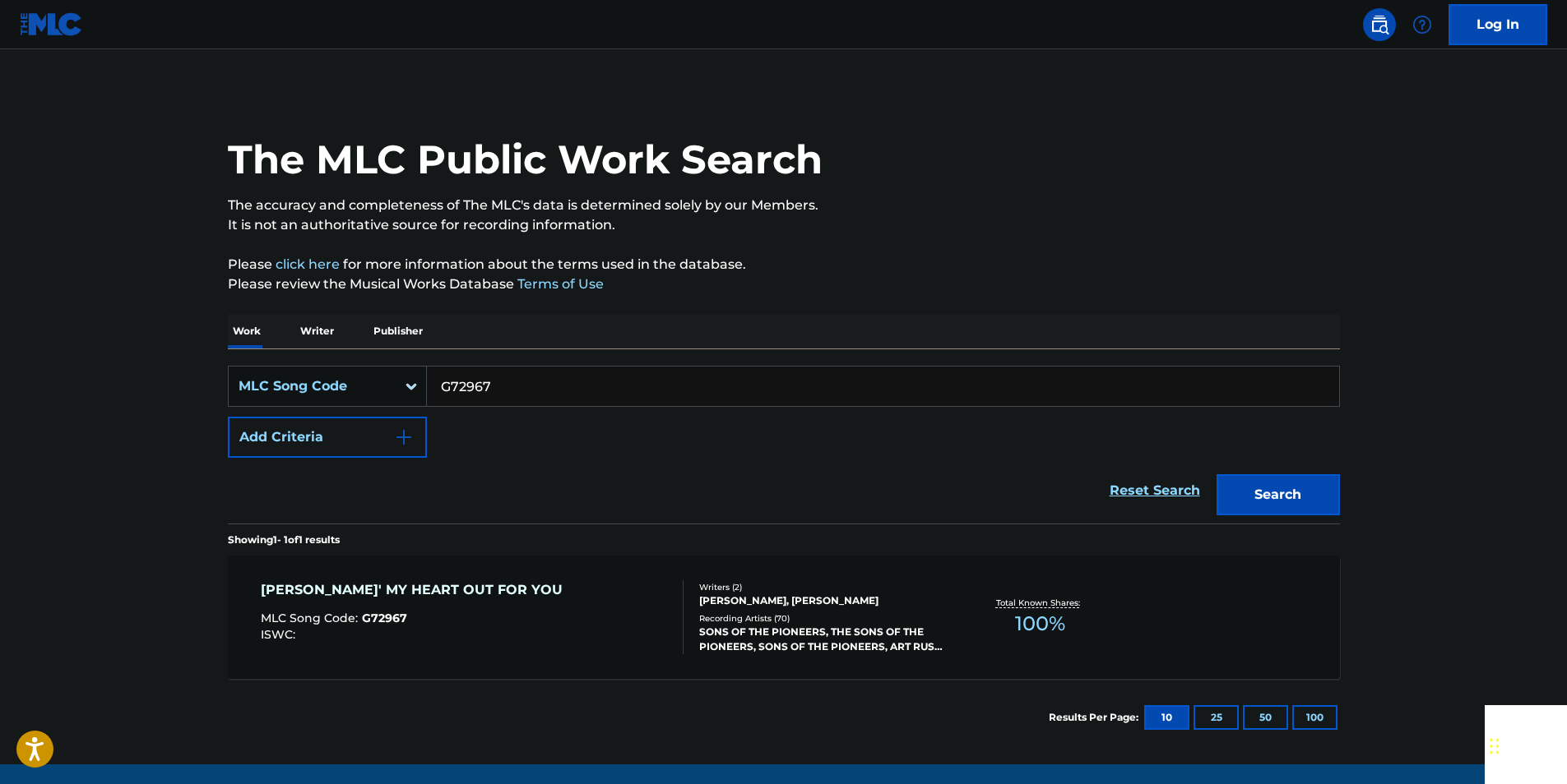
paste input "T16218"
click at [491, 396] on input "T16218" at bounding box center [883, 386] width 912 height 40
click at [1267, 490] on button "Search" at bounding box center [1278, 494] width 124 height 41
click at [496, 391] on input "T16218" at bounding box center [883, 386] width 912 height 40
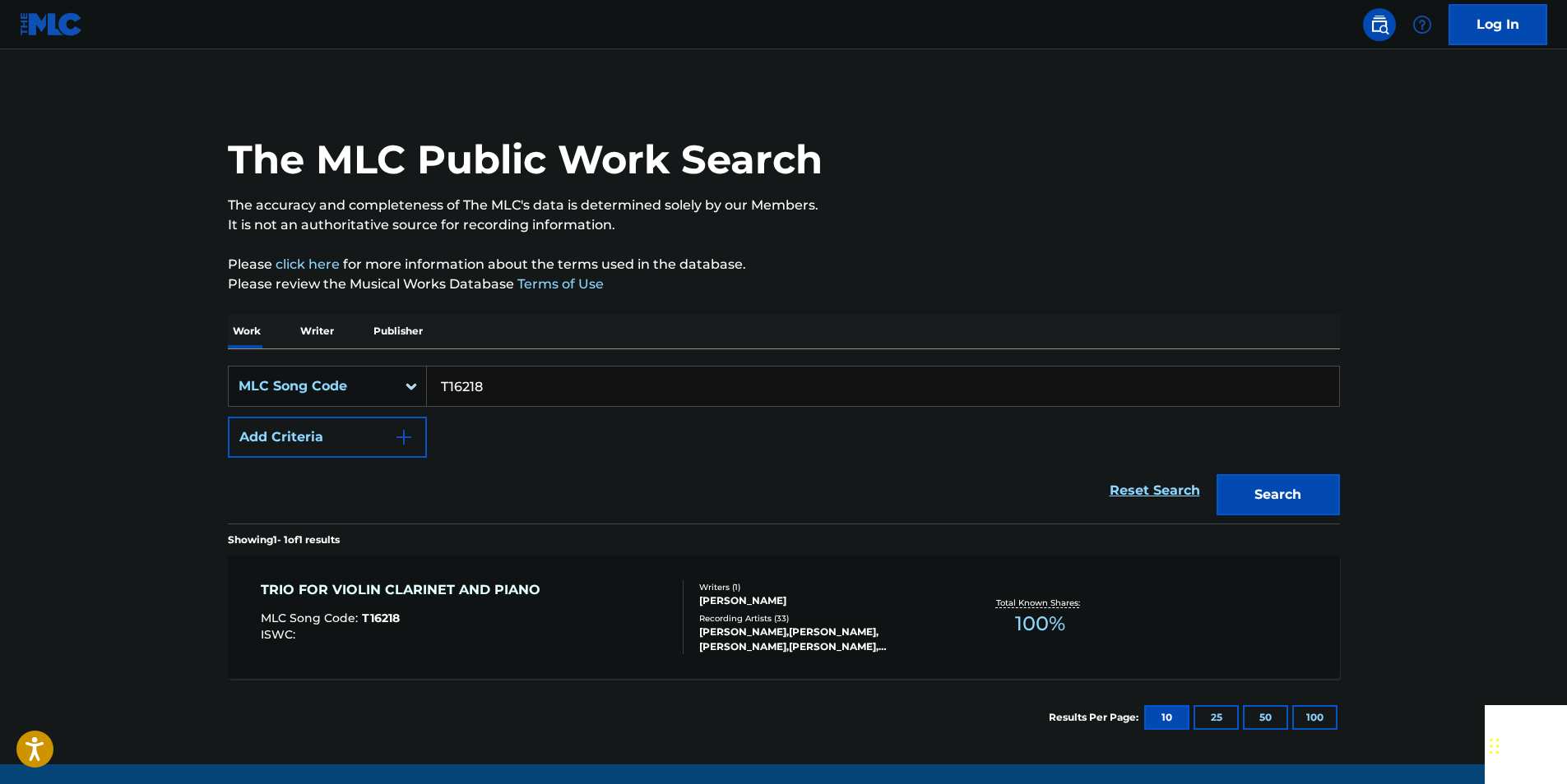
click at [496, 391] on input "T16218" at bounding box center [883, 386] width 912 height 40
paste input "Y03797"
click at [1289, 500] on button "Search" at bounding box center [1278, 494] width 124 height 41
click at [501, 388] on input "Y03797" at bounding box center [883, 386] width 912 height 40
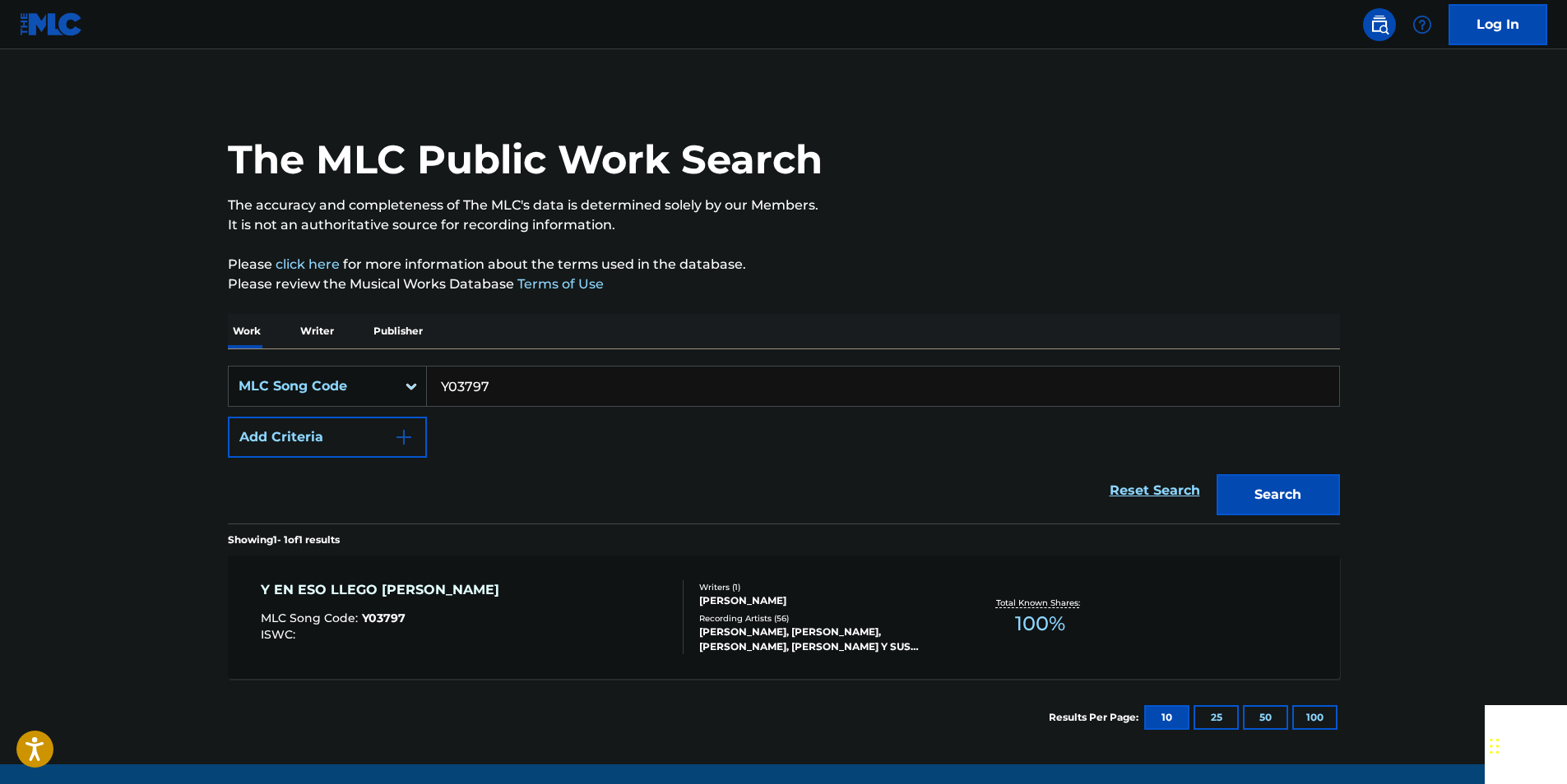
paste input "C13885"
click at [1262, 486] on button "Search" at bounding box center [1278, 494] width 124 height 41
click at [495, 388] on input "C13885" at bounding box center [883, 386] width 912 height 40
paste input "W83100"
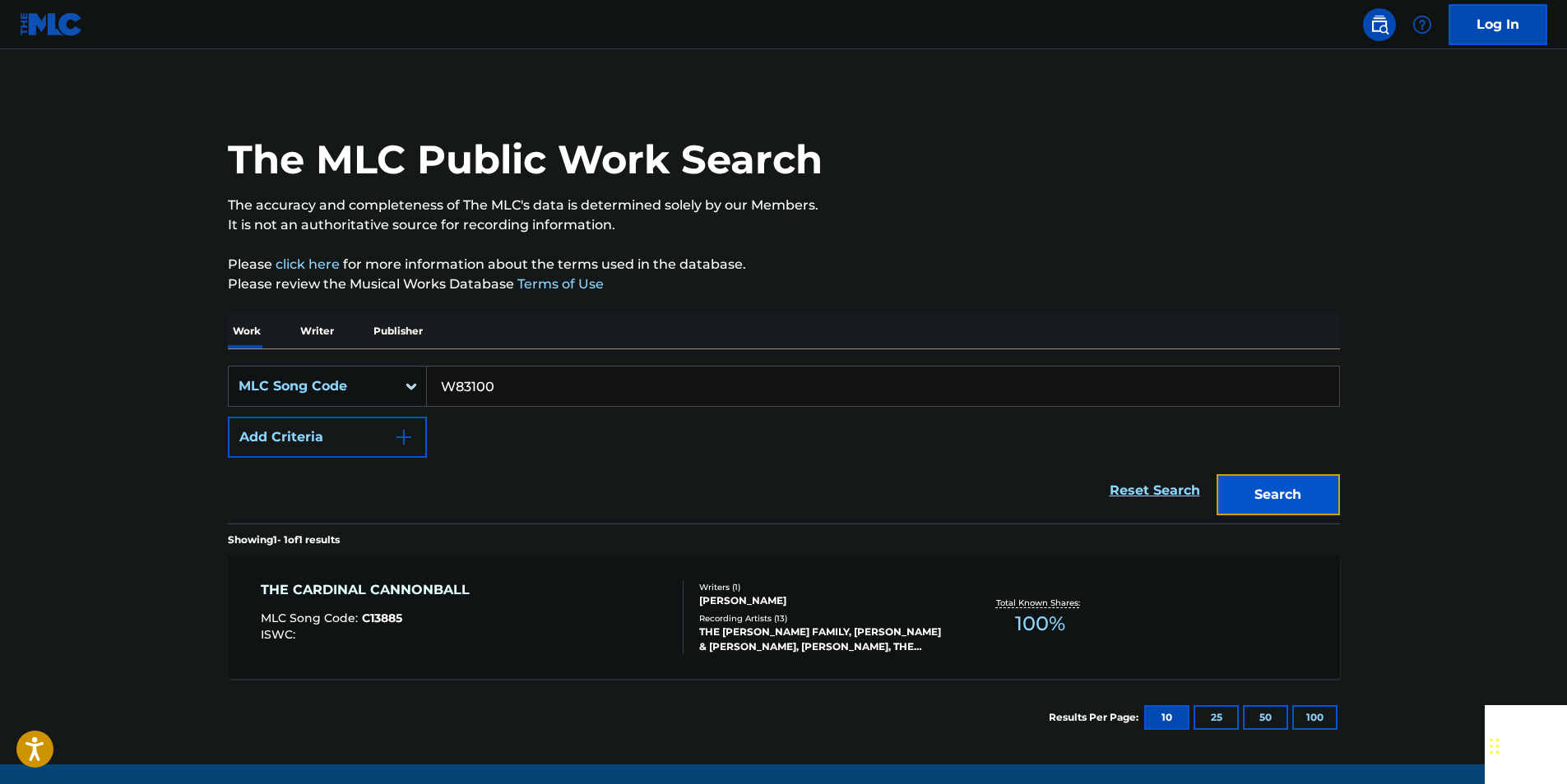
drag, startPoint x: 1261, startPoint y: 495, endPoint x: 209, endPoint y: 12, distance: 1157.6
click at [1262, 494] on button "Search" at bounding box center [1278, 494] width 124 height 41
click at [514, 390] on input "W83100" at bounding box center [883, 386] width 912 height 40
paste input "A900"
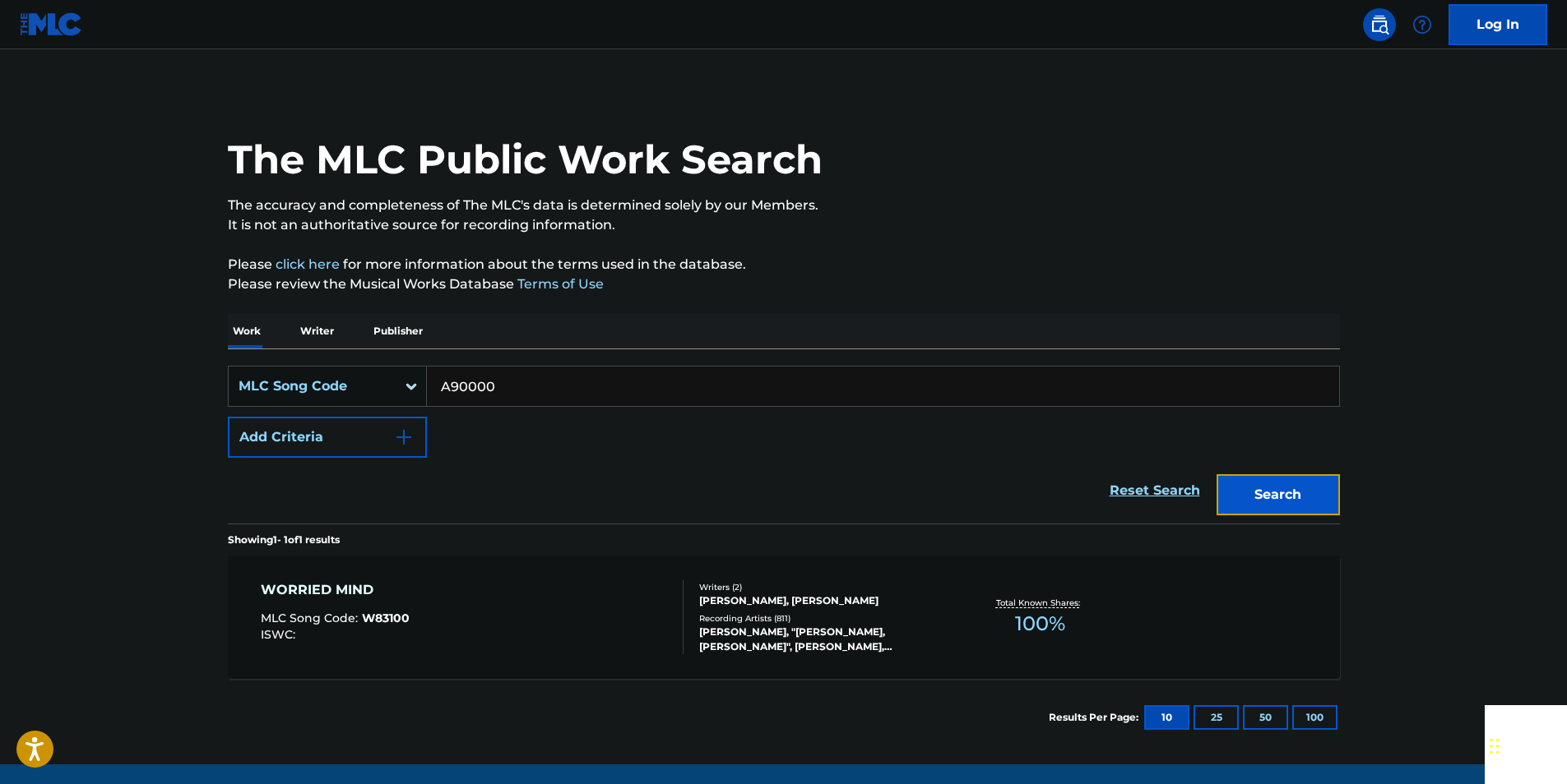
click at [1243, 496] on button "Search" at bounding box center [1278, 494] width 124 height 41
click at [509, 384] on input "A90000" at bounding box center [883, 386] width 912 height 40
paste input "P65809"
click at [1302, 498] on button "Search" at bounding box center [1278, 494] width 124 height 41
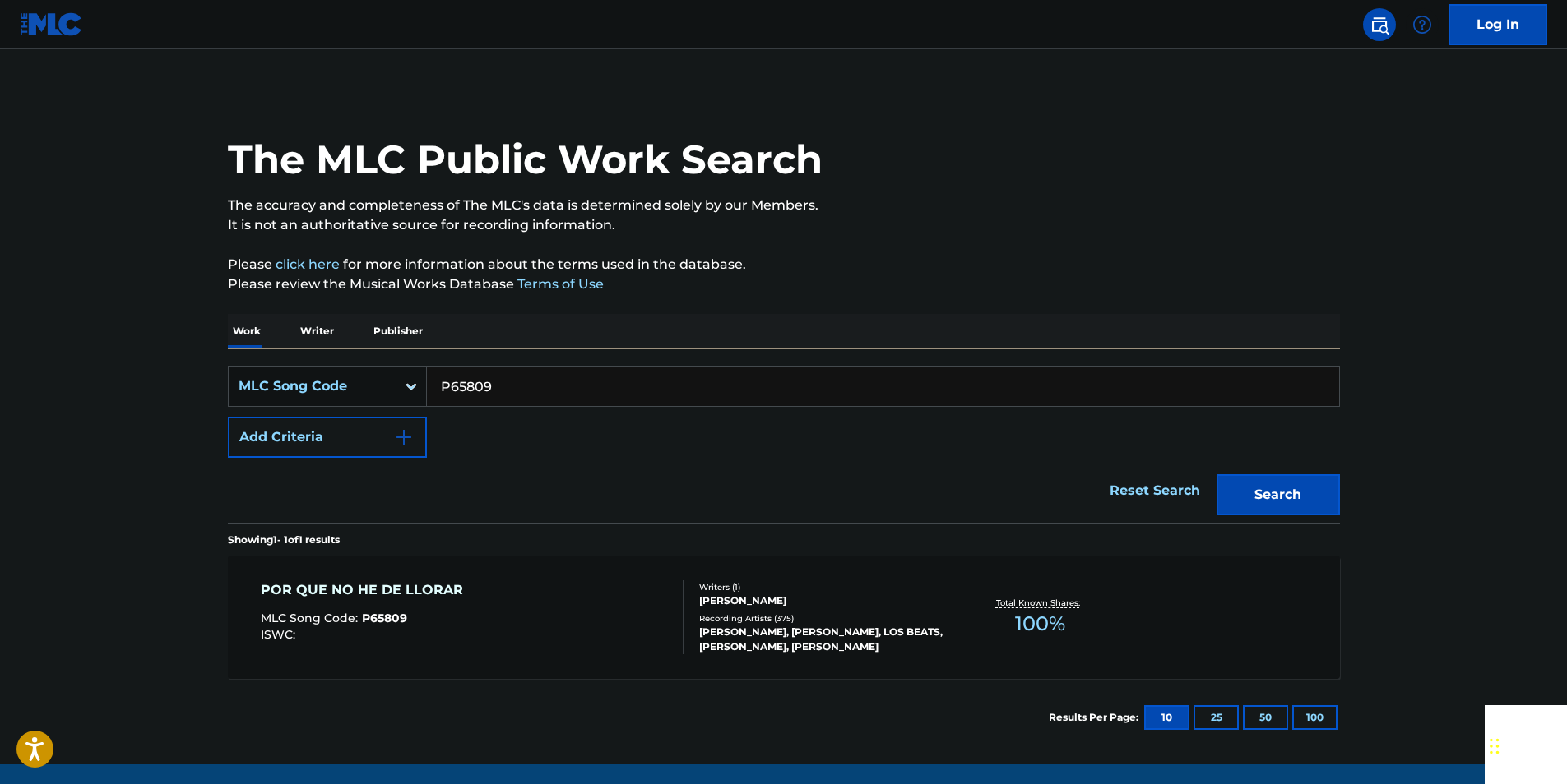
click at [507, 382] on input "P65809" at bounding box center [883, 386] width 912 height 40
paste input "A51044"
click at [1314, 483] on button "Search" at bounding box center [1278, 494] width 124 height 41
click at [491, 381] on input "A51044" at bounding box center [883, 386] width 912 height 40
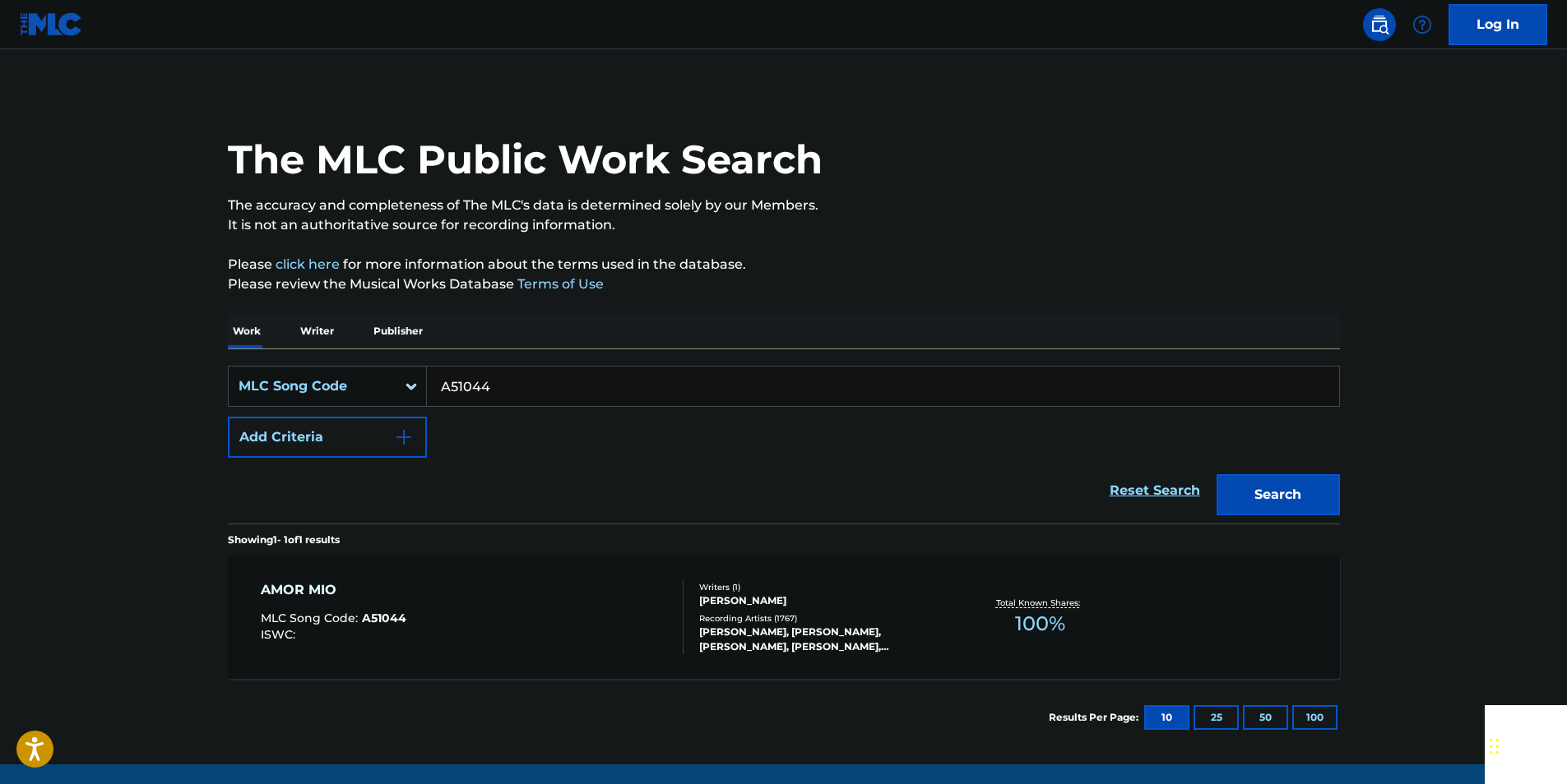
click at [491, 381] on input "A51044" at bounding box center [883, 386] width 912 height 40
paste input "S61457"
click at [1265, 515] on button "Search" at bounding box center [1278, 494] width 124 height 41
click at [521, 384] on input "S61457" at bounding box center [883, 386] width 912 height 40
drag, startPoint x: 521, startPoint y: 384, endPoint x: 463, endPoint y: 385, distance: 58.0
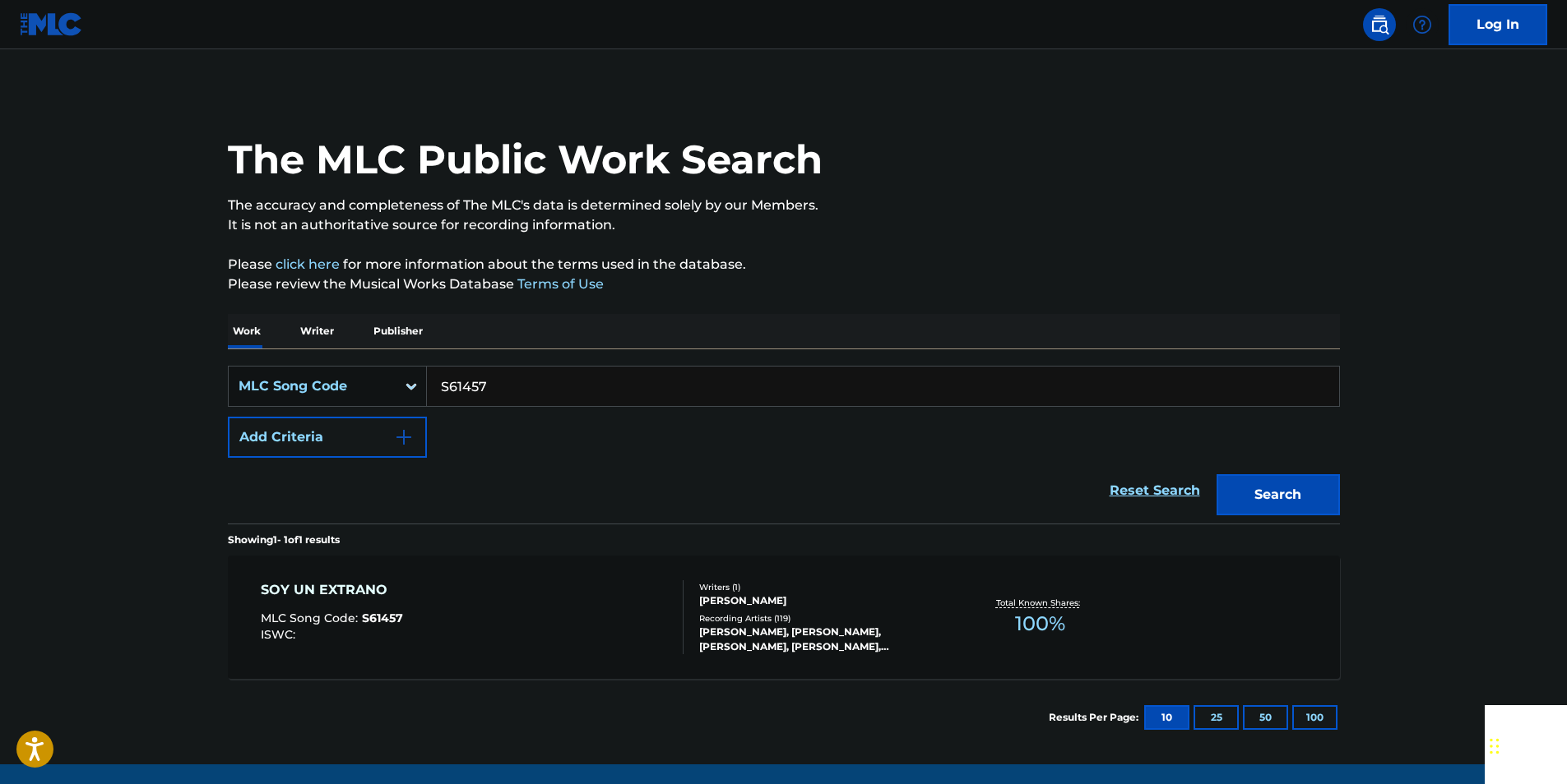
click at [520, 384] on input "S61457" at bounding box center [883, 386] width 912 height 40
paste input "H23690"
drag, startPoint x: 1310, startPoint y: 485, endPoint x: 750, endPoint y: 238, distance: 612.1
click at [1309, 486] on button "Search" at bounding box center [1278, 494] width 124 height 41
click at [504, 397] on input "H23690" at bounding box center [883, 386] width 912 height 40
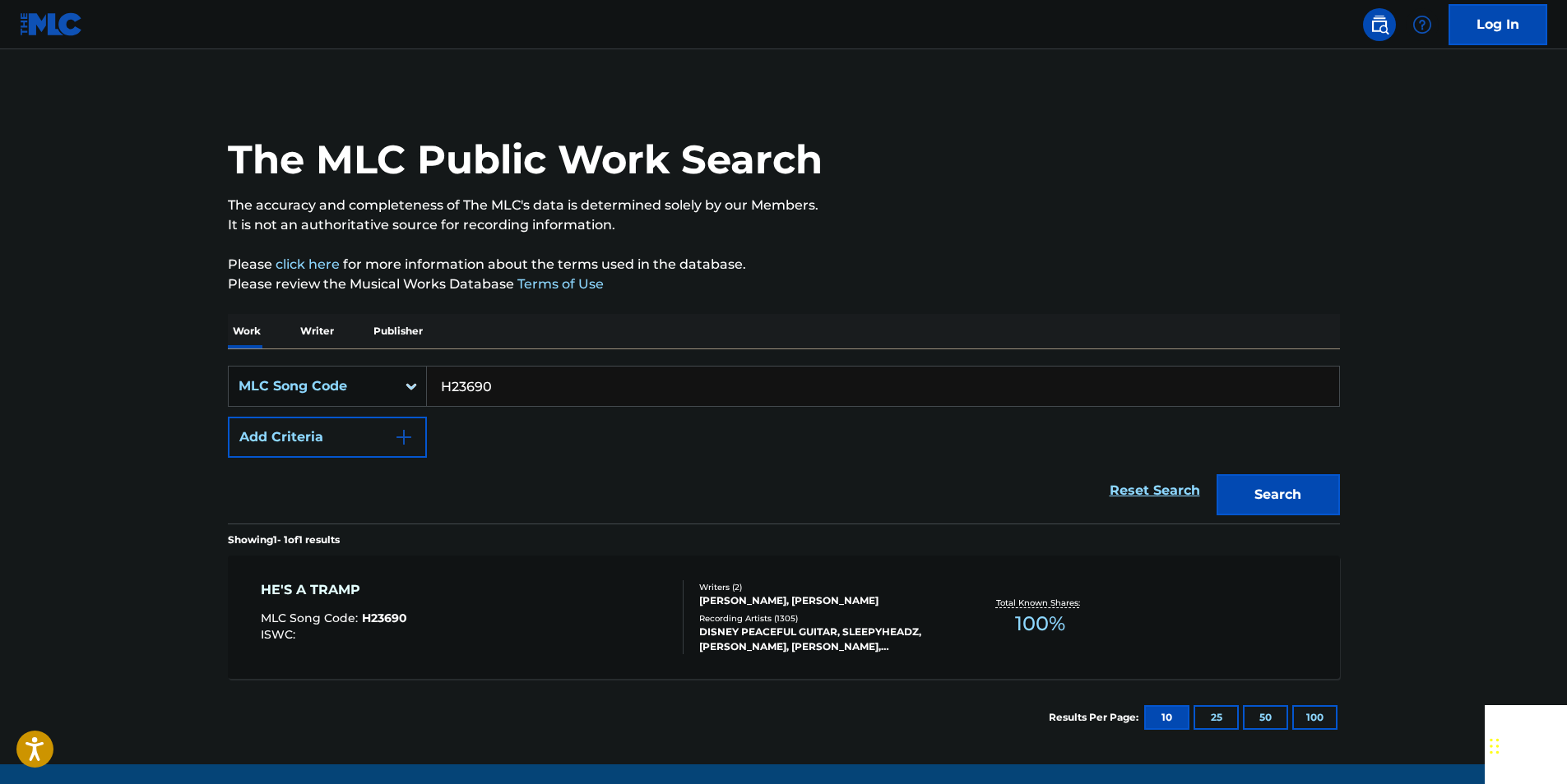
click at [504, 397] on input "H23690" at bounding box center [883, 386] width 912 height 40
paste input "949709"
click at [1314, 489] on button "Search" at bounding box center [1278, 494] width 124 height 41
click at [496, 383] on input "949709" at bounding box center [883, 386] width 912 height 40
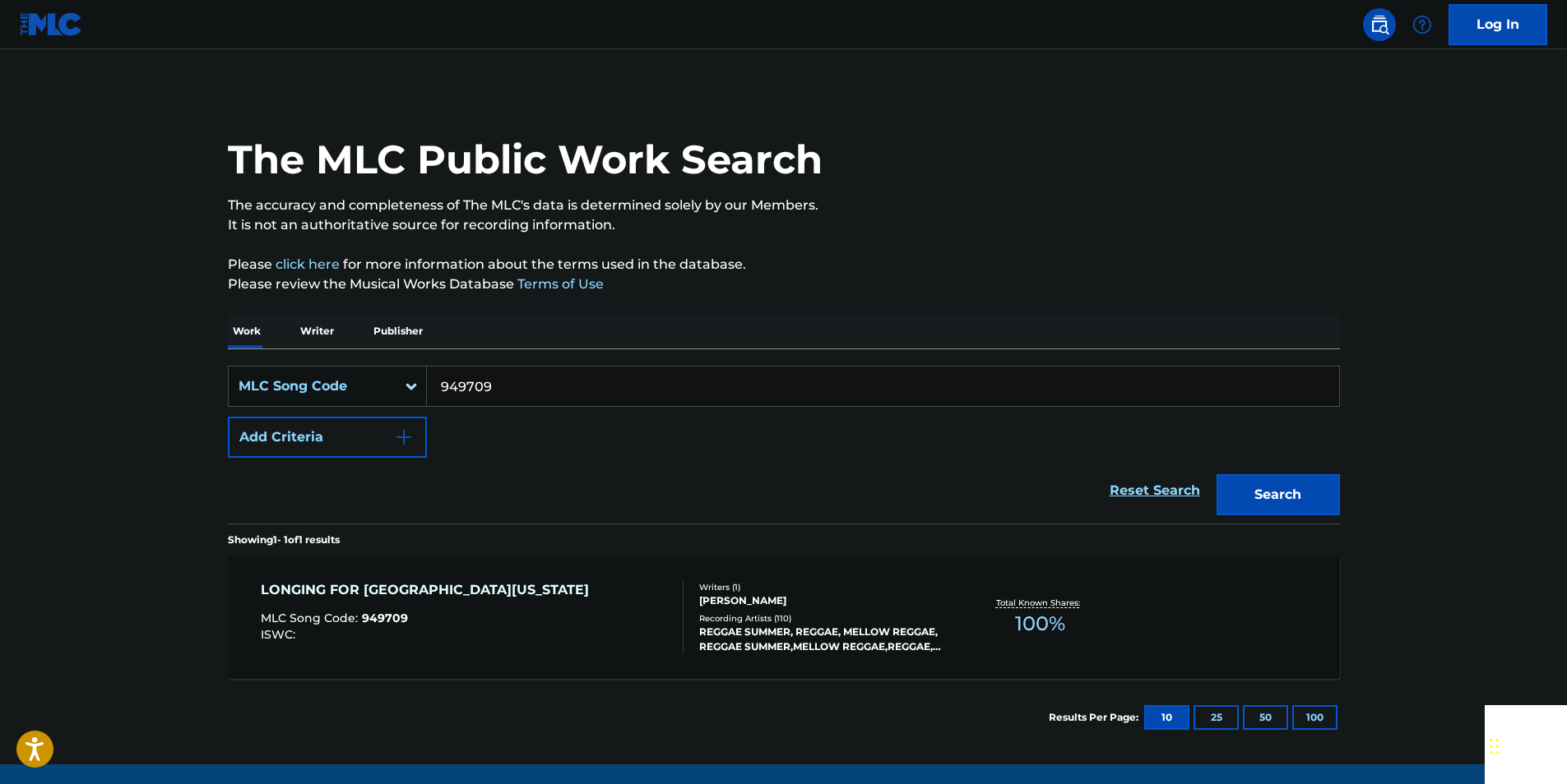
paste input "P1382"
click at [1293, 500] on button "Search" at bounding box center [1278, 494] width 124 height 41
click at [496, 383] on input "P13829" at bounding box center [883, 386] width 912 height 40
paste input "R03713"
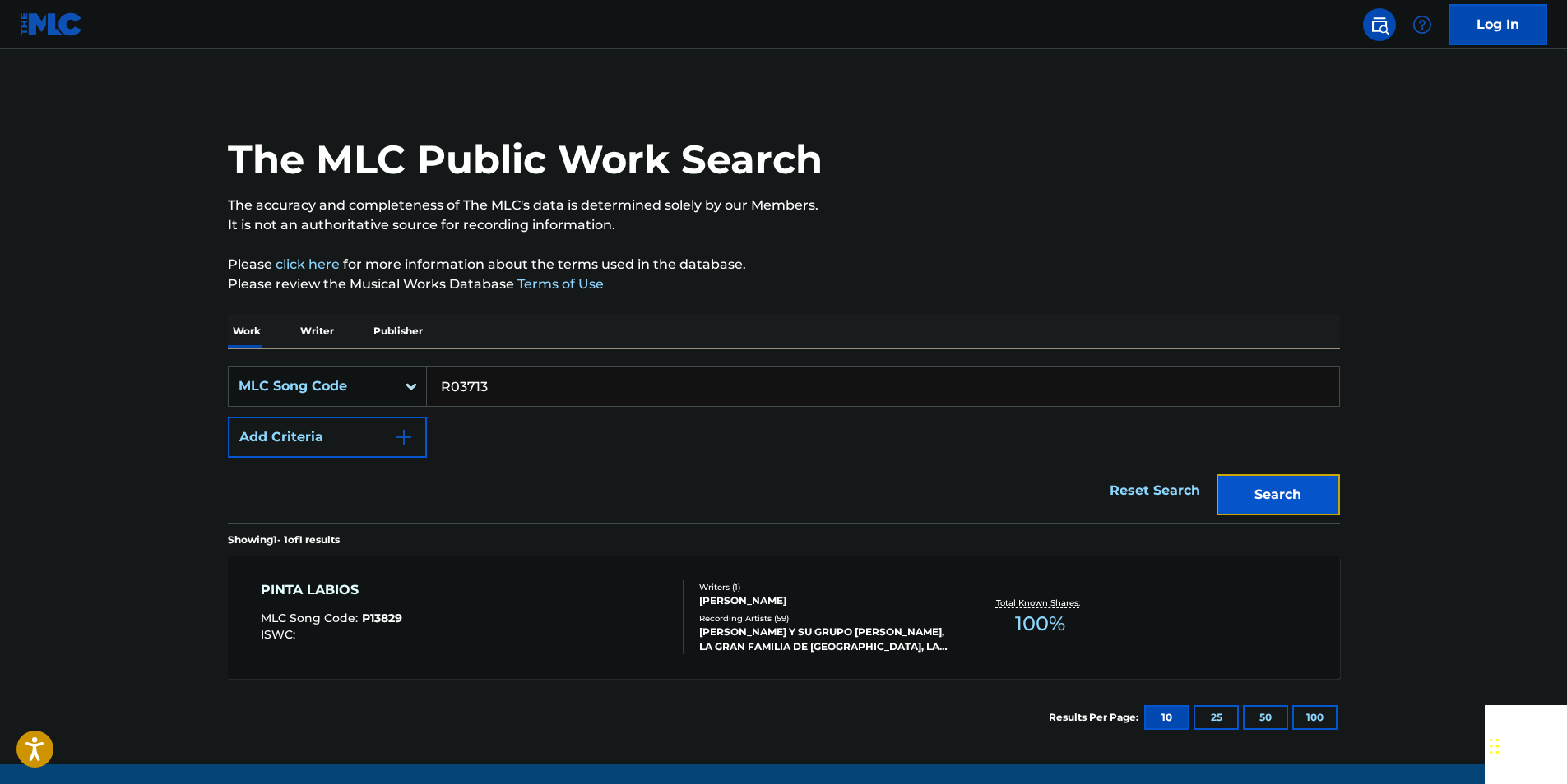
click at [1281, 489] on button "Search" at bounding box center [1278, 494] width 124 height 41
click at [507, 382] on input "R03713" at bounding box center [883, 386] width 912 height 40
paste input "L02317"
click at [1263, 482] on button "Search" at bounding box center [1278, 494] width 124 height 41
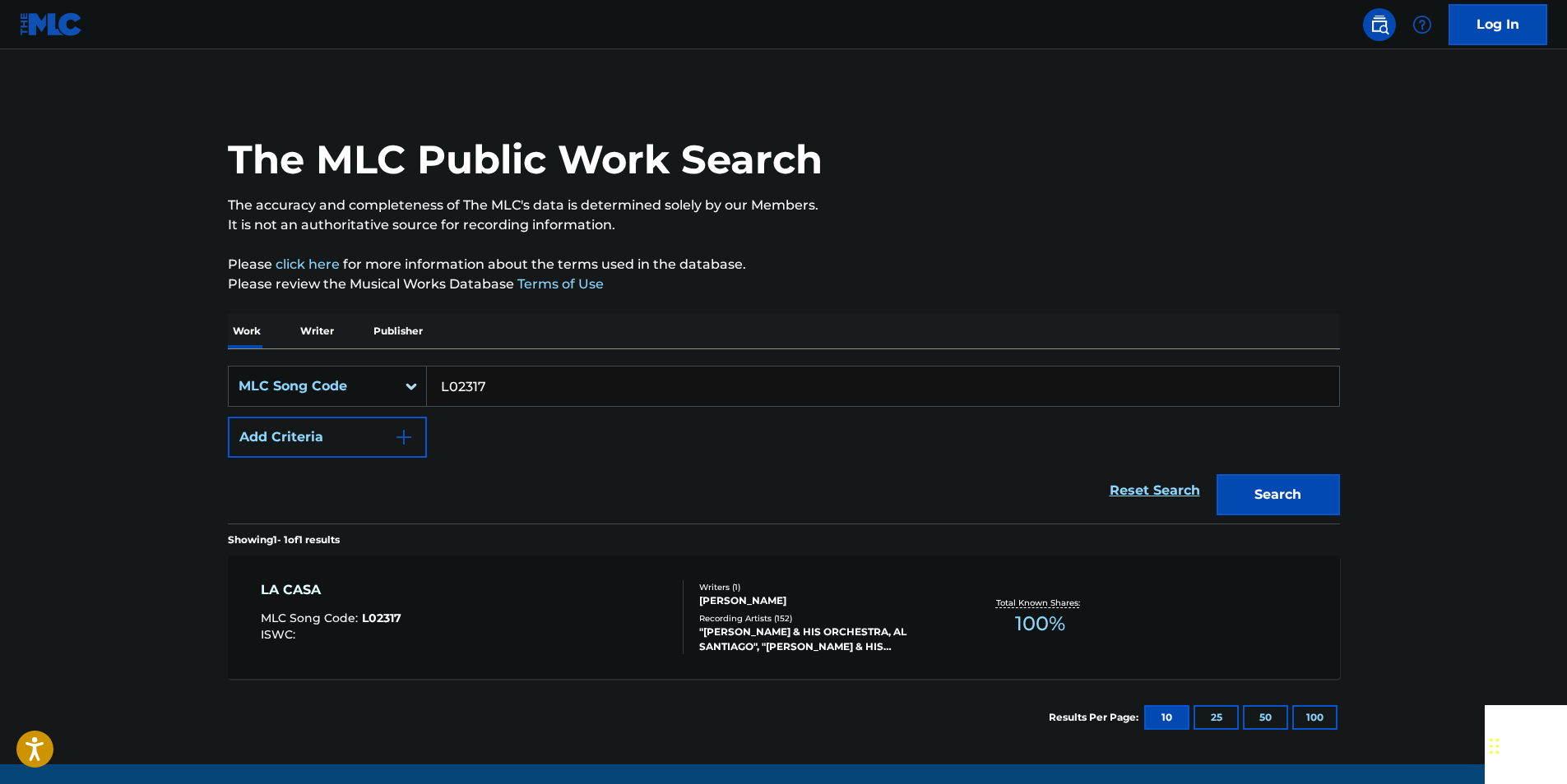
click at [475, 389] on input "L02317" at bounding box center [883, 386] width 912 height 40
click at [1269, 489] on button "Search" at bounding box center [1278, 494] width 124 height 41
click at [503, 380] on input "L02317" at bounding box center [883, 386] width 912 height 40
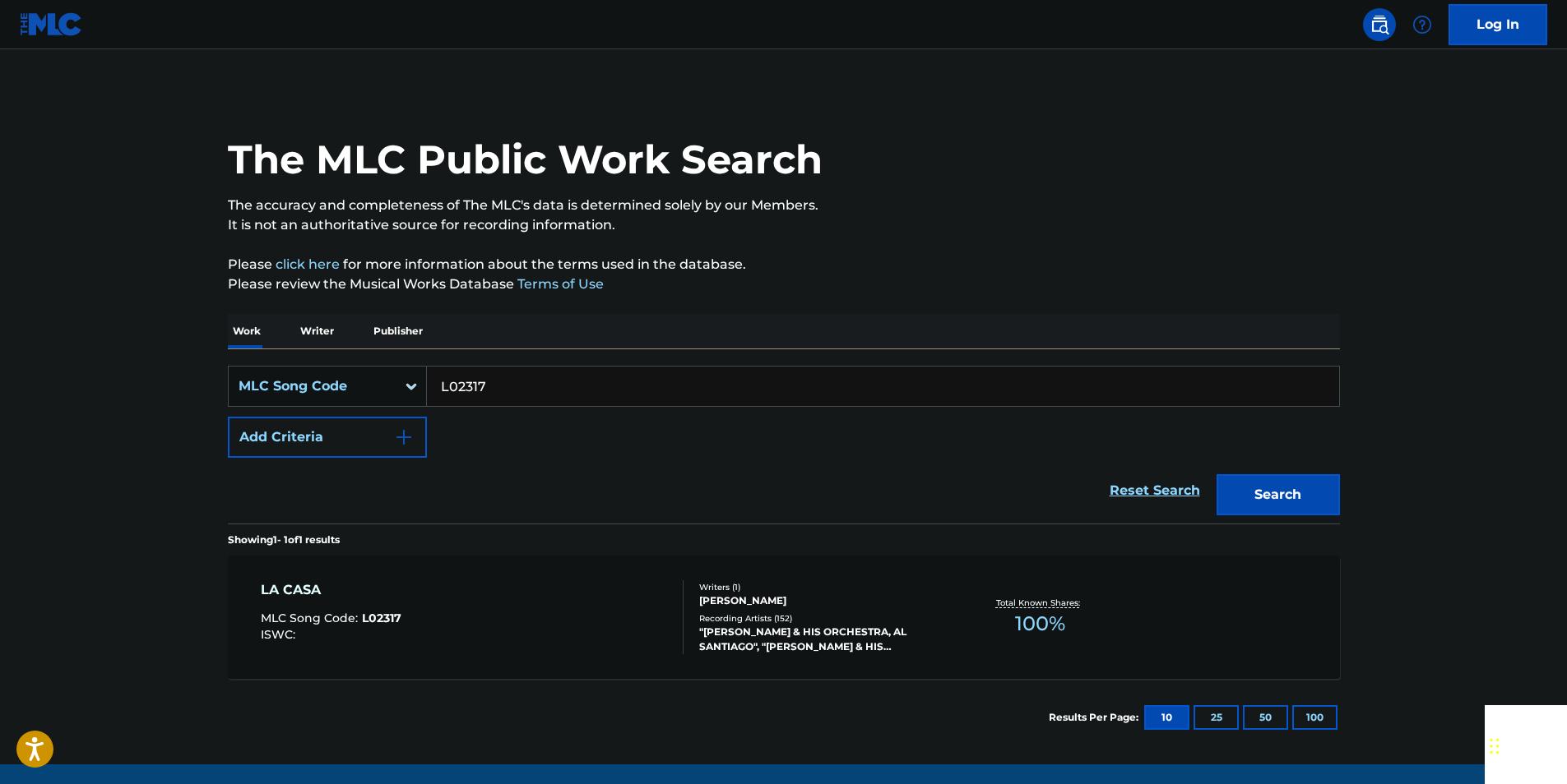
paste input "4480"
click at [1269, 484] on button "Search" at bounding box center [1278, 494] width 124 height 41
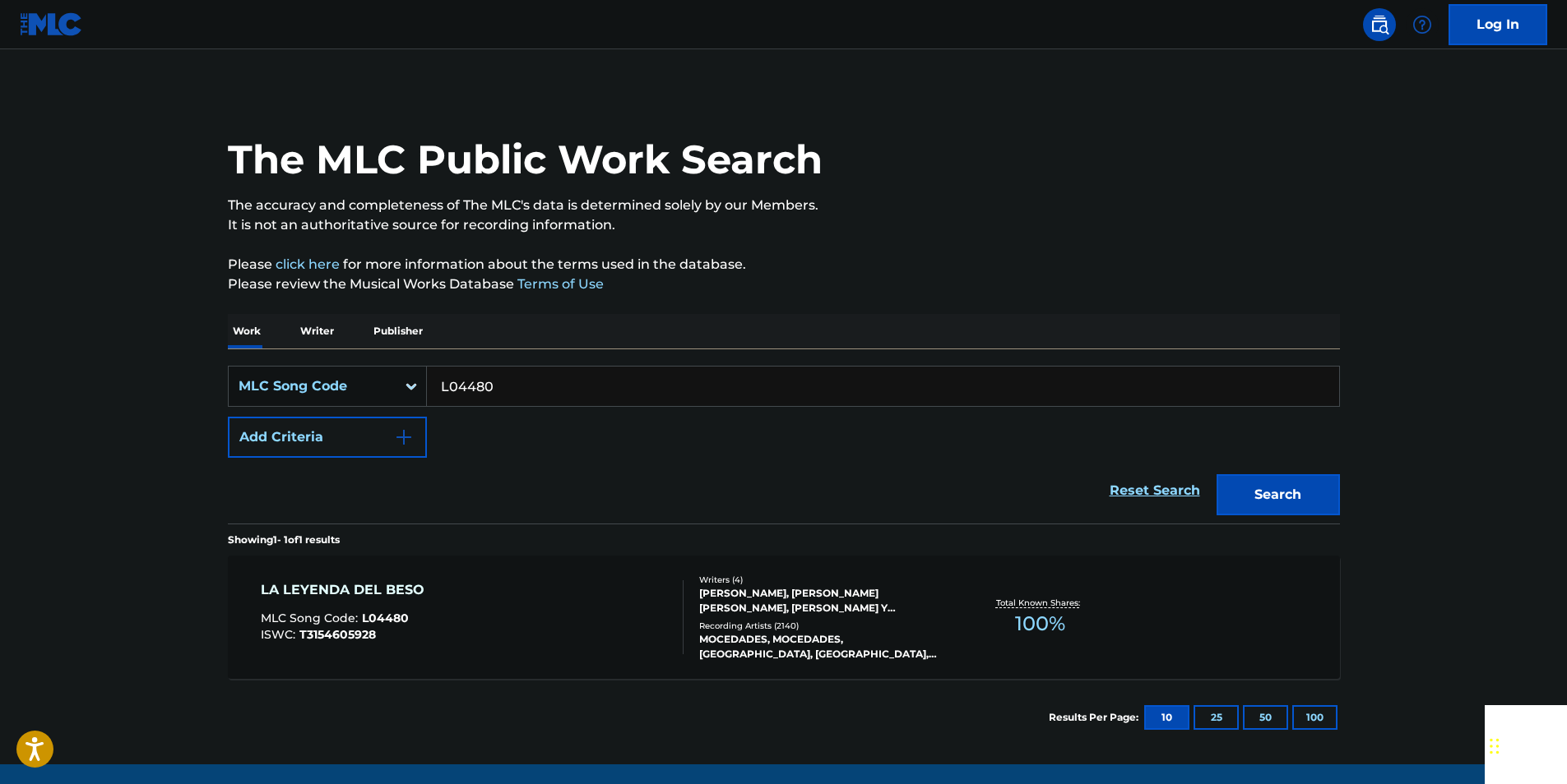
click at [510, 394] on input "L04480" at bounding box center [883, 386] width 912 height 40
paste input "CVAWY3"
click at [1320, 483] on button "Search" at bounding box center [1278, 494] width 124 height 41
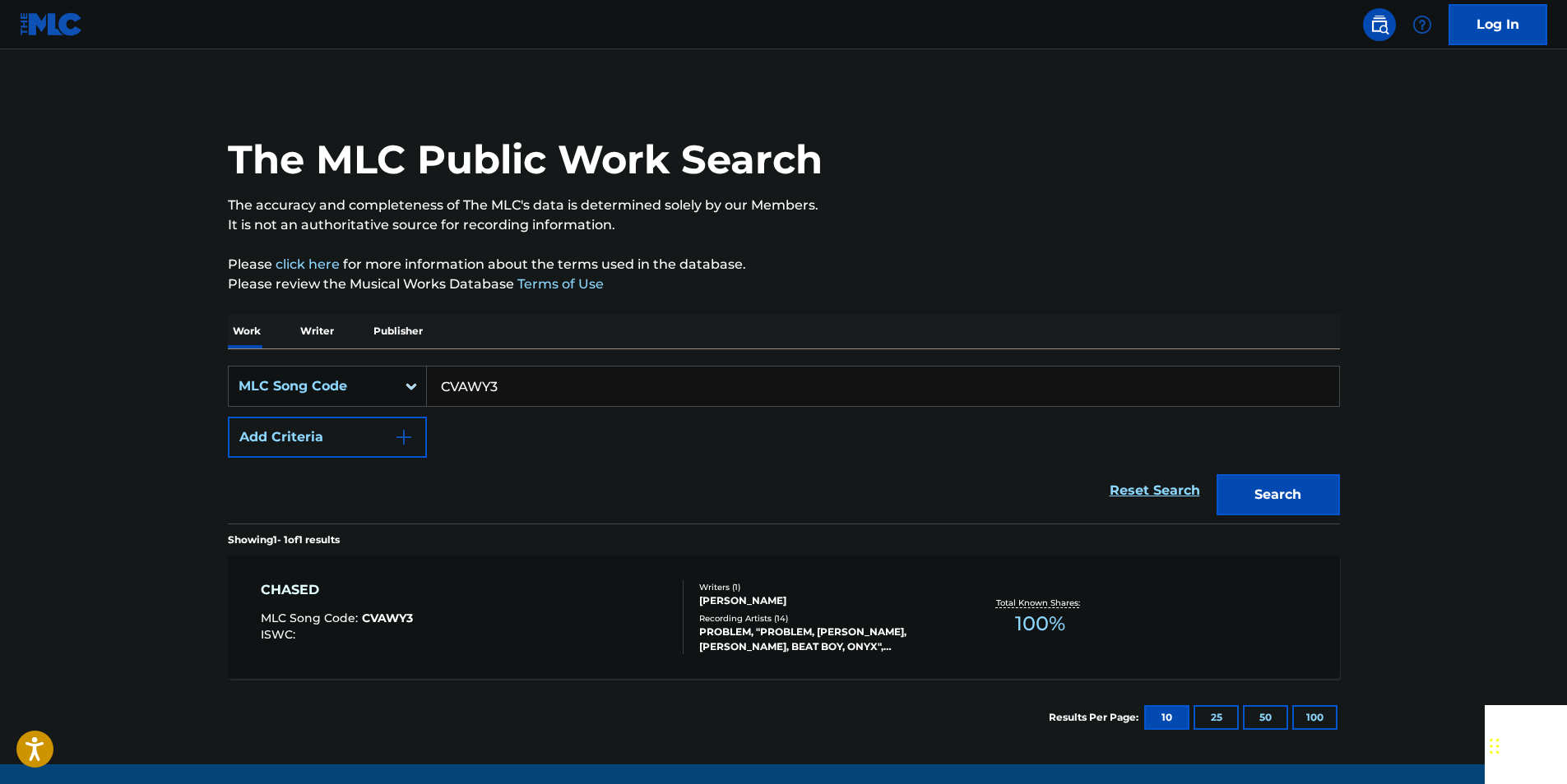
click at [526, 379] on input "CVAWY3" at bounding box center [883, 386] width 912 height 40
paste input "E05284"
click at [1246, 489] on button "Search" at bounding box center [1278, 494] width 124 height 41
click at [530, 373] on input "E05284" at bounding box center [883, 386] width 912 height 40
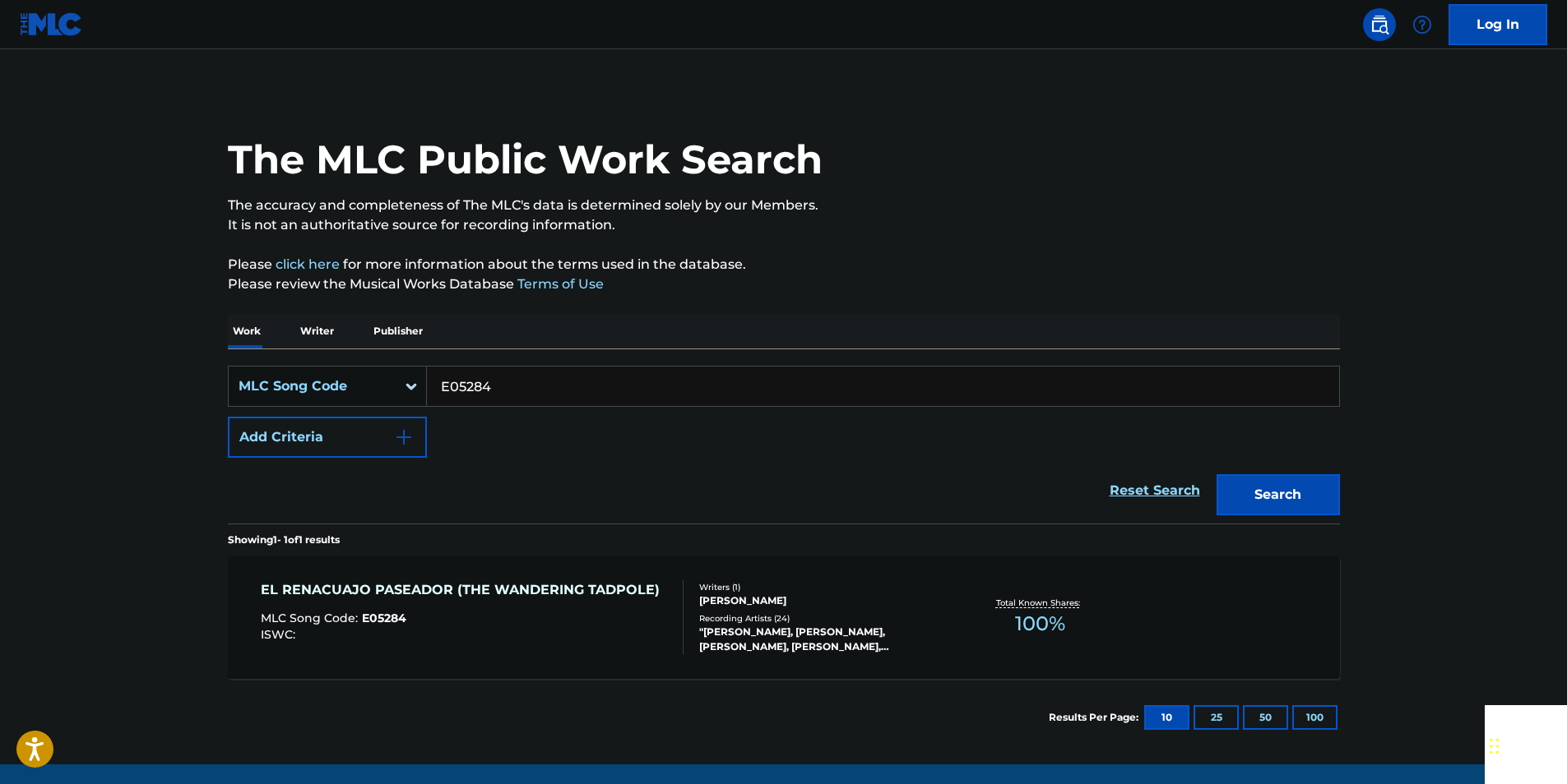
click at [530, 373] on input "E05284" at bounding box center [883, 386] width 912 height 40
paste input "C01972"
click at [1259, 477] on button "Search" at bounding box center [1278, 494] width 124 height 41
click at [533, 393] on input "C01972" at bounding box center [883, 386] width 912 height 40
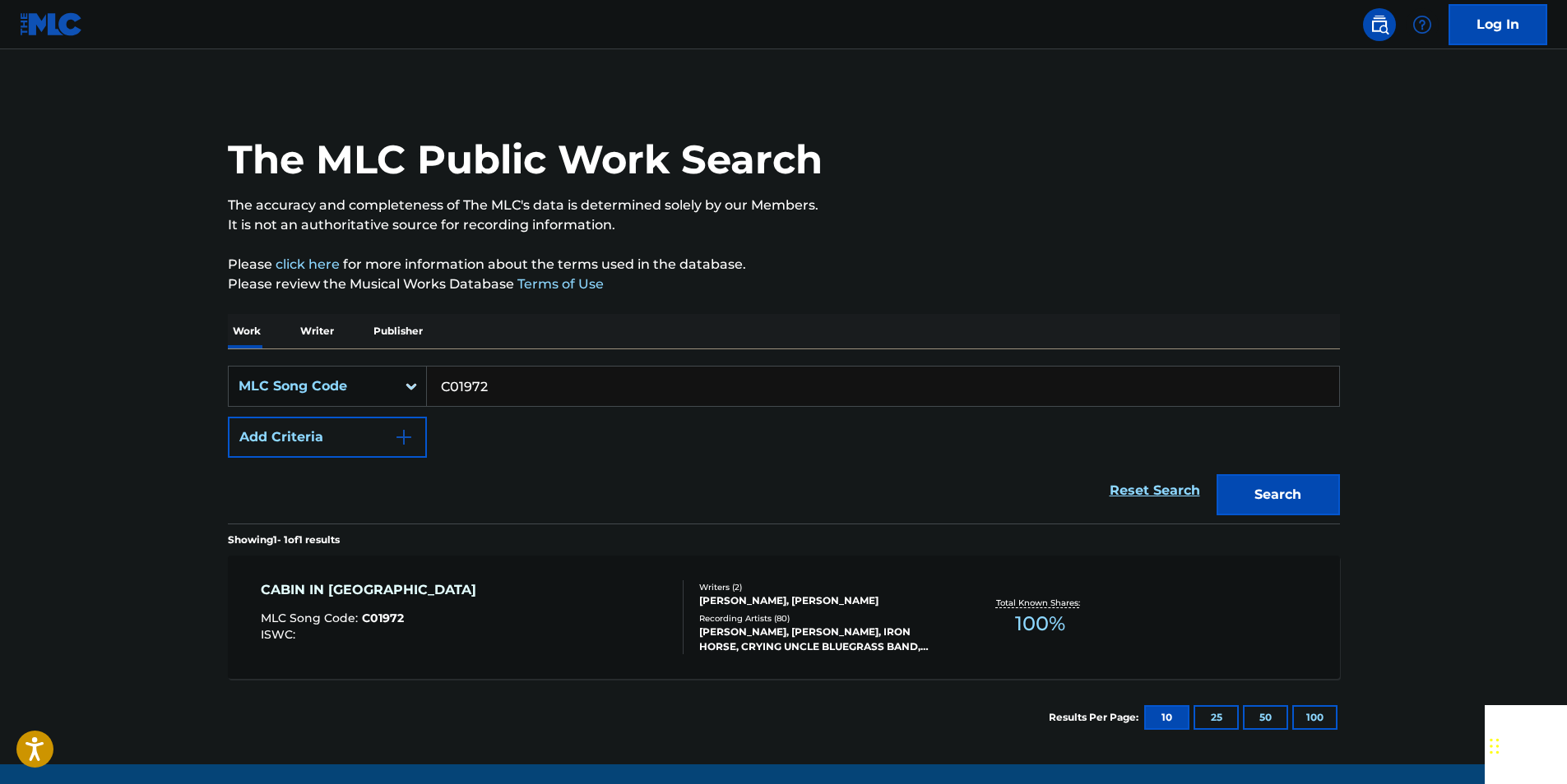
paste input "D19680"
click at [1306, 494] on button "Search" at bounding box center [1278, 494] width 124 height 41
click at [501, 393] on input "D19680" at bounding box center [883, 386] width 912 height 40
paste input "967697"
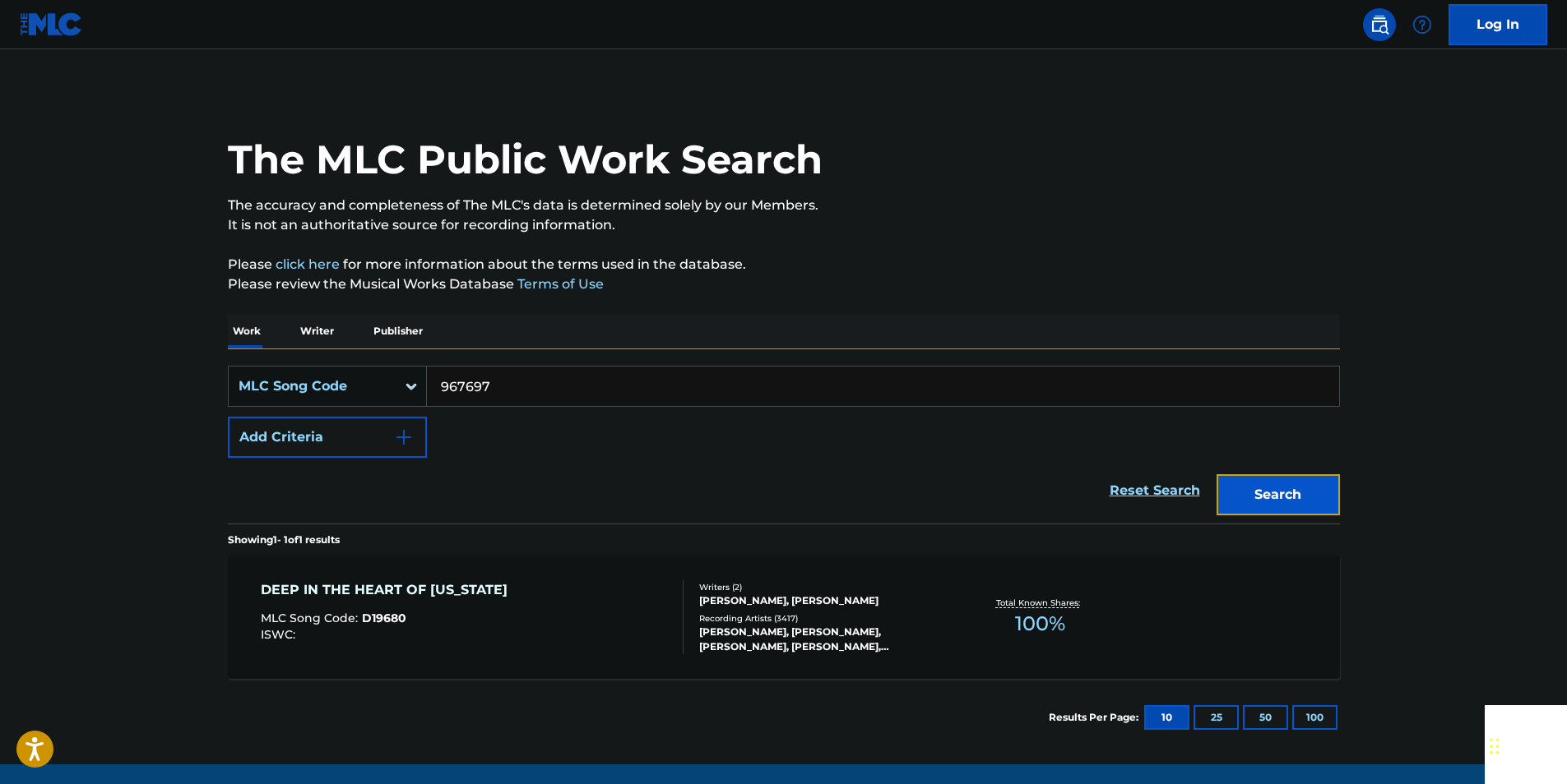
click at [1307, 492] on button "Search" at bounding box center [1278, 494] width 124 height 41
click at [509, 391] on input "967697" at bounding box center [883, 386] width 912 height 40
paste input "49216"
click at [1250, 505] on button "Search" at bounding box center [1278, 494] width 124 height 41
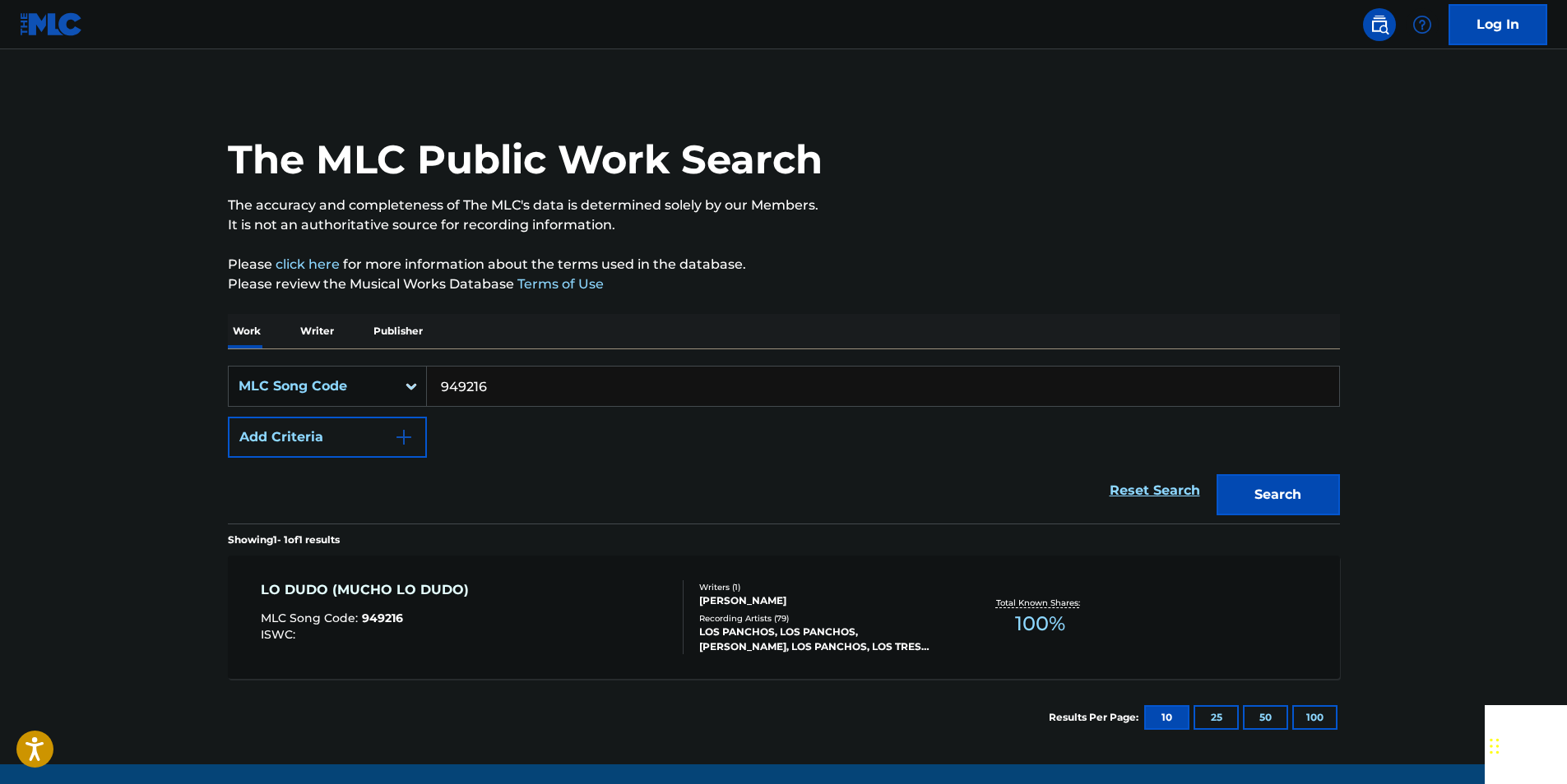
click at [498, 385] on input "949216" at bounding box center [883, 386] width 912 height 40
paste input "E00151"
click at [1290, 485] on button "Search" at bounding box center [1278, 494] width 124 height 41
click at [498, 395] on input "E00151" at bounding box center [883, 386] width 912 height 40
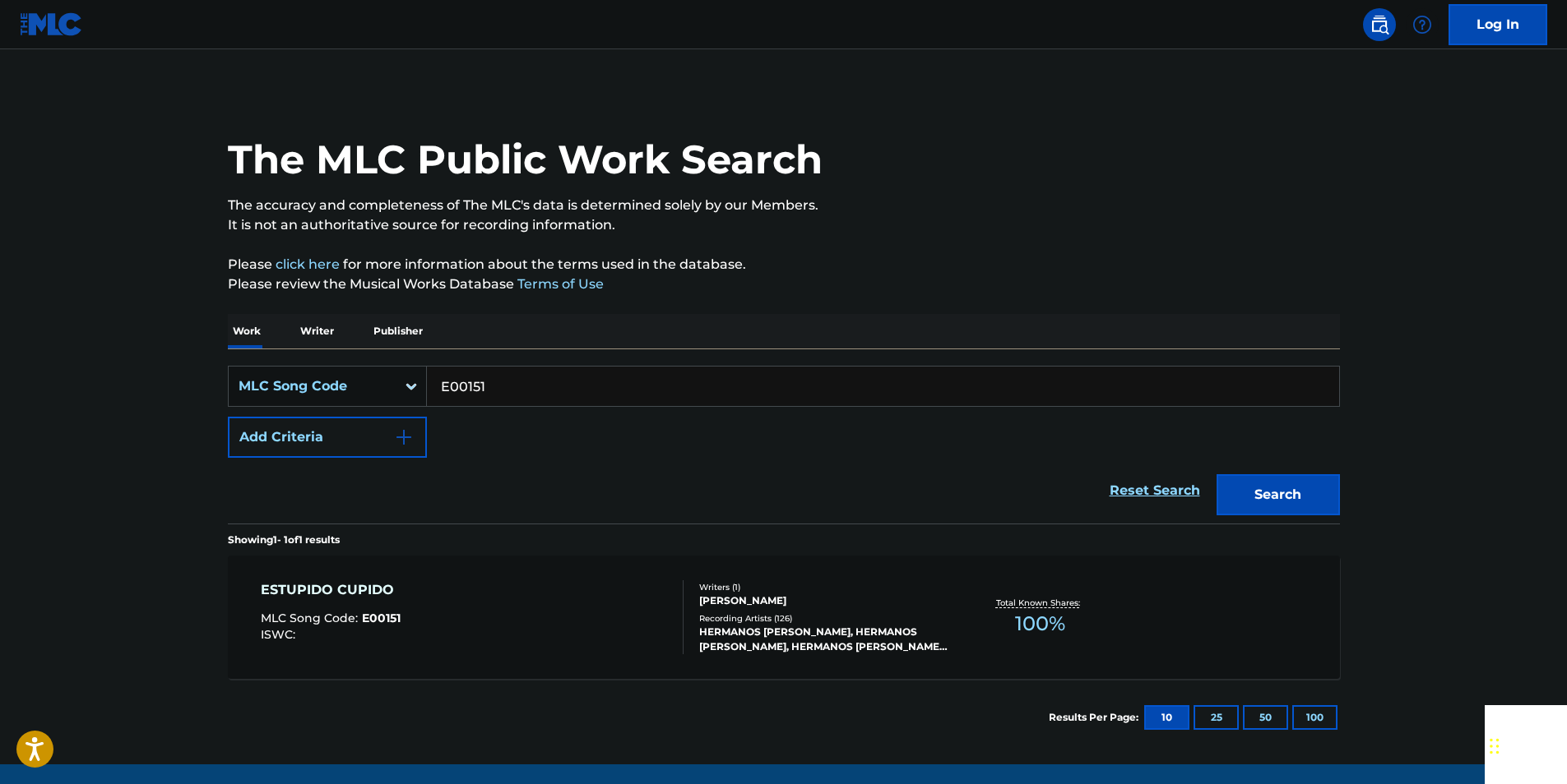
click at [498, 395] on input "E00151" at bounding box center [883, 386] width 912 height 40
paste input "O32670"
click at [1291, 495] on button "Search" at bounding box center [1278, 494] width 124 height 41
click at [517, 387] on input "O32670" at bounding box center [883, 386] width 912 height 40
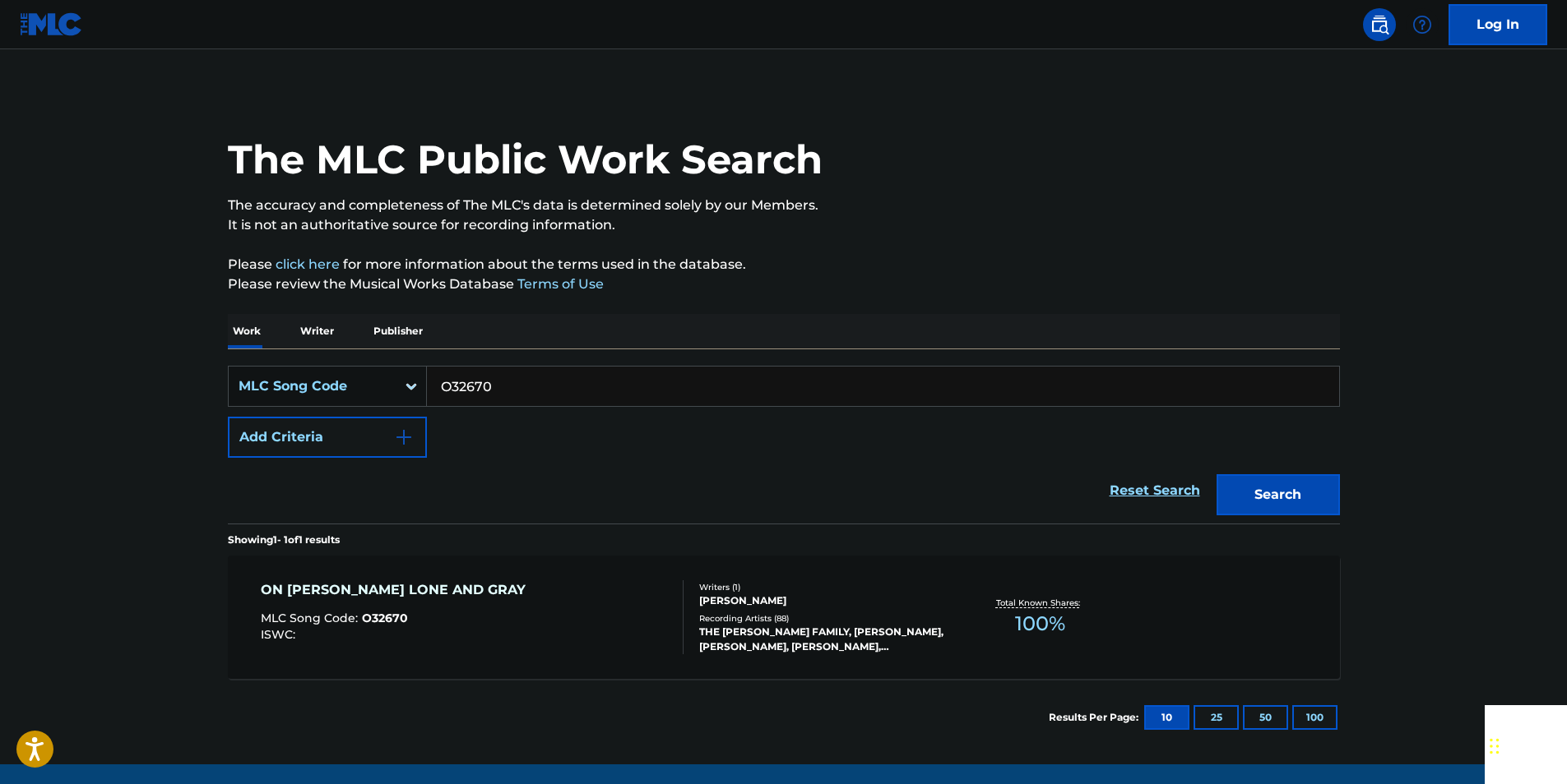
paste input "A2357Q"
click at [1271, 489] on button "Search" at bounding box center [1278, 494] width 124 height 41
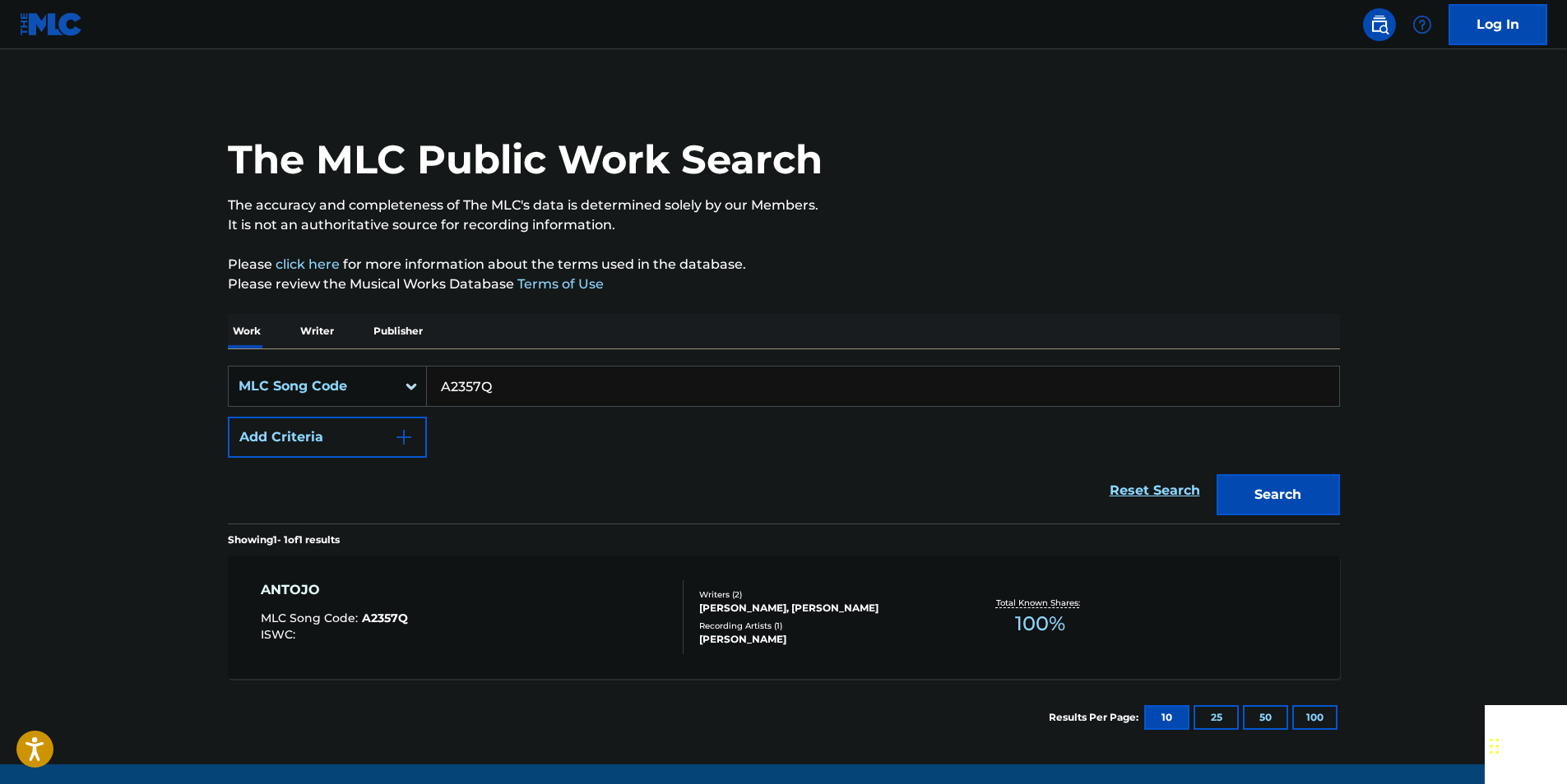
click at [520, 390] on input "A2357Q" at bounding box center [883, 386] width 912 height 40
paste input "S41812"
click at [1264, 504] on button "Search" at bounding box center [1278, 494] width 124 height 41
click at [505, 398] on input "S41812" at bounding box center [883, 386] width 912 height 40
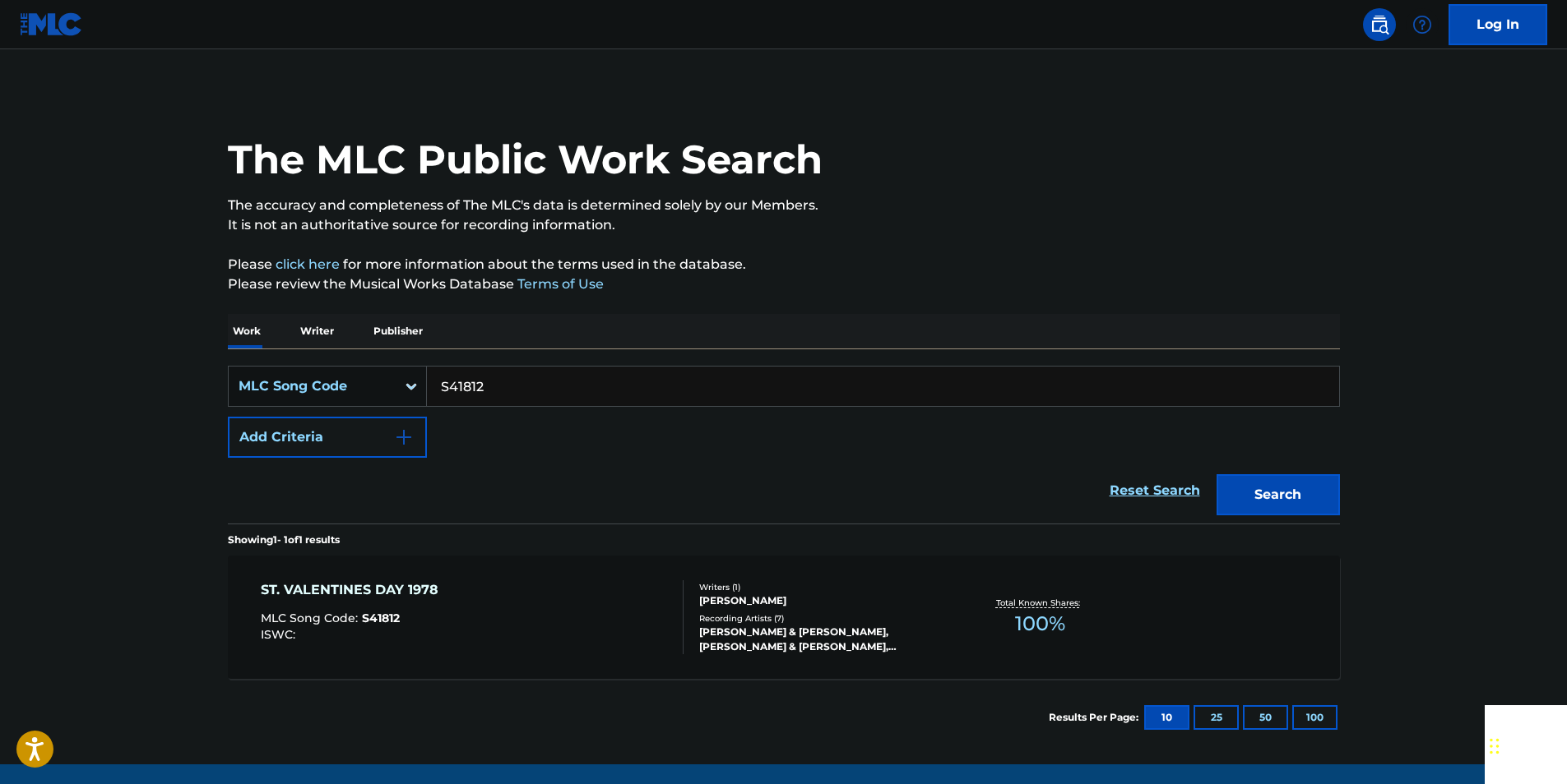
click at [505, 398] on input "S41812" at bounding box center [883, 386] width 912 height 40
paste input "C19613"
click at [1305, 496] on button "Search" at bounding box center [1278, 494] width 124 height 41
click at [501, 391] on input "C19613" at bounding box center [883, 386] width 912 height 40
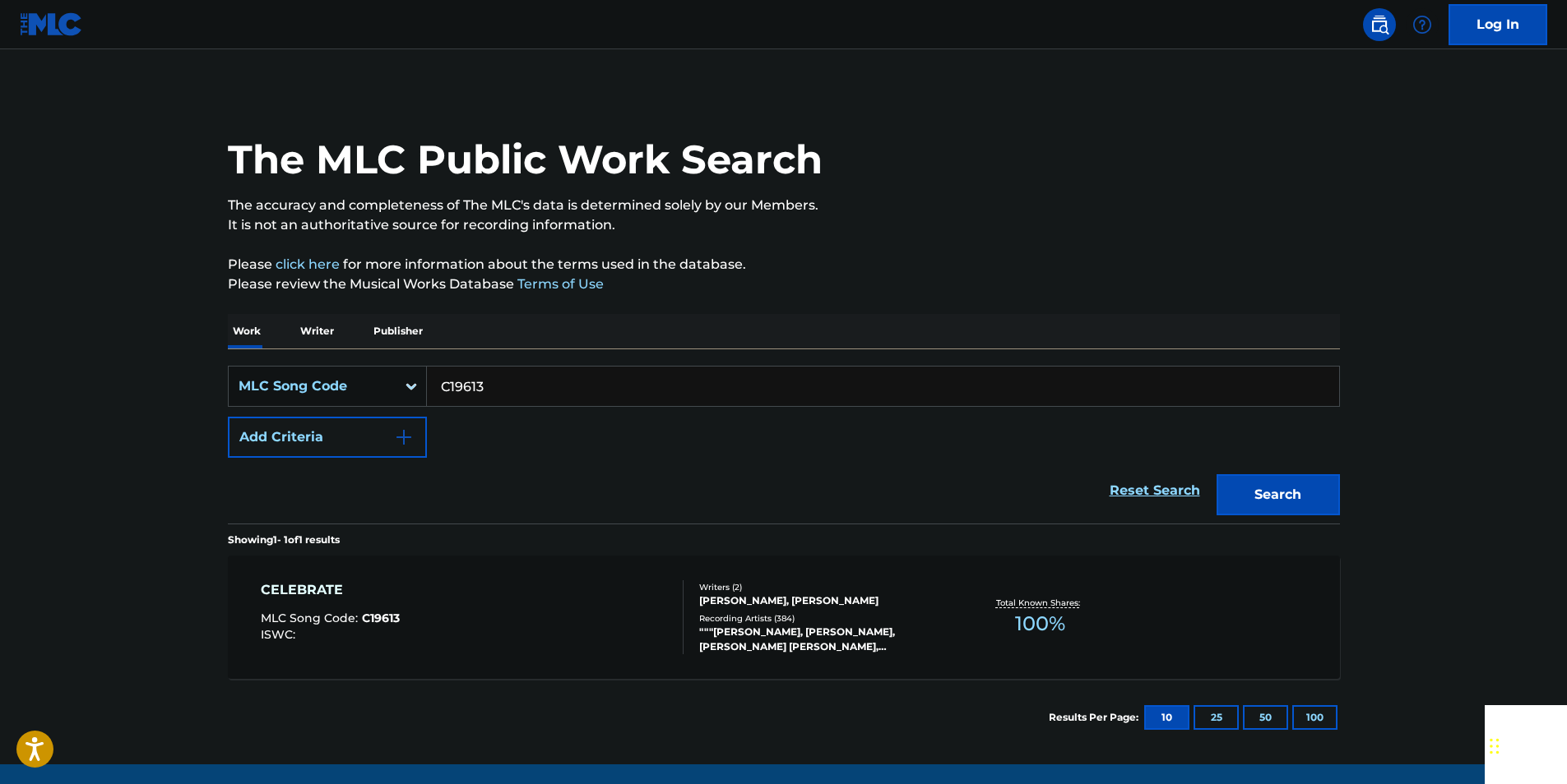
paste input "F40535"
click at [1283, 517] on div "Search" at bounding box center [1273, 491] width 131 height 66
click at [1277, 502] on button "Search" at bounding box center [1278, 494] width 124 height 41
click at [492, 398] on input "F40535" at bounding box center [883, 386] width 912 height 40
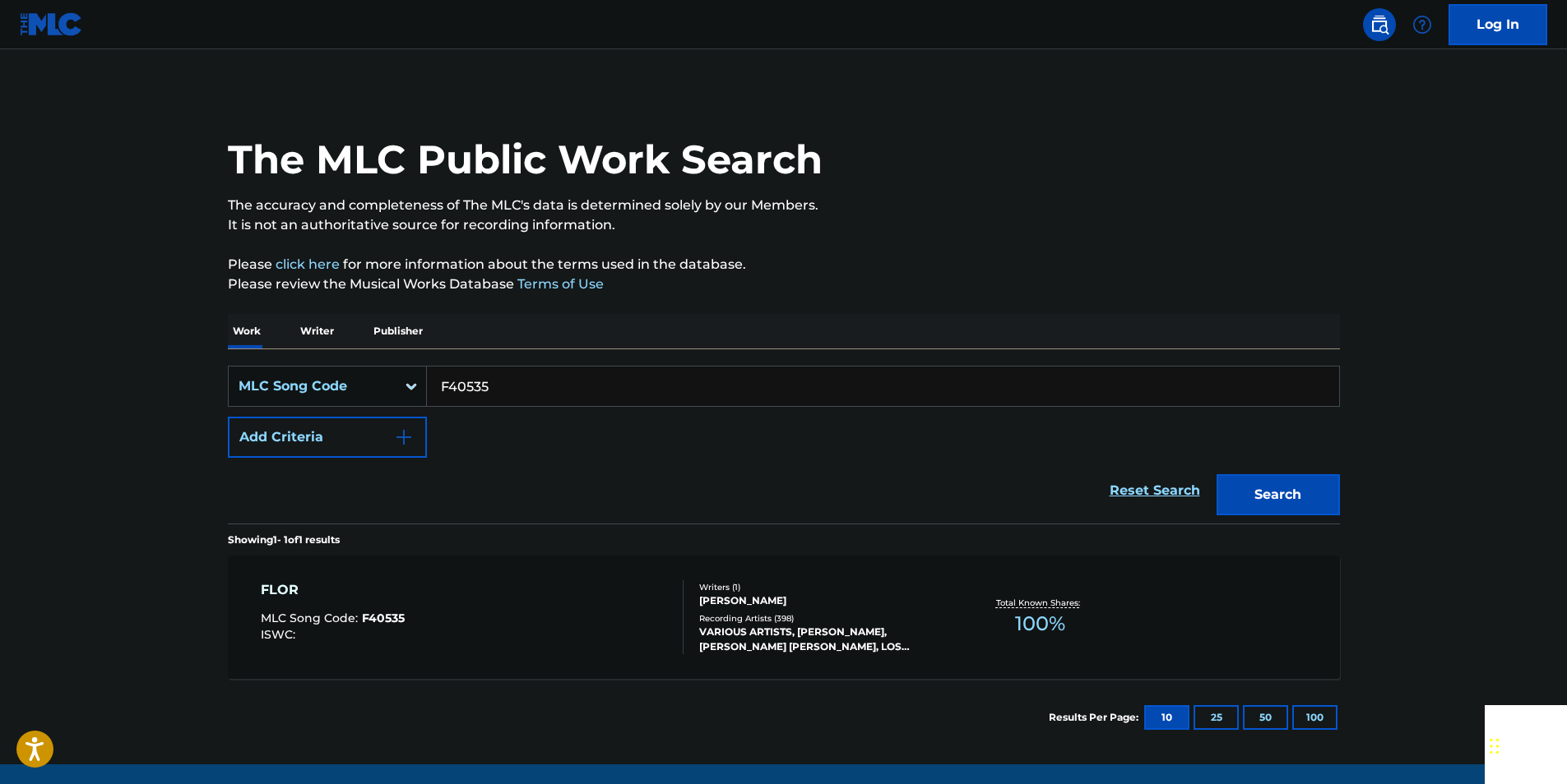
paste input "C4168C"
click at [1313, 484] on button "Search" at bounding box center [1278, 494] width 124 height 41
click at [521, 379] on input "C4168C" at bounding box center [883, 386] width 912 height 40
paste input "B5252F"
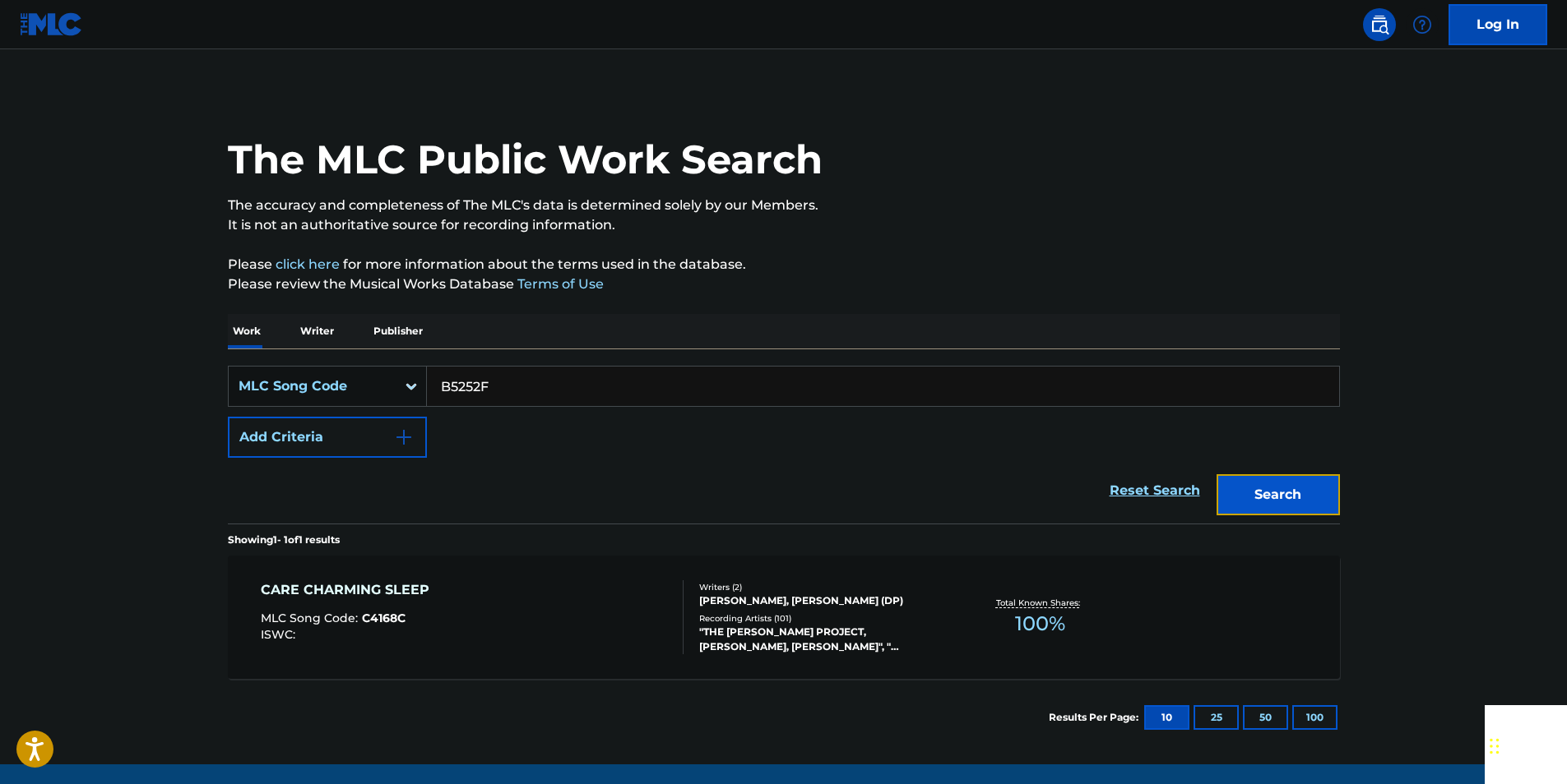
click at [1293, 505] on button "Search" at bounding box center [1278, 494] width 124 height 41
click at [496, 381] on input "B5252F" at bounding box center [883, 386] width 912 height 40
paste input "S56835"
click at [1288, 482] on button "Search" at bounding box center [1278, 494] width 124 height 41
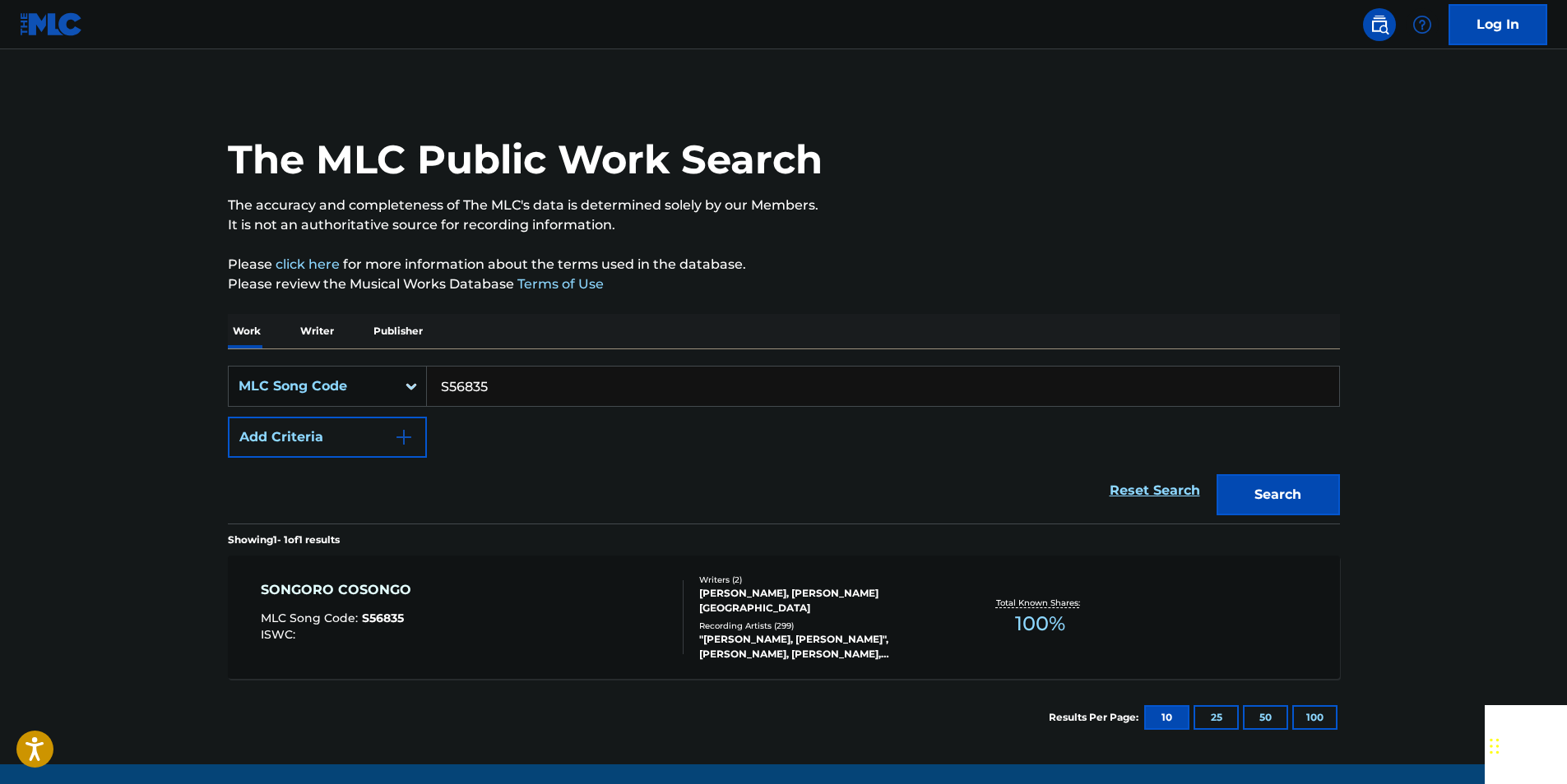
click at [489, 391] on input "S56835" at bounding box center [883, 386] width 912 height 40
paste input "J2572M"
click at [1263, 487] on button "Search" at bounding box center [1278, 494] width 124 height 41
click at [488, 383] on input "J2572M" at bounding box center [883, 386] width 912 height 40
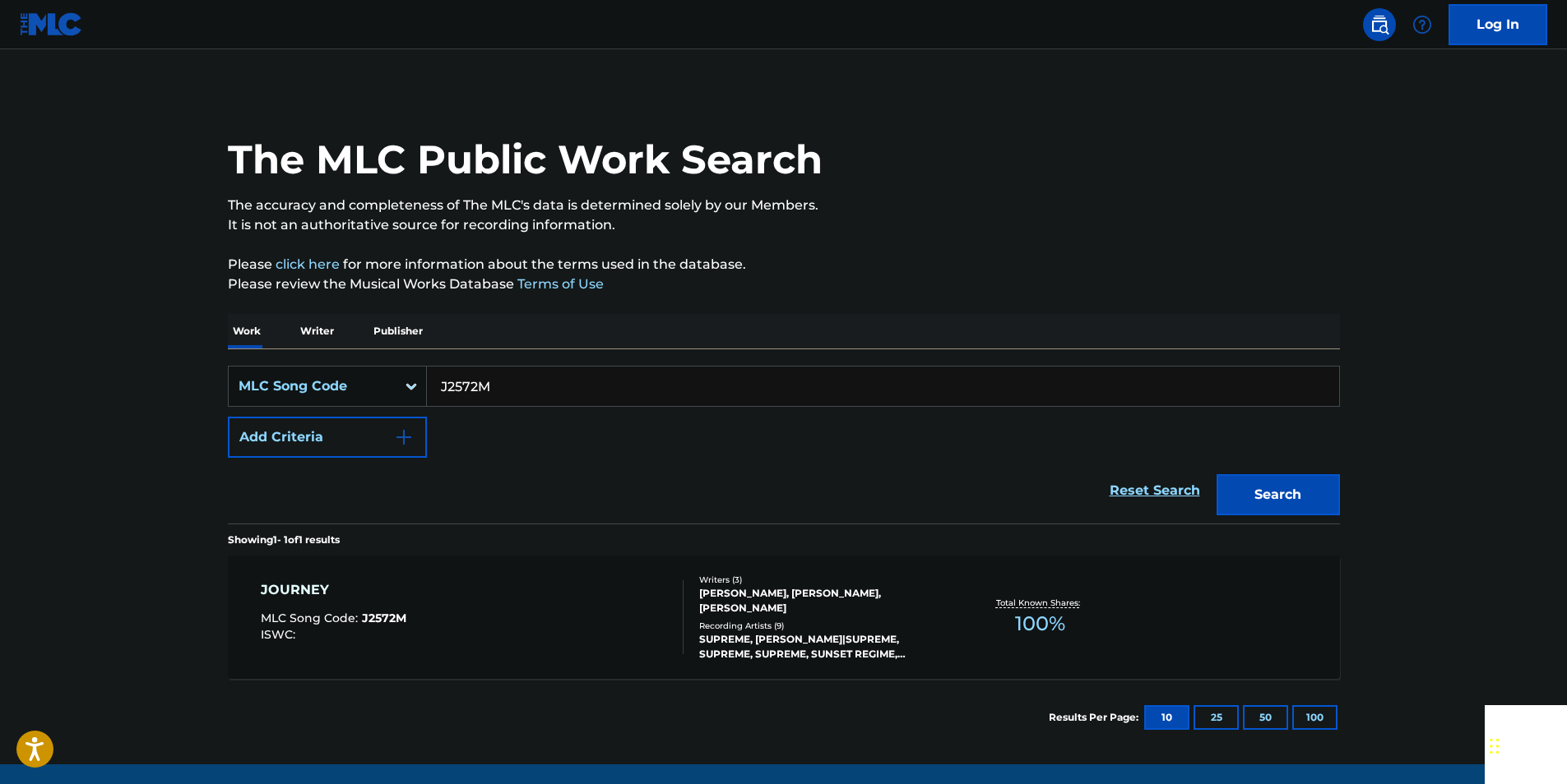
click at [488, 383] on input "J2572M" at bounding box center [883, 386] width 912 height 40
paste input "F48240"
click at [1286, 495] on button "Search" at bounding box center [1278, 494] width 124 height 41
click at [525, 386] on input "F48240" at bounding box center [883, 386] width 912 height 40
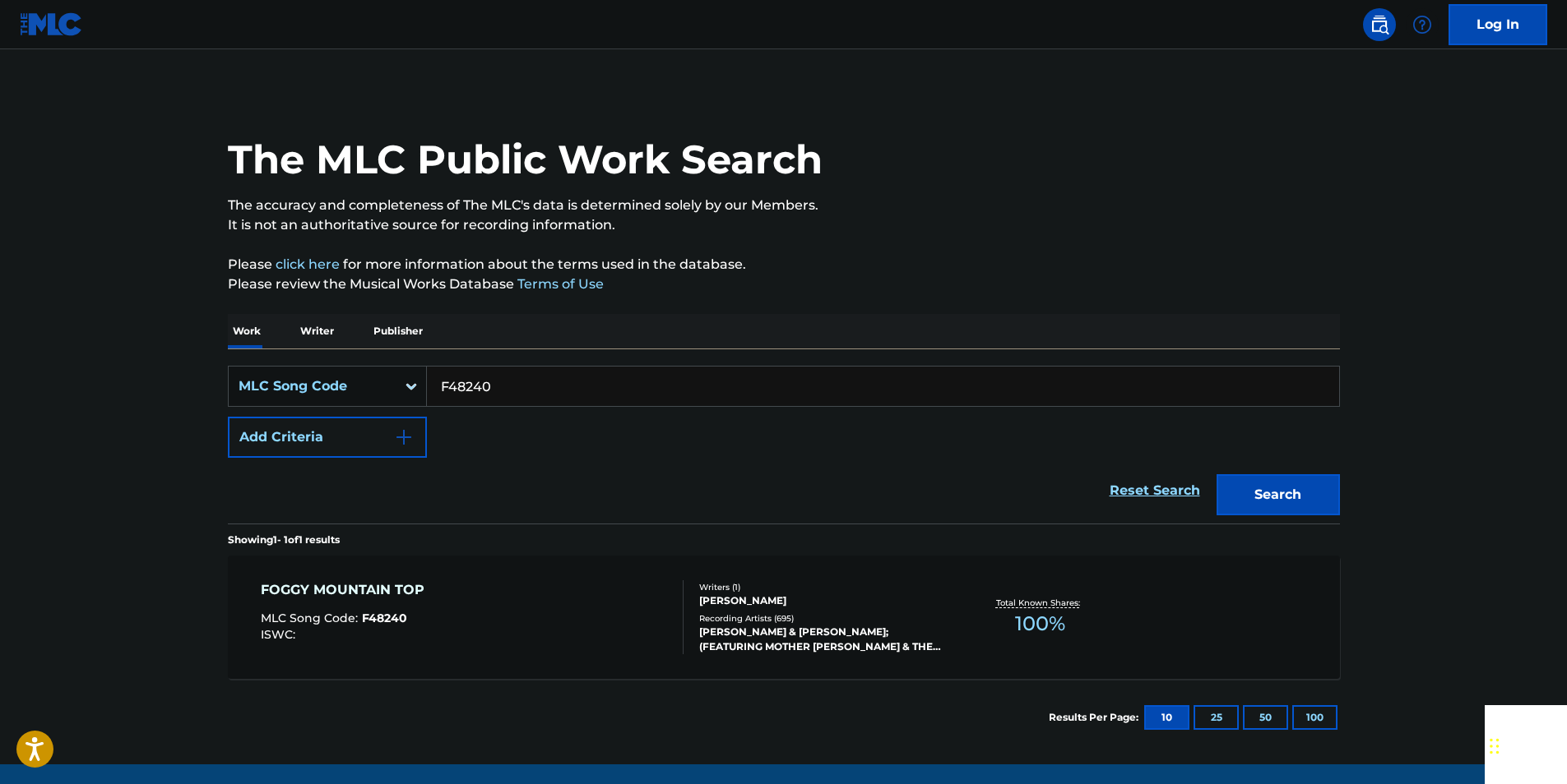
paste input "C66859"
click at [1313, 498] on button "Search" at bounding box center [1278, 494] width 124 height 41
click at [510, 378] on input "C66859" at bounding box center [883, 386] width 912 height 40
paste input "M19450"
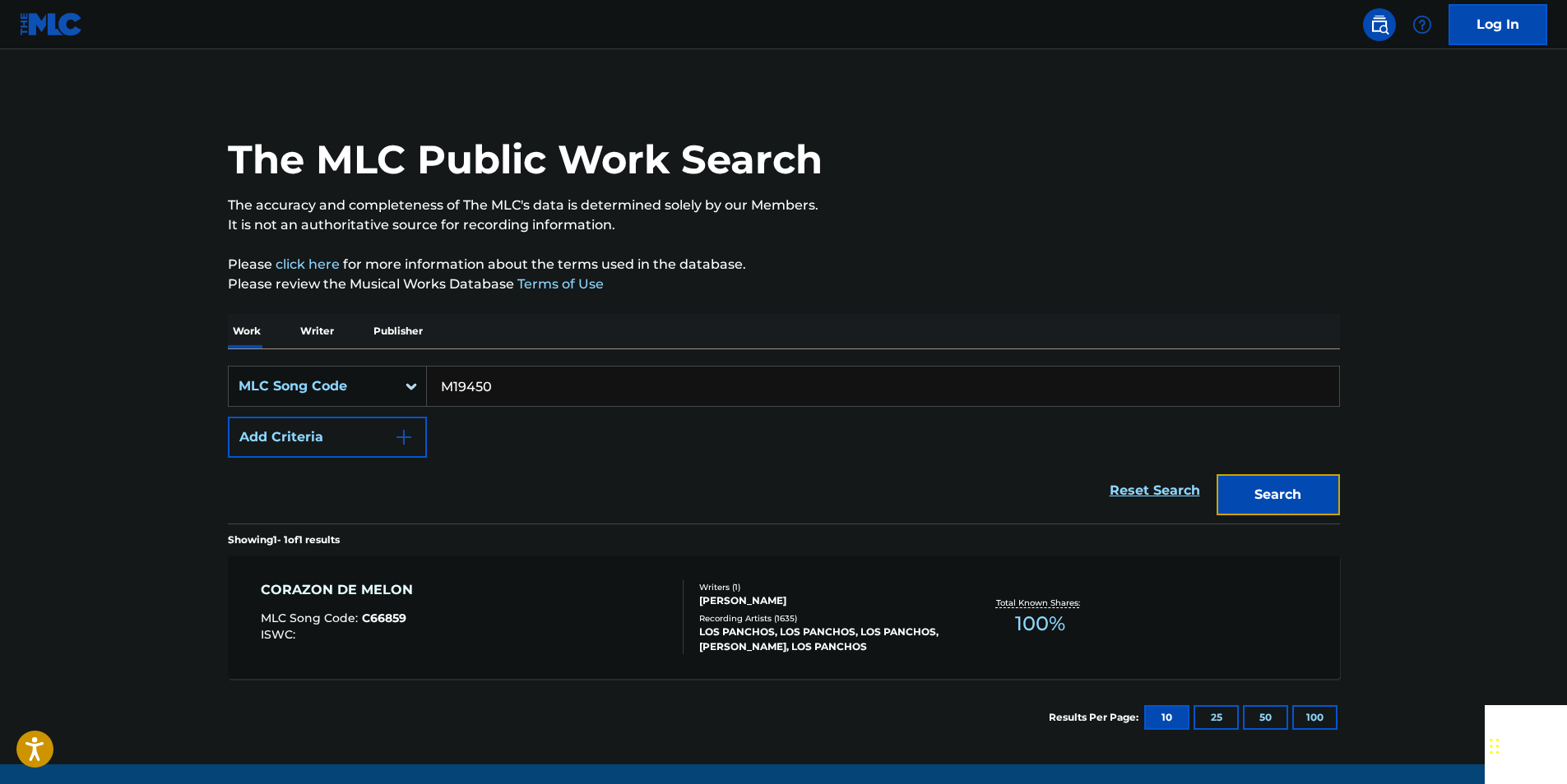
drag, startPoint x: 1275, startPoint y: 481, endPoint x: 1134, endPoint y: 398, distance: 163.6
click at [1276, 481] on button "Search" at bounding box center [1278, 494] width 124 height 41
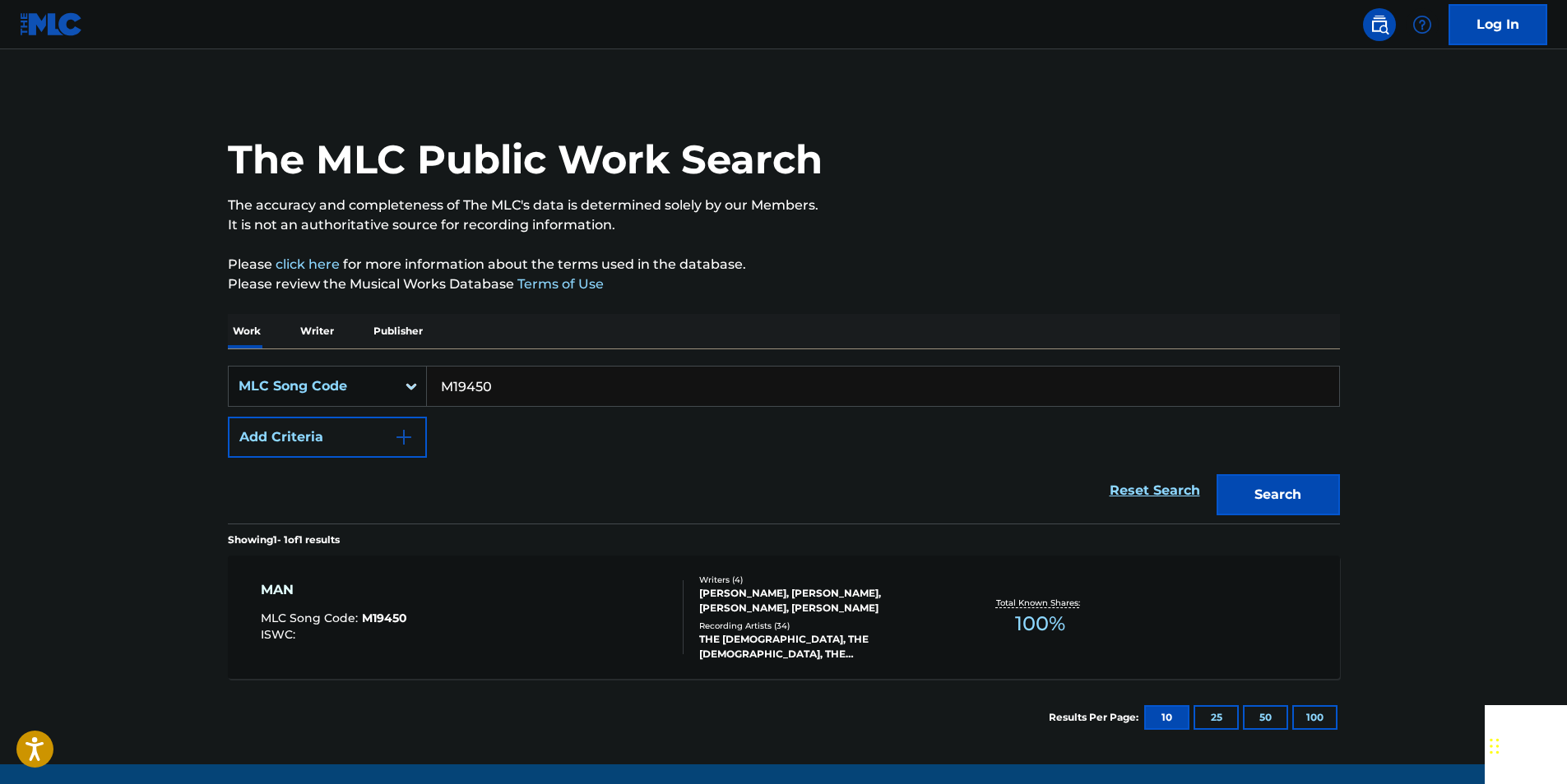
click at [498, 382] on input "M19450" at bounding box center [883, 386] width 912 height 40
paste input "G03104"
click at [1300, 492] on button "Search" at bounding box center [1278, 494] width 124 height 41
click at [494, 396] on input "G03104" at bounding box center [883, 386] width 912 height 40
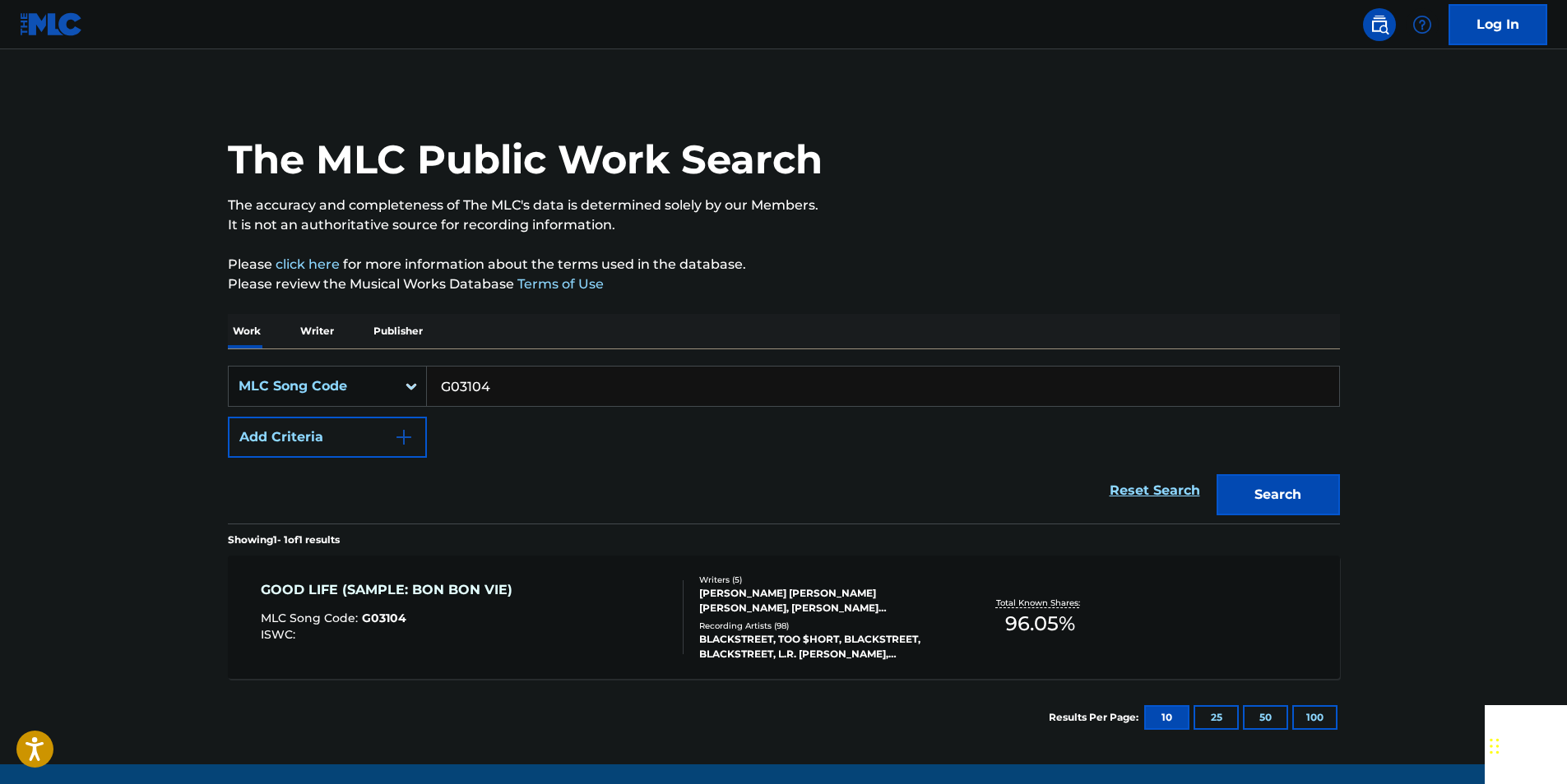
click at [494, 396] on input "G03104" at bounding box center [883, 386] width 912 height 40
paste input "E31088"
click at [1260, 499] on button "Search" at bounding box center [1278, 494] width 124 height 41
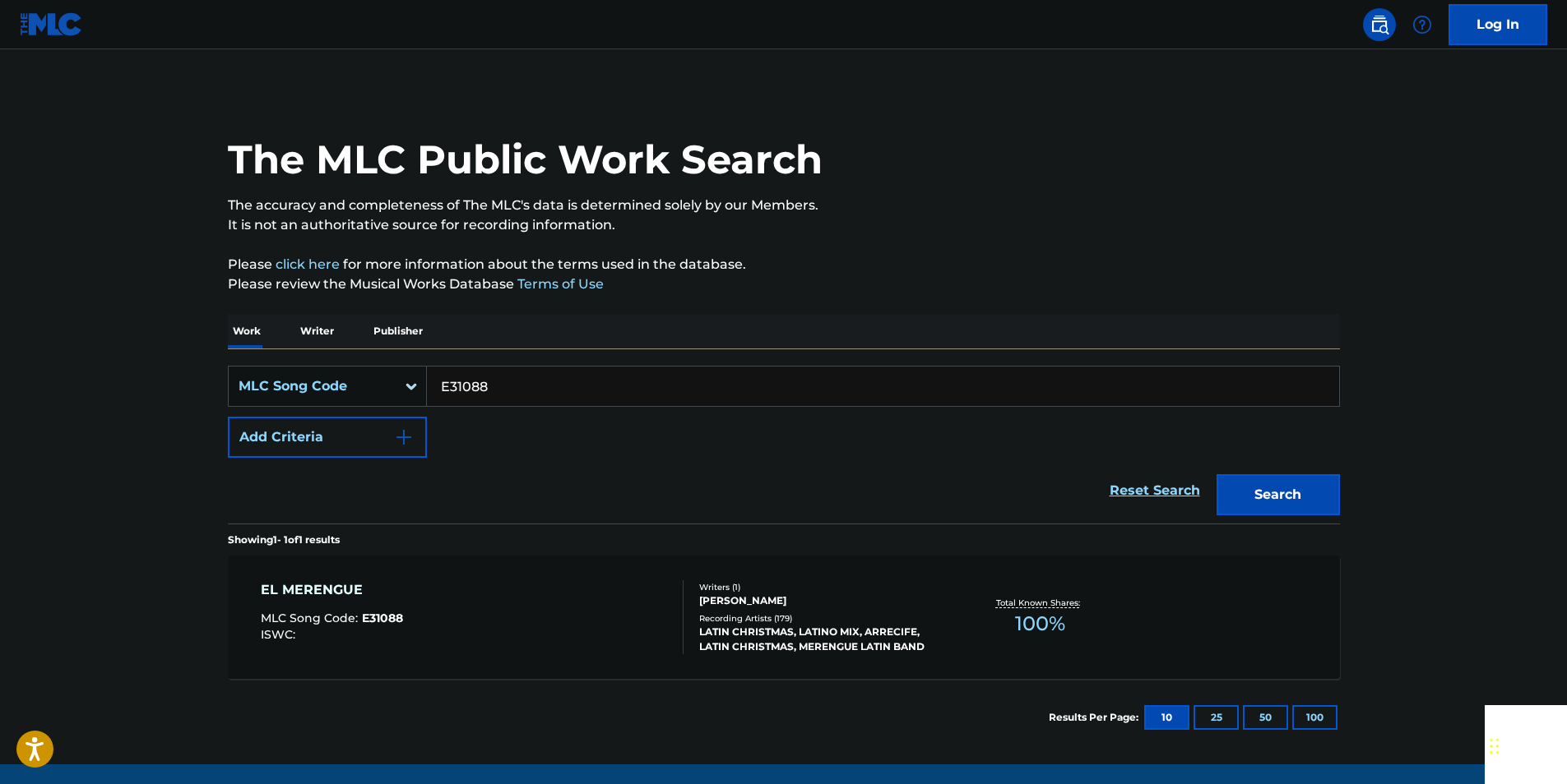
click at [516, 378] on input "E31088" at bounding box center [883, 386] width 912 height 40
click at [515, 379] on input "E31088" at bounding box center [883, 386] width 912 height 40
click at [478, 385] on input "E31088" at bounding box center [883, 386] width 912 height 40
click at [1292, 501] on button "Search" at bounding box center [1278, 494] width 124 height 41
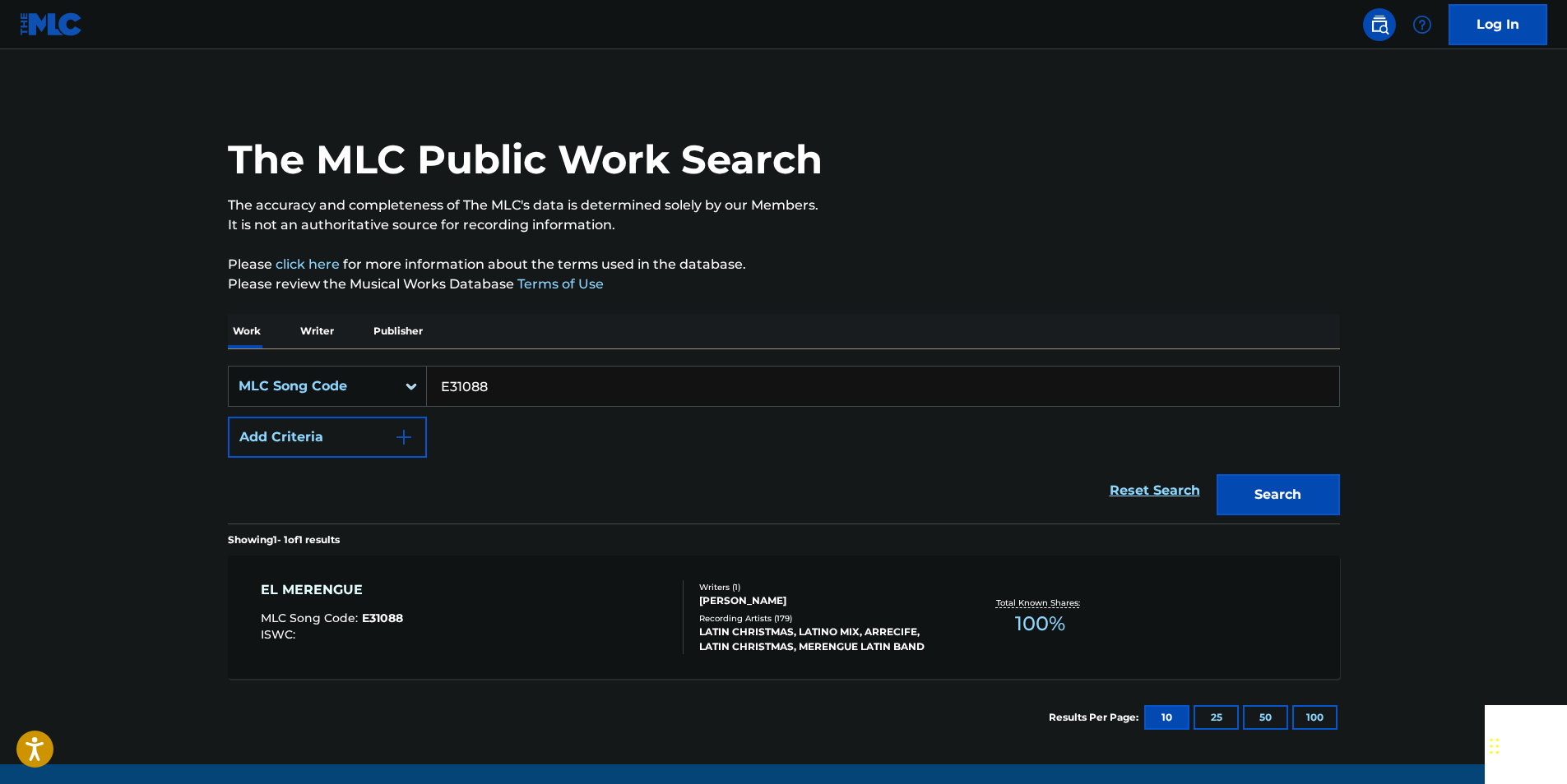
click at [546, 389] on input "E31088" at bounding box center [883, 386] width 912 height 40
drag, startPoint x: 546, startPoint y: 389, endPoint x: 511, endPoint y: 387, distance: 35.1
click at [544, 389] on input "E31088" at bounding box center [883, 386] width 912 height 40
paste input "D6528K"
click at [1271, 493] on button "Search" at bounding box center [1278, 494] width 124 height 41
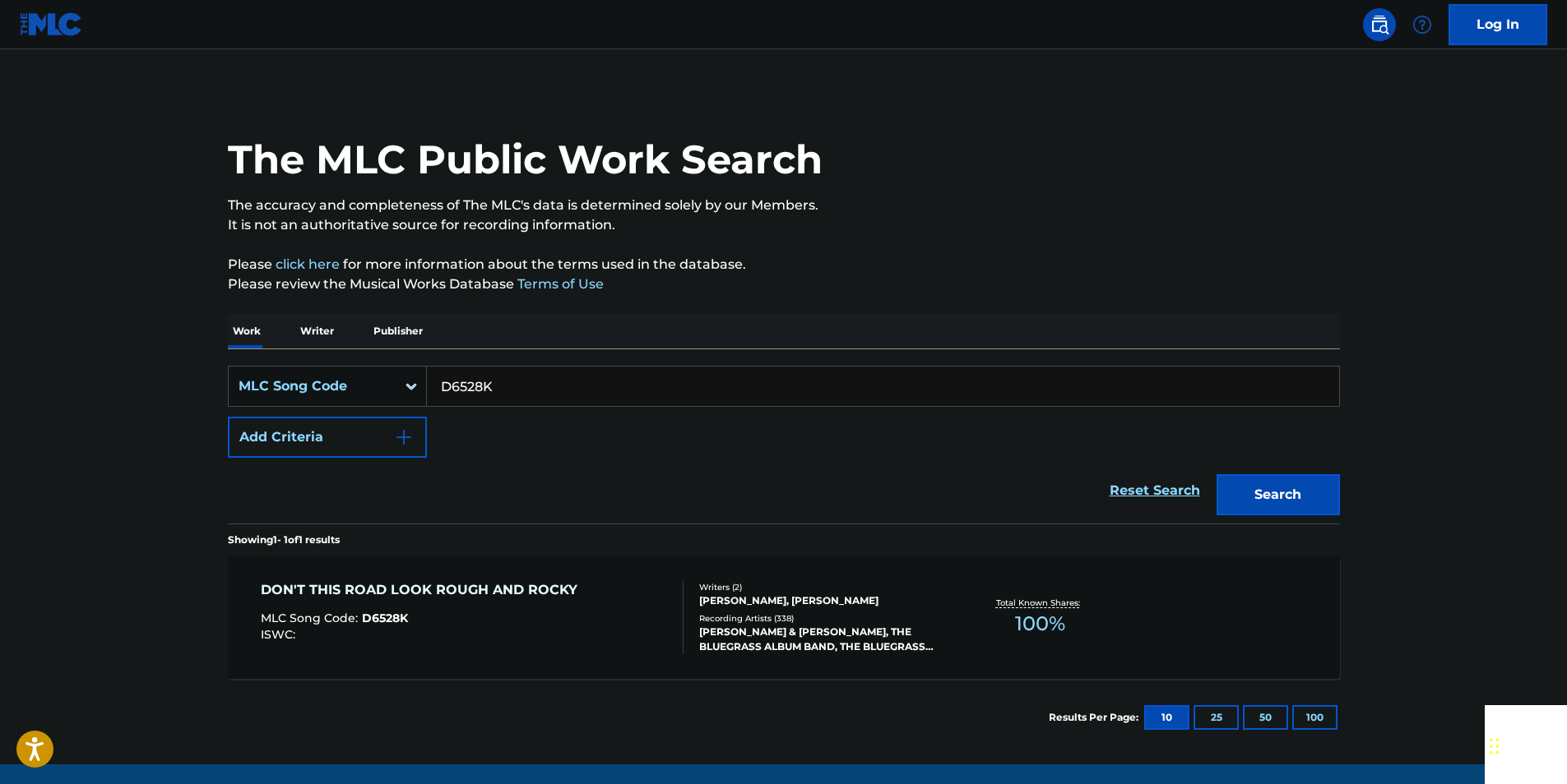
click at [534, 375] on input "D6528K" at bounding box center [883, 386] width 912 height 40
paste input "S31360"
click at [1254, 491] on button "Search" at bounding box center [1278, 494] width 124 height 41
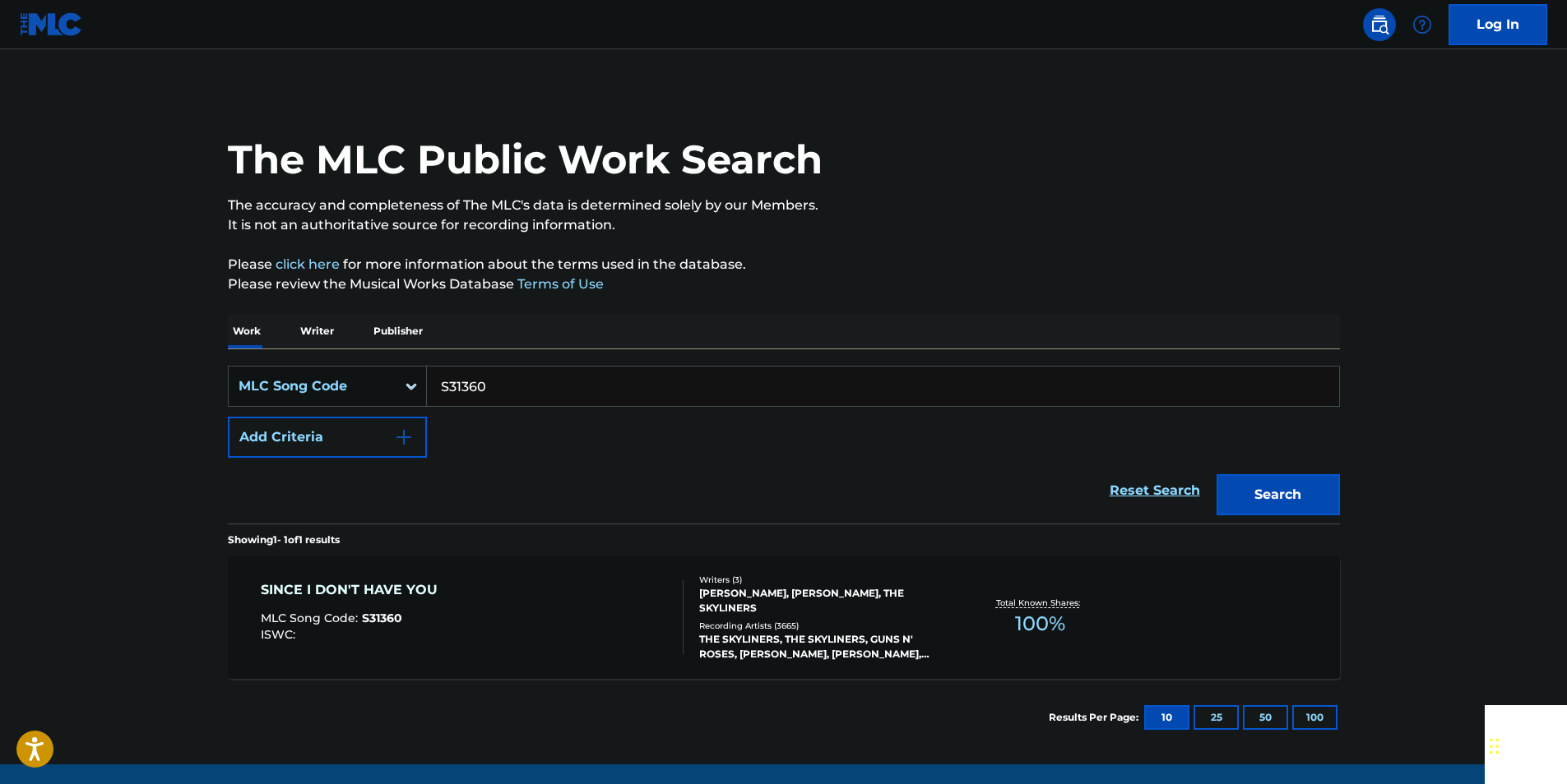
click at [523, 400] on input "S31360" at bounding box center [883, 386] width 912 height 40
click at [1326, 495] on button "Search" at bounding box center [1278, 494] width 124 height 41
click at [540, 395] on input "S31360" at bounding box center [883, 386] width 912 height 40
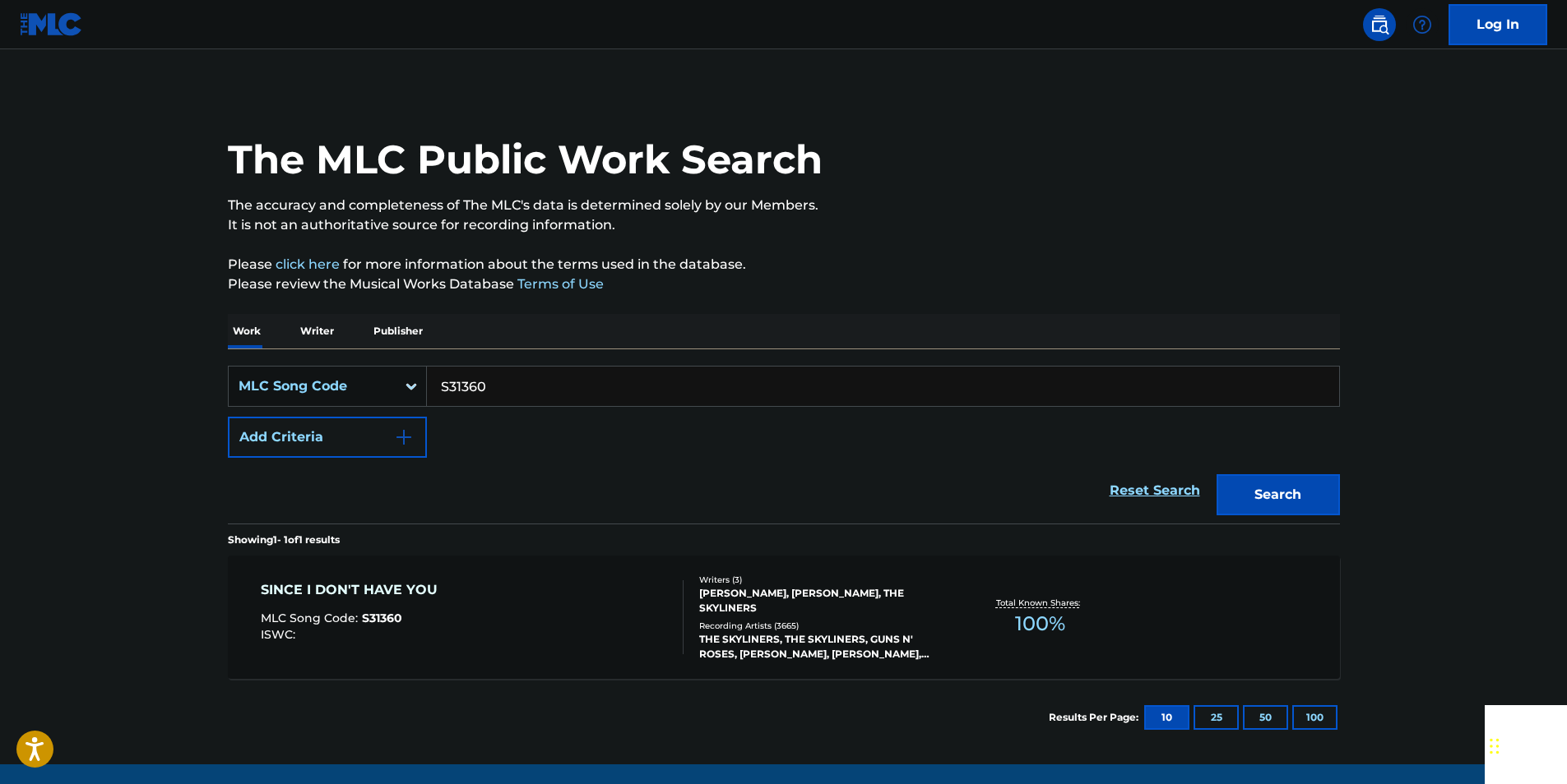
paste input "M38581"
click at [1319, 486] on button "Search" at bounding box center [1278, 494] width 124 height 41
click at [503, 397] on input "M38581" at bounding box center [883, 386] width 912 height 40
paste input "N49685"
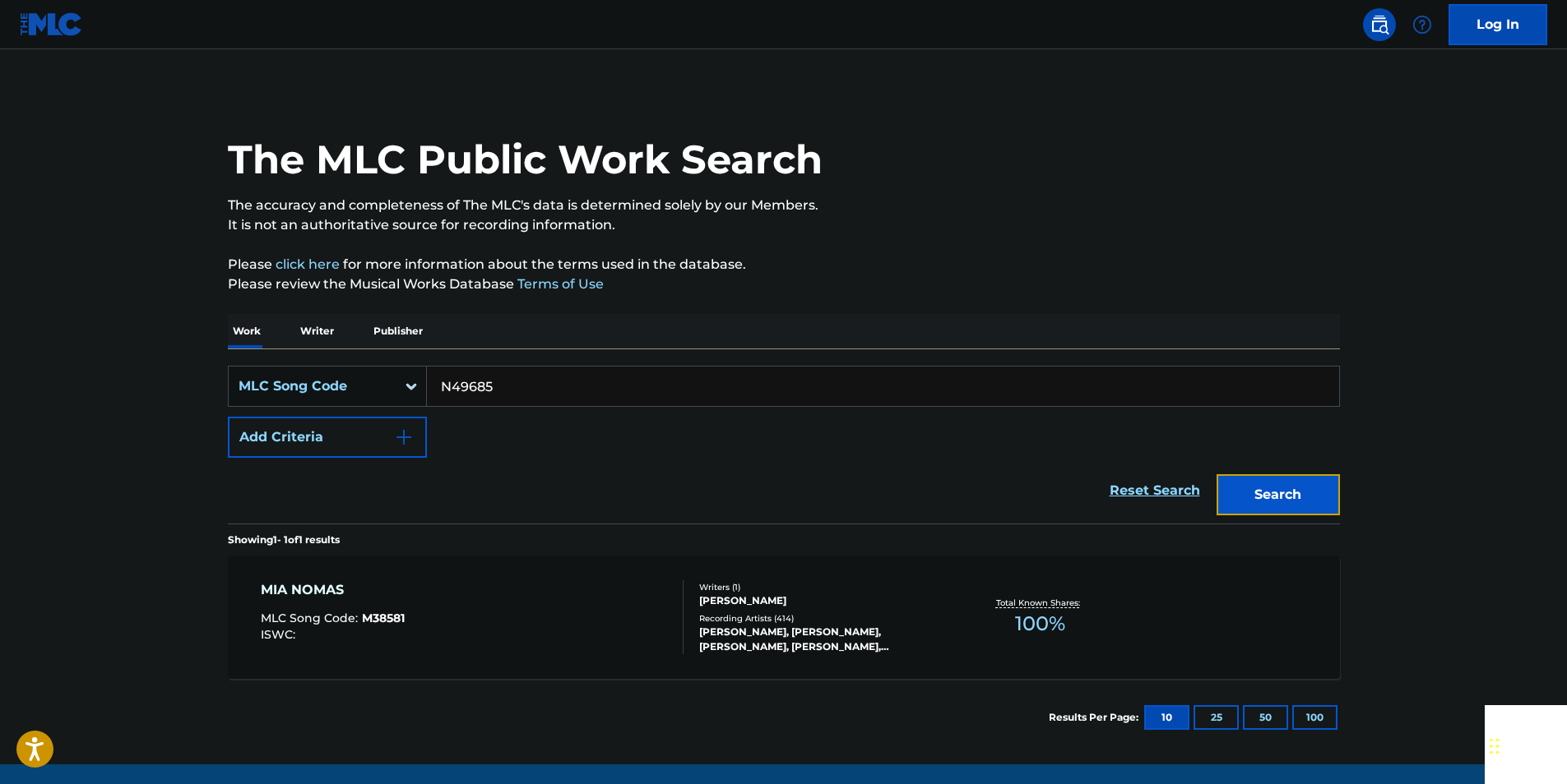
click at [1293, 480] on button "Search" at bounding box center [1278, 494] width 124 height 41
click at [539, 396] on input "N49685" at bounding box center [883, 386] width 912 height 40
drag, startPoint x: 539, startPoint y: 396, endPoint x: 510, endPoint y: 392, distance: 29.3
click at [539, 395] on input "N49685" at bounding box center [883, 386] width 912 height 40
paste input "F6042O"
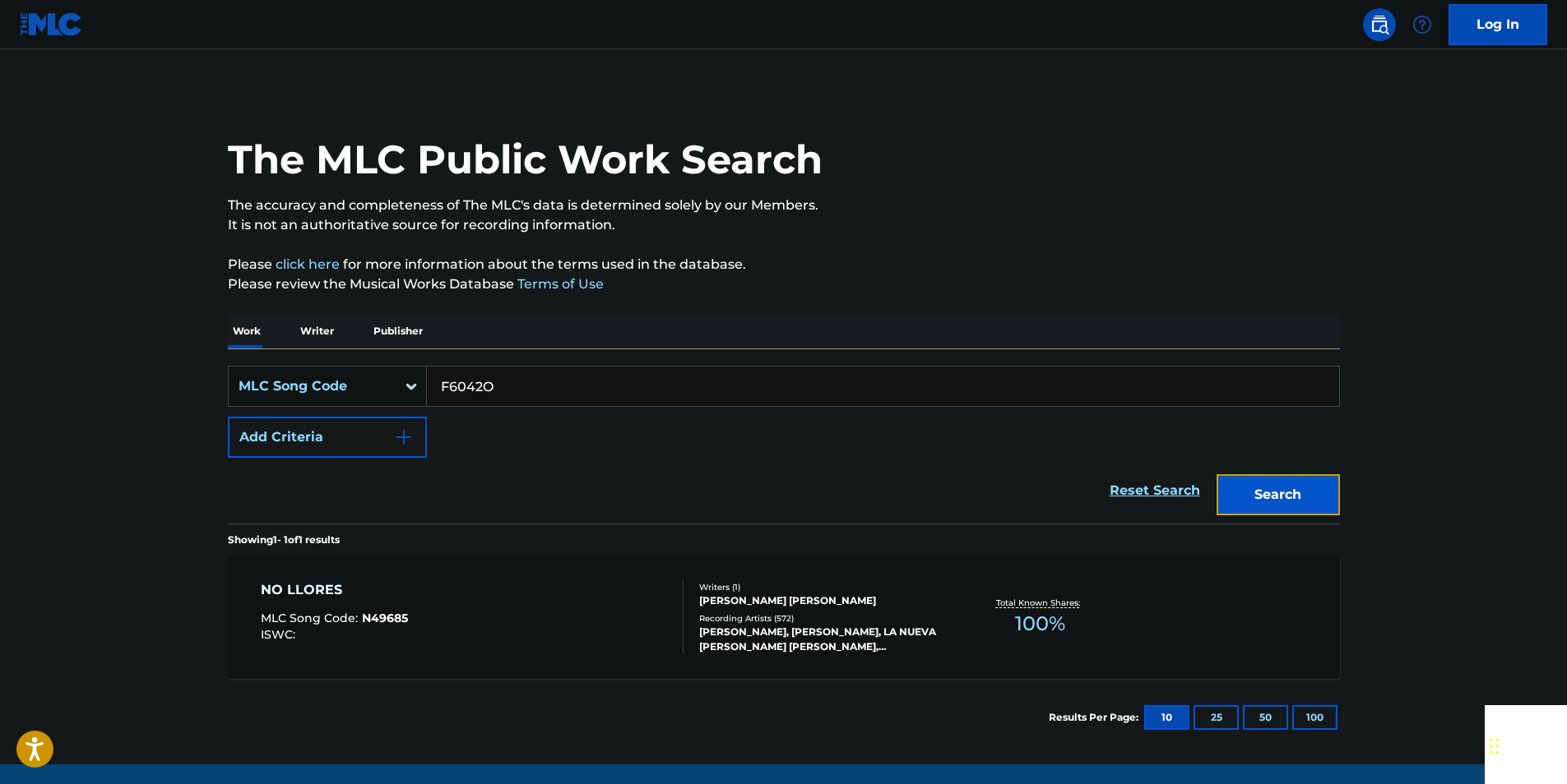
click at [1306, 493] on button "Search" at bounding box center [1278, 494] width 124 height 41
click at [500, 387] on input "F6042O" at bounding box center [883, 386] width 912 height 40
paste input "P01718"
click at [1288, 479] on button "Search" at bounding box center [1278, 494] width 124 height 41
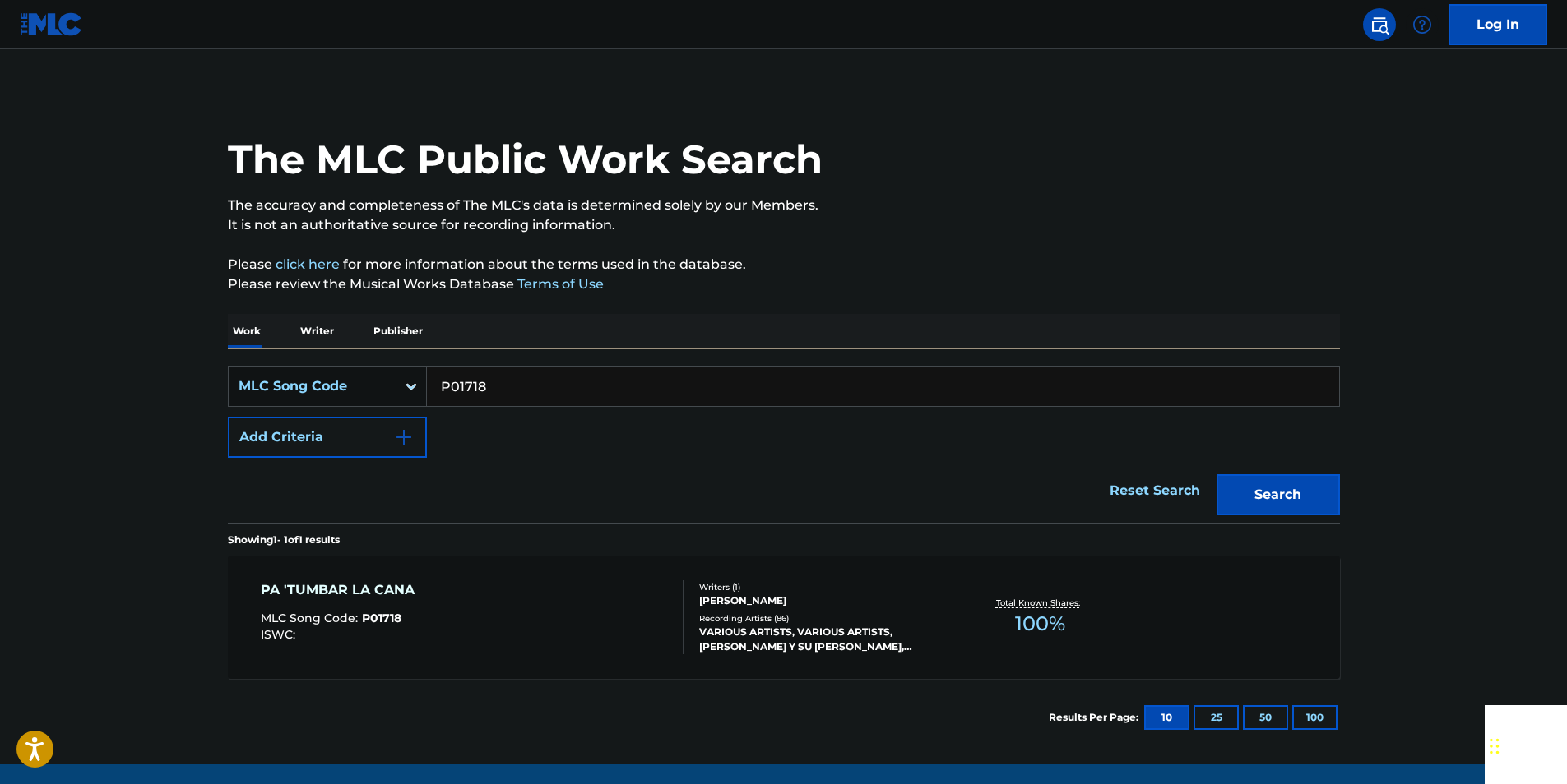
click at [525, 367] on input "P01718" at bounding box center [883, 386] width 912 height 40
paste input "N69160"
click at [1322, 497] on button "Search" at bounding box center [1278, 494] width 124 height 41
click at [499, 389] on input "N69160" at bounding box center [883, 386] width 912 height 40
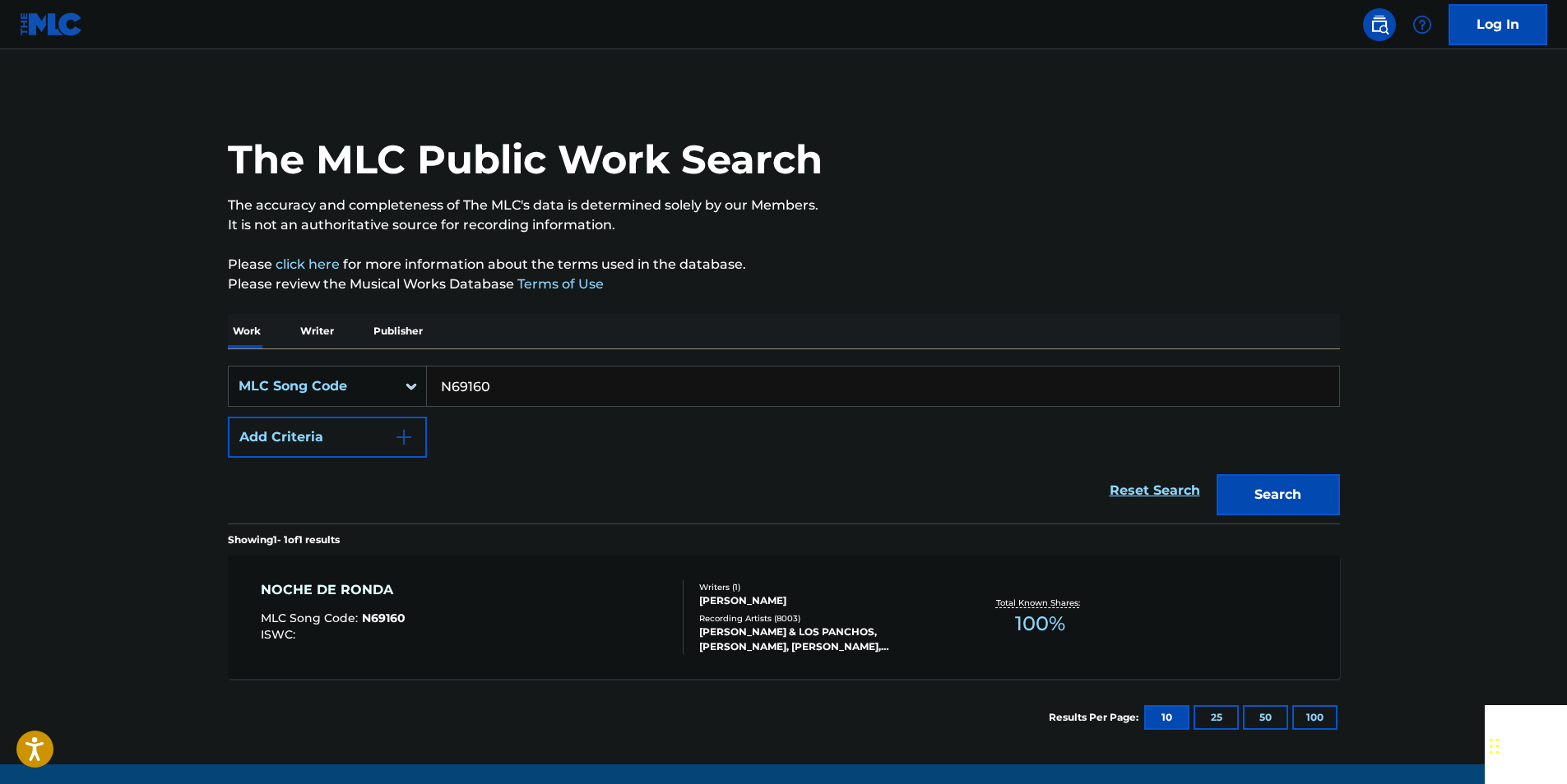
click at [499, 389] on input "N69160" at bounding box center [883, 386] width 912 height 40
paste input "L2307N"
click at [1322, 482] on button "Search" at bounding box center [1278, 494] width 124 height 41
click at [515, 395] on input "L2307N" at bounding box center [883, 386] width 912 height 40
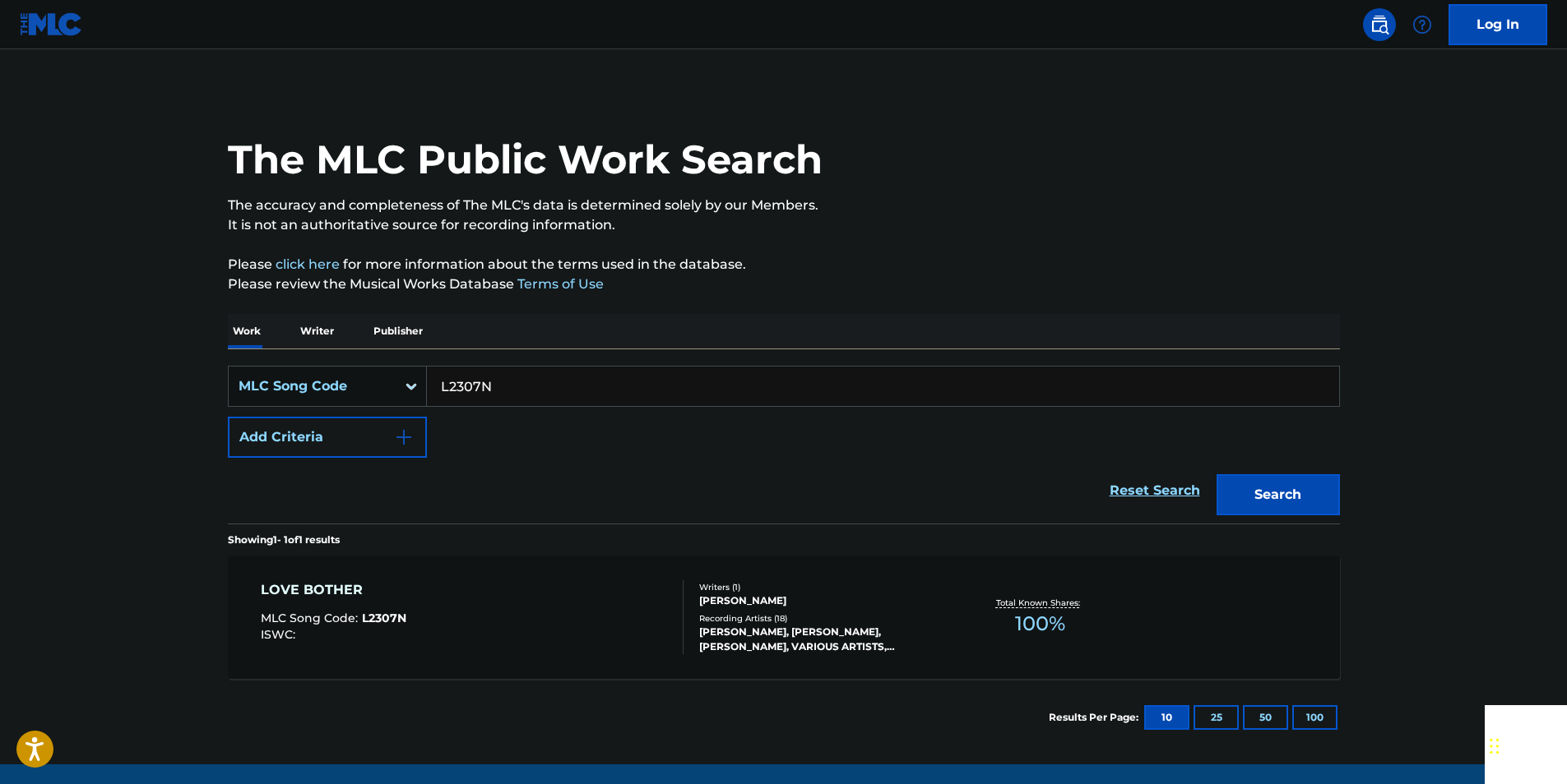
paste input "A10277"
click at [1290, 494] on button "Search" at bounding box center [1278, 494] width 124 height 41
click at [511, 376] on input "A10277" at bounding box center [883, 386] width 912 height 40
paste input "L7683V"
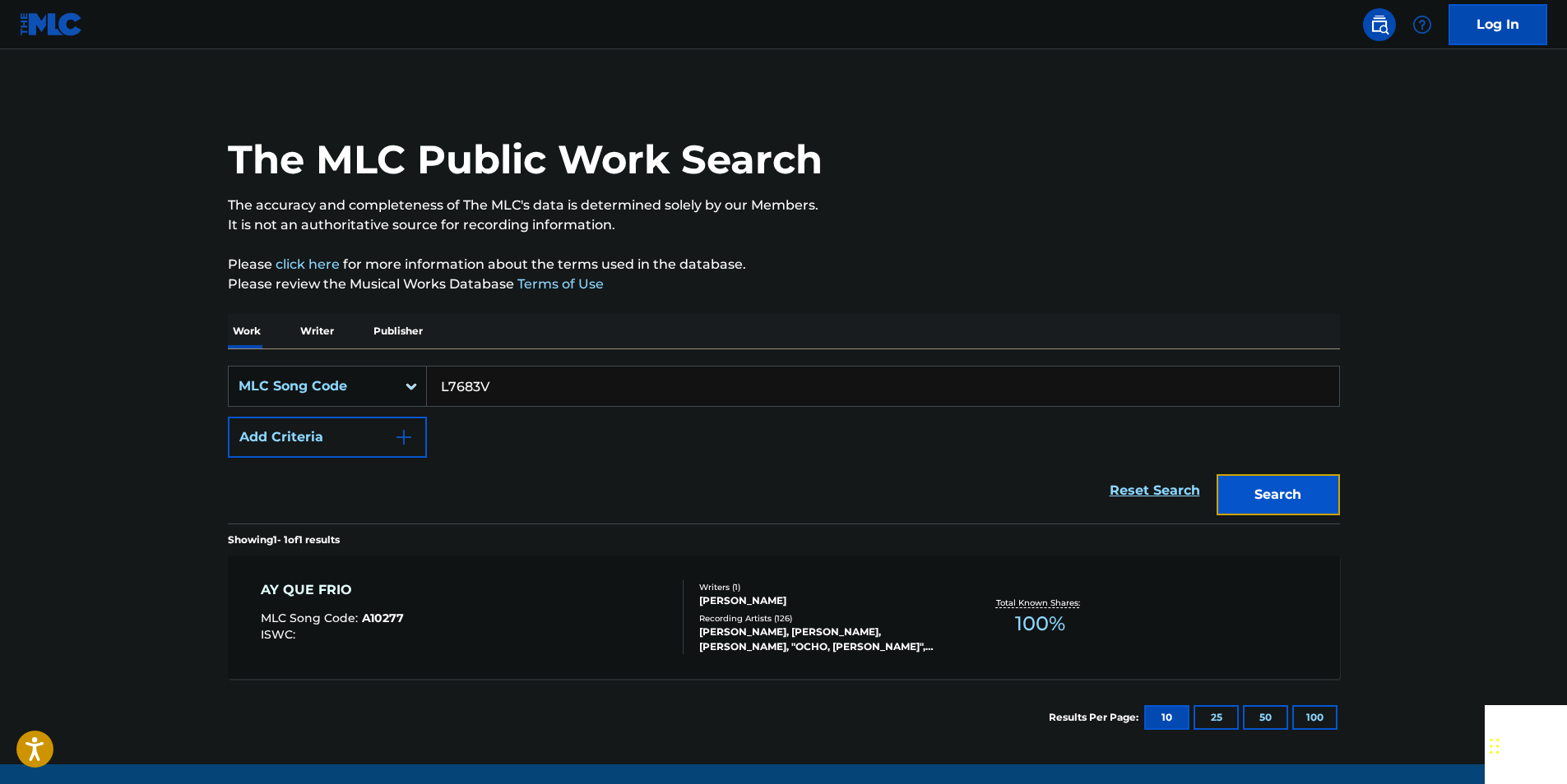
click at [1322, 479] on button "Search" at bounding box center [1278, 494] width 124 height 41
click at [490, 391] on input "L7683V" at bounding box center [883, 386] width 912 height 40
click at [490, 392] on input "L7683V" at bounding box center [883, 386] width 912 height 40
paste input "915726"
click at [1300, 484] on button "Search" at bounding box center [1278, 494] width 124 height 41
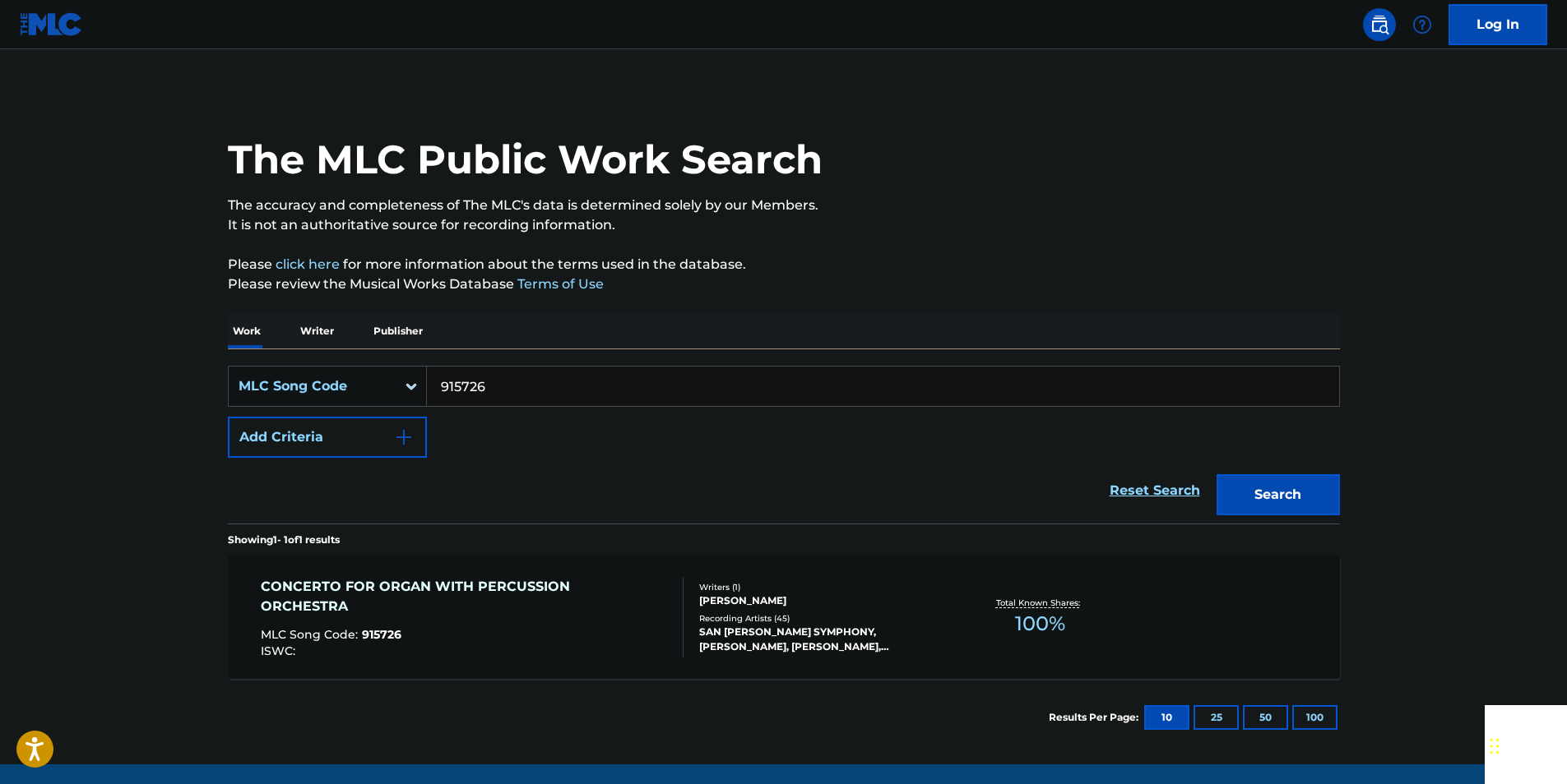
click at [496, 391] on input "915726" at bounding box center [883, 386] width 912 height 40
paste input "95198"
click at [1341, 485] on div "The MLC Public Work Search The accuracy and completeness of The MLC's data is d…" at bounding box center [784, 423] width 1151 height 666
click at [1320, 485] on button "Search" at bounding box center [1278, 494] width 124 height 41
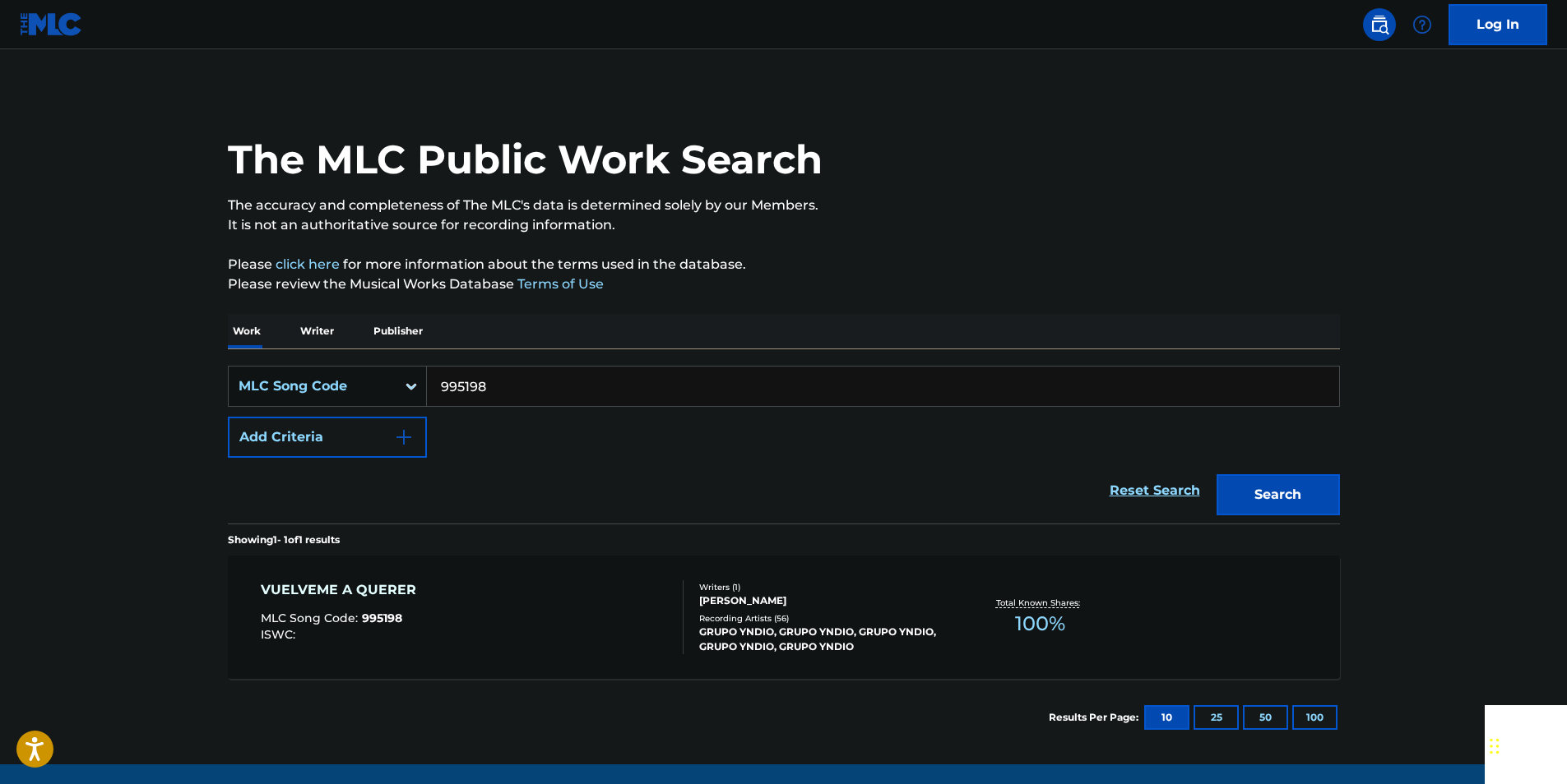
click at [498, 382] on input "995198" at bounding box center [883, 386] width 912 height 40
paste input "N01531"
click at [1264, 499] on button "Search" at bounding box center [1278, 494] width 124 height 41
click at [512, 399] on input "N01531" at bounding box center [883, 386] width 912 height 40
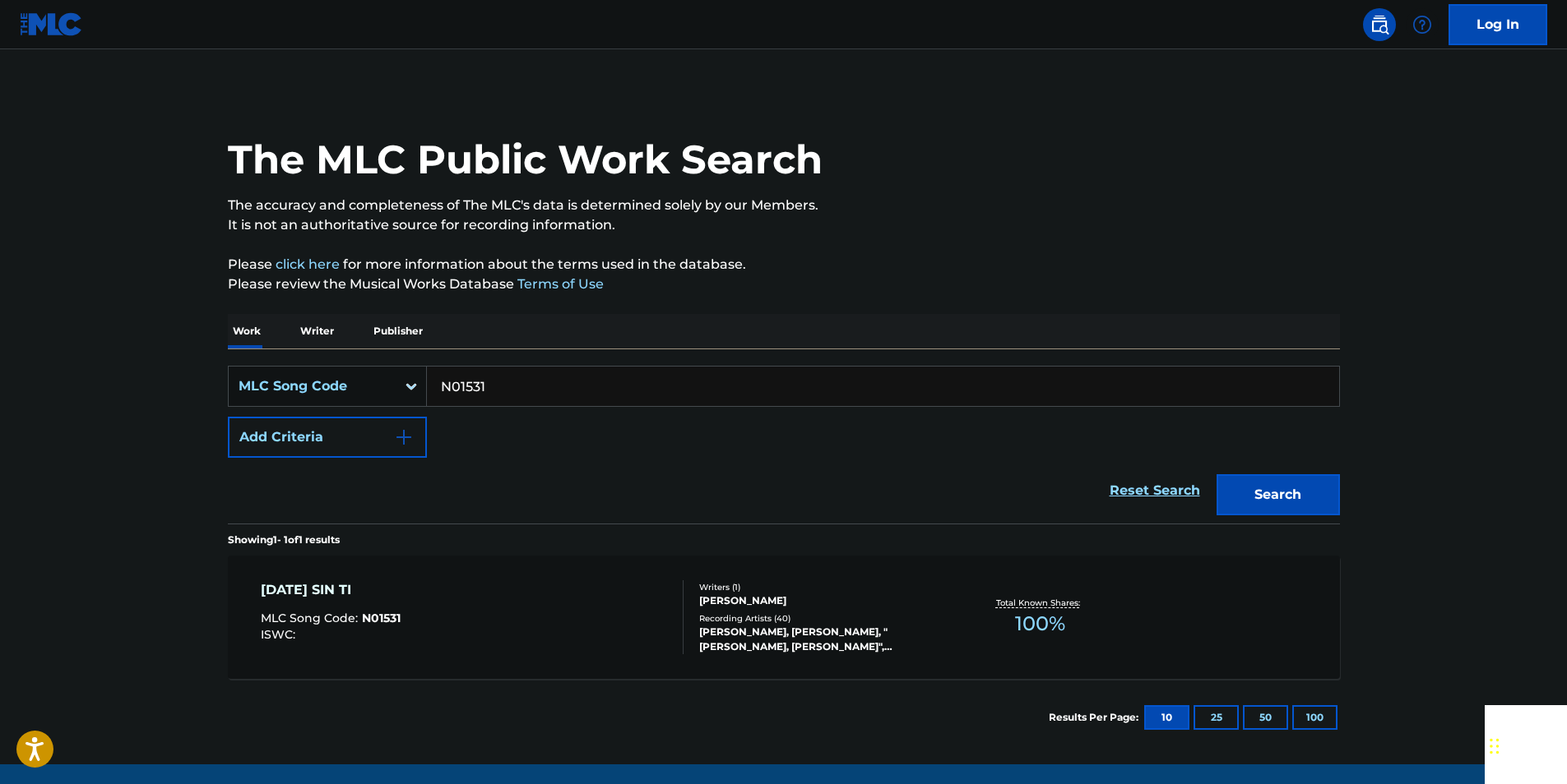
click at [507, 396] on input "N01531" at bounding box center [883, 386] width 912 height 40
click at [475, 389] on input "N01531" at bounding box center [883, 386] width 912 height 40
paste input "61980"
click at [1271, 490] on button "Search" at bounding box center [1278, 494] width 124 height 41
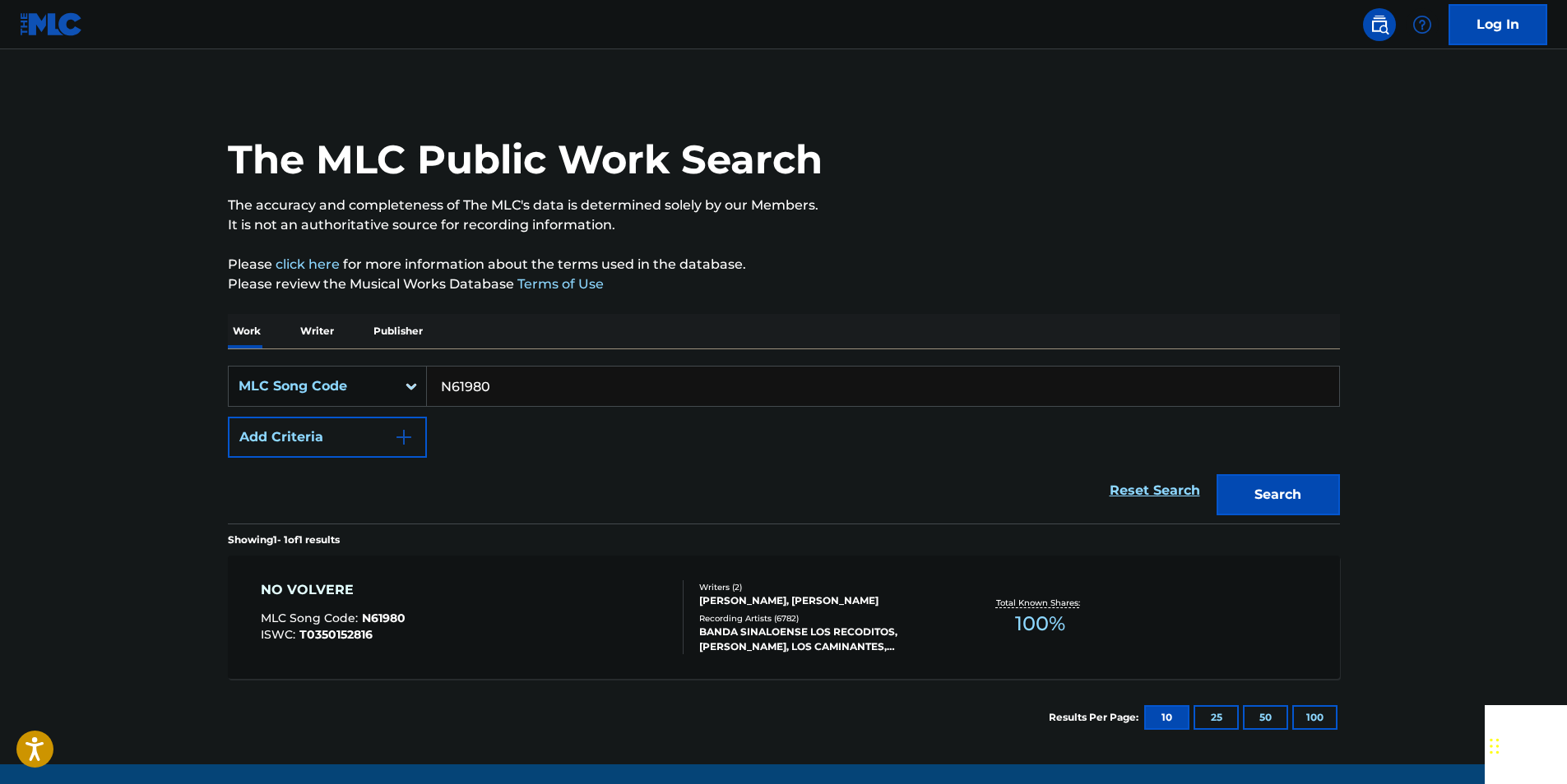
click at [495, 387] on input "N61980" at bounding box center [883, 386] width 912 height 40
paste
click at [1281, 489] on button "Search" at bounding box center [1278, 494] width 124 height 41
click at [499, 393] on input "G01970" at bounding box center [883, 386] width 912 height 40
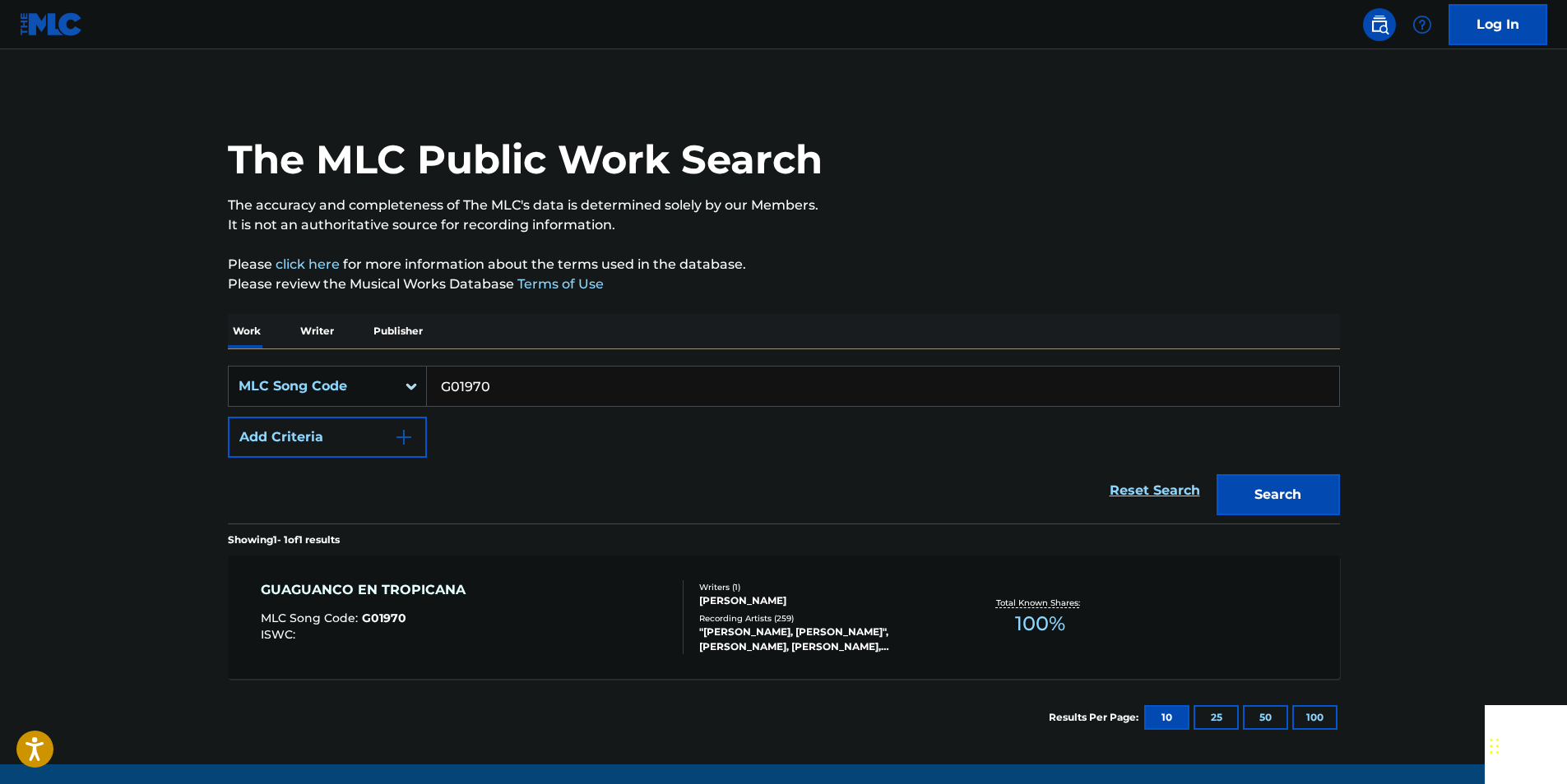
click at [499, 394] on input "G01970" at bounding box center [883, 386] width 912 height 40
click at [1292, 482] on button "Search" at bounding box center [1278, 494] width 124 height 41
click at [491, 383] on input "B09999" at bounding box center [883, 386] width 912 height 40
click at [1300, 487] on button "Search" at bounding box center [1278, 494] width 124 height 41
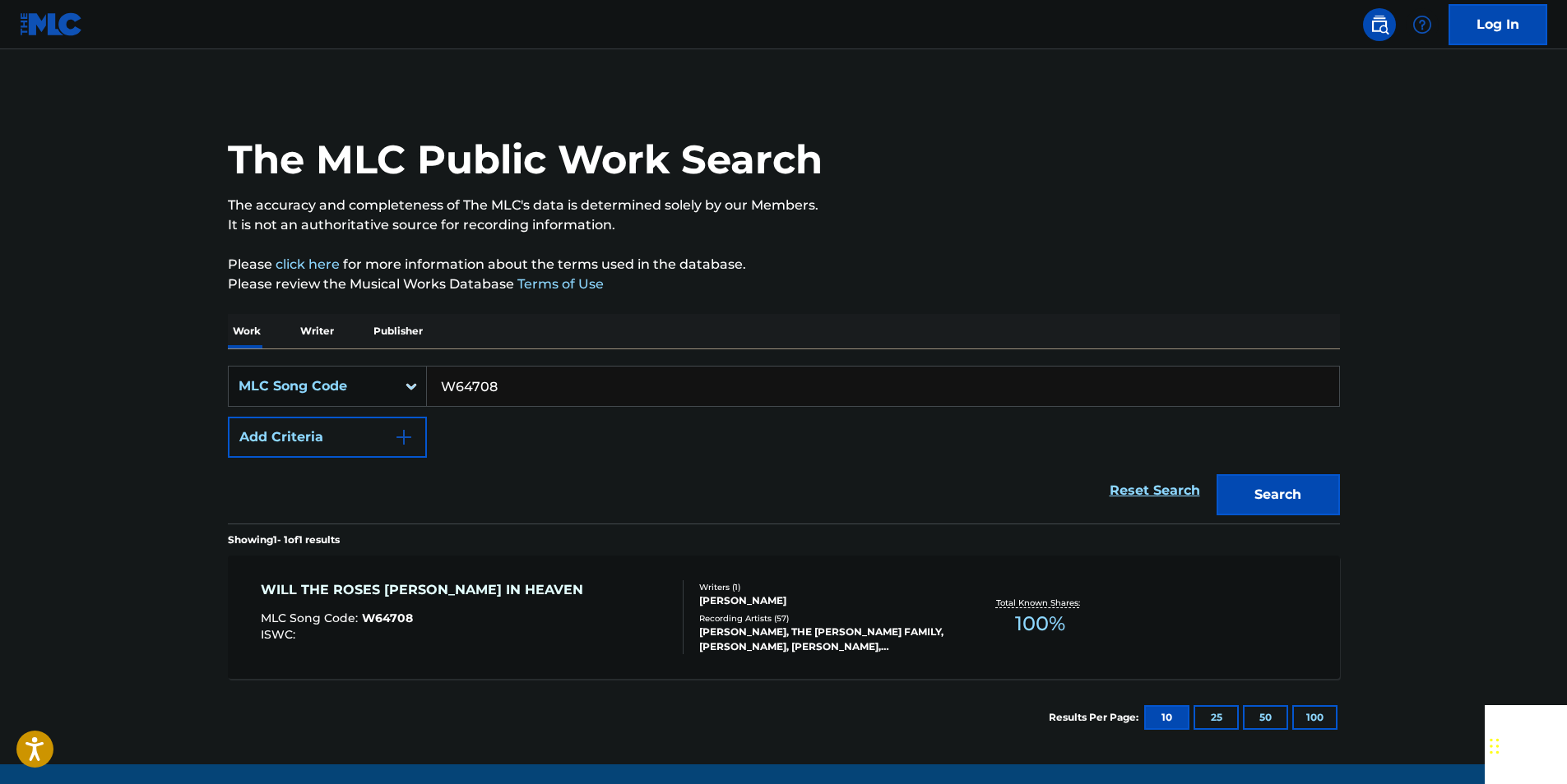
click at [517, 385] on input "W64708" at bounding box center [883, 386] width 912 height 40
click at [1312, 496] on button "Search" at bounding box center [1278, 494] width 124 height 41
click at [516, 384] on input "E02555" at bounding box center [883, 386] width 912 height 40
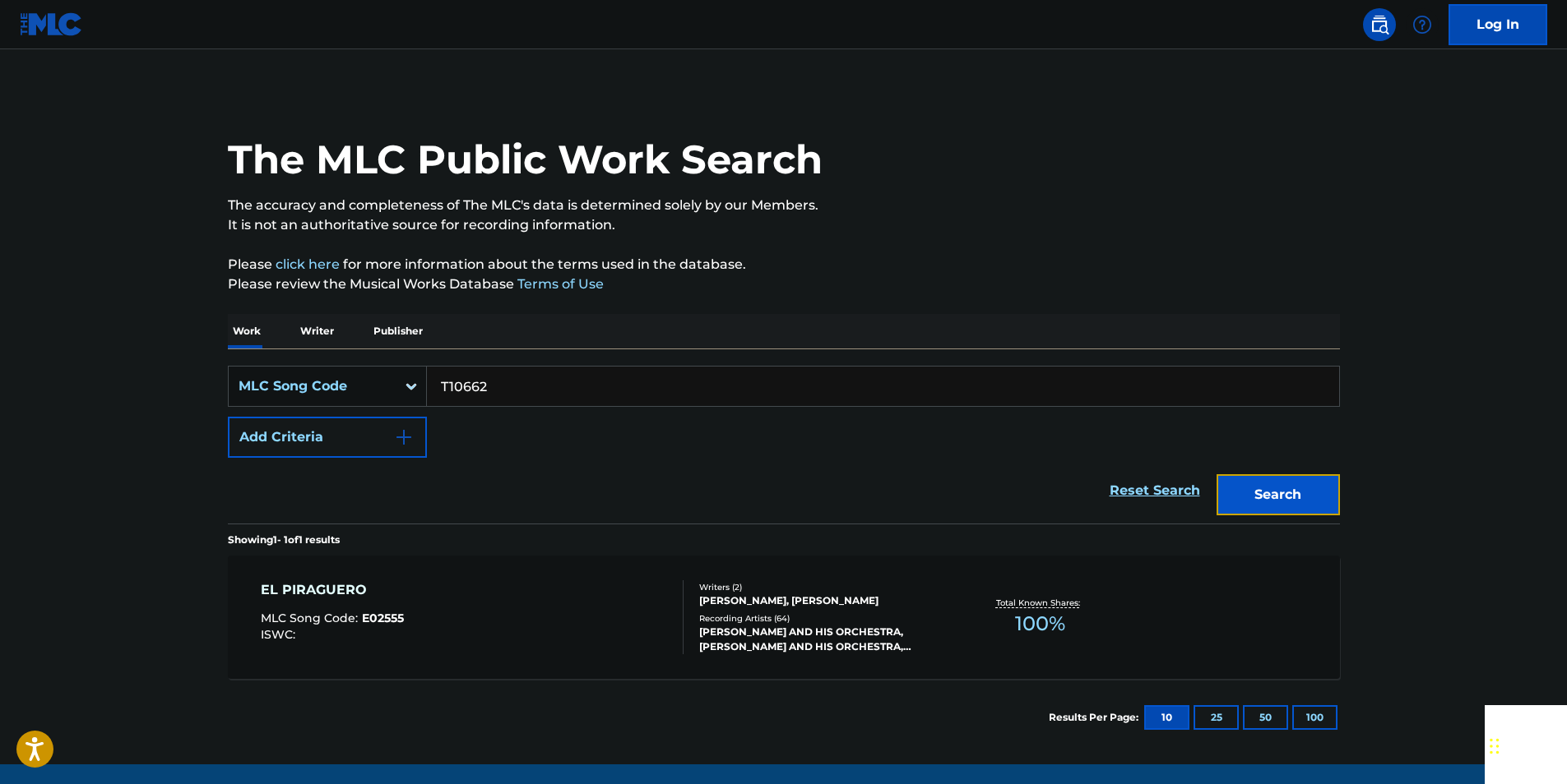
click at [1258, 504] on button "Search" at bounding box center [1278, 494] width 124 height 41
click at [536, 395] on input "T10662" at bounding box center [883, 386] width 912 height 40
click at [1238, 494] on button "Search" at bounding box center [1278, 494] width 124 height 41
click at [517, 367] on input "N74201" at bounding box center [883, 386] width 912 height 40
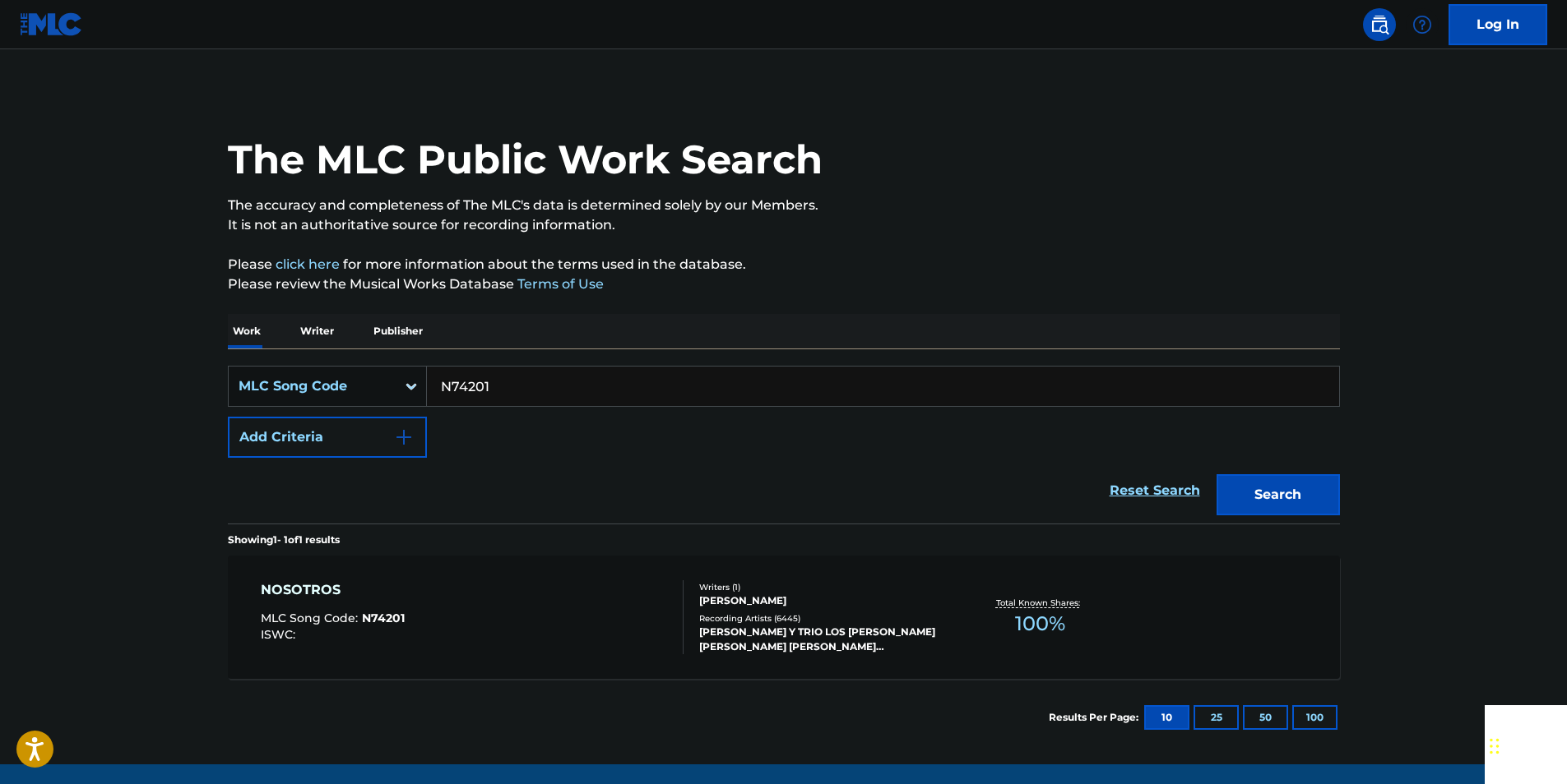
click at [517, 367] on input "N74201" at bounding box center [883, 386] width 912 height 40
click at [1279, 476] on button "Search" at bounding box center [1278, 494] width 124 height 41
click at [547, 389] on input "U00396" at bounding box center [883, 386] width 912 height 40
click at [1287, 489] on button "Search" at bounding box center [1278, 494] width 124 height 41
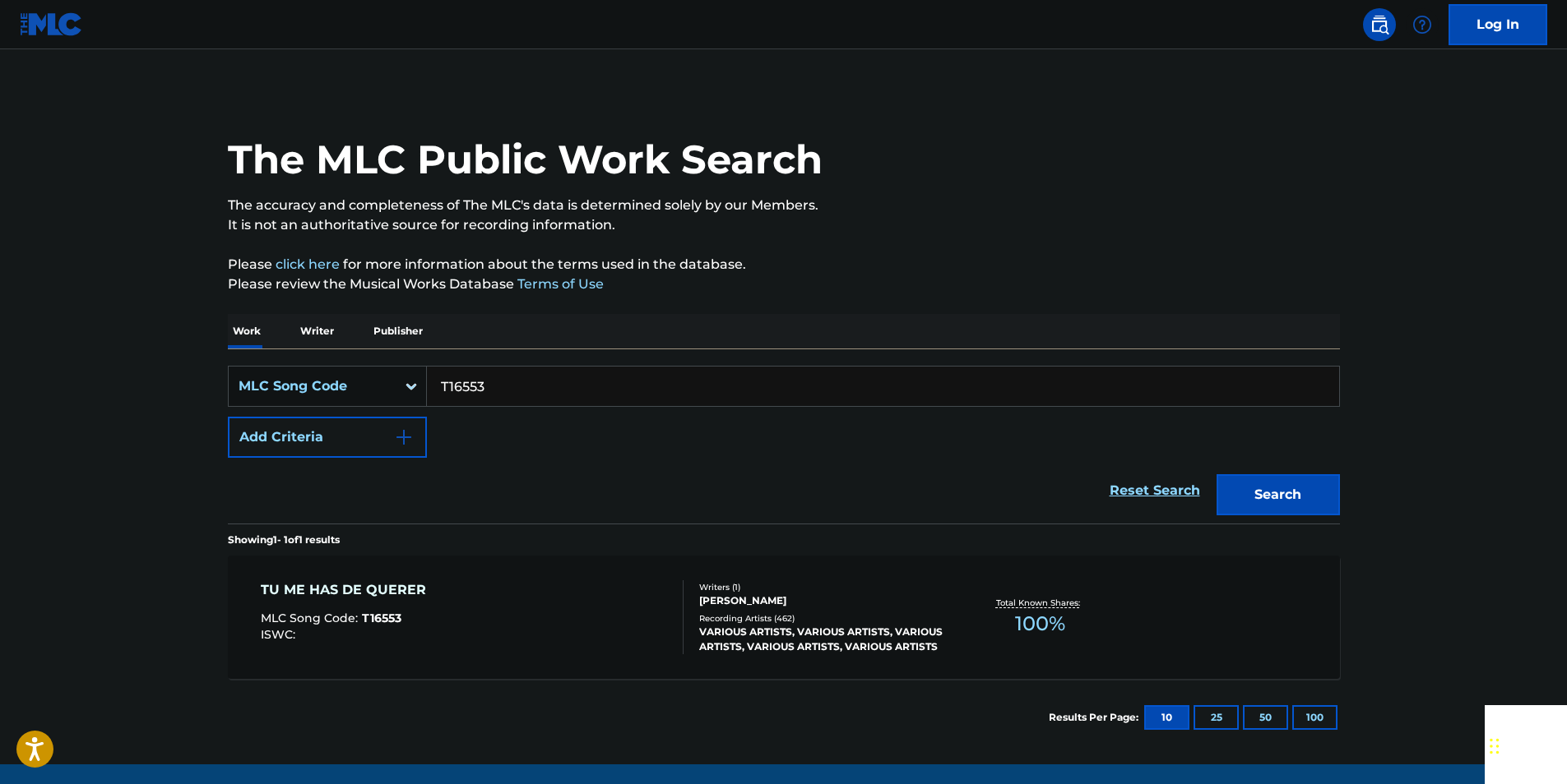
click at [524, 404] on input "T16553" at bounding box center [883, 386] width 912 height 40
click at [1301, 502] on button "Search" at bounding box center [1278, 494] width 124 height 41
click at [508, 382] on input "L12739" at bounding box center [883, 386] width 912 height 40
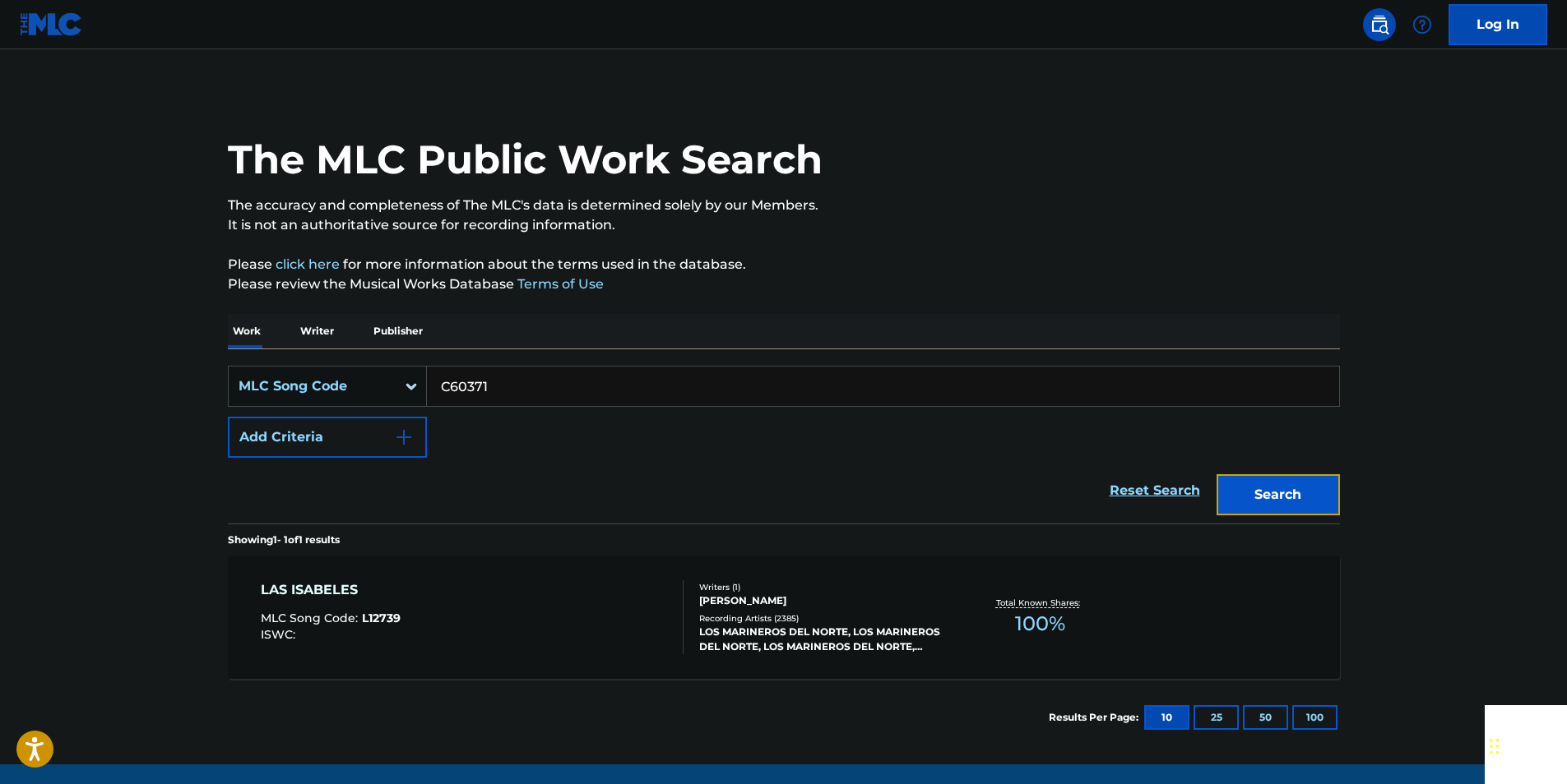
click at [1324, 511] on button "Search" at bounding box center [1278, 494] width 124 height 41
click at [507, 390] on input "C60371" at bounding box center [883, 386] width 912 height 40
click at [507, 392] on input "C60371" at bounding box center [883, 386] width 912 height 40
type input "L53487"
click at [1270, 486] on button "Search" at bounding box center [1278, 494] width 124 height 41
